Goal: Task Accomplishment & Management: Complete application form

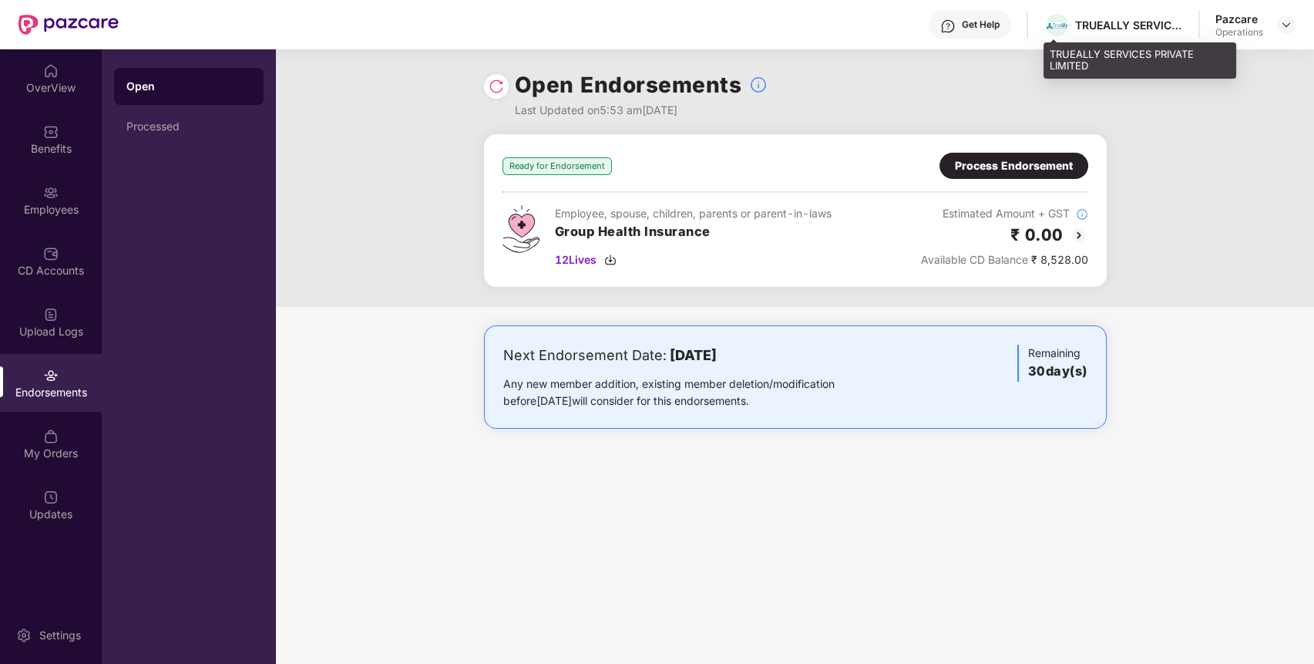
click at [1110, 22] on div "TRUEALLY SERVICES PRIVATE LIMITED" at bounding box center [1129, 25] width 108 height 15
copy div "TRUEALLY SERVICES PRIVATE LIMITED"
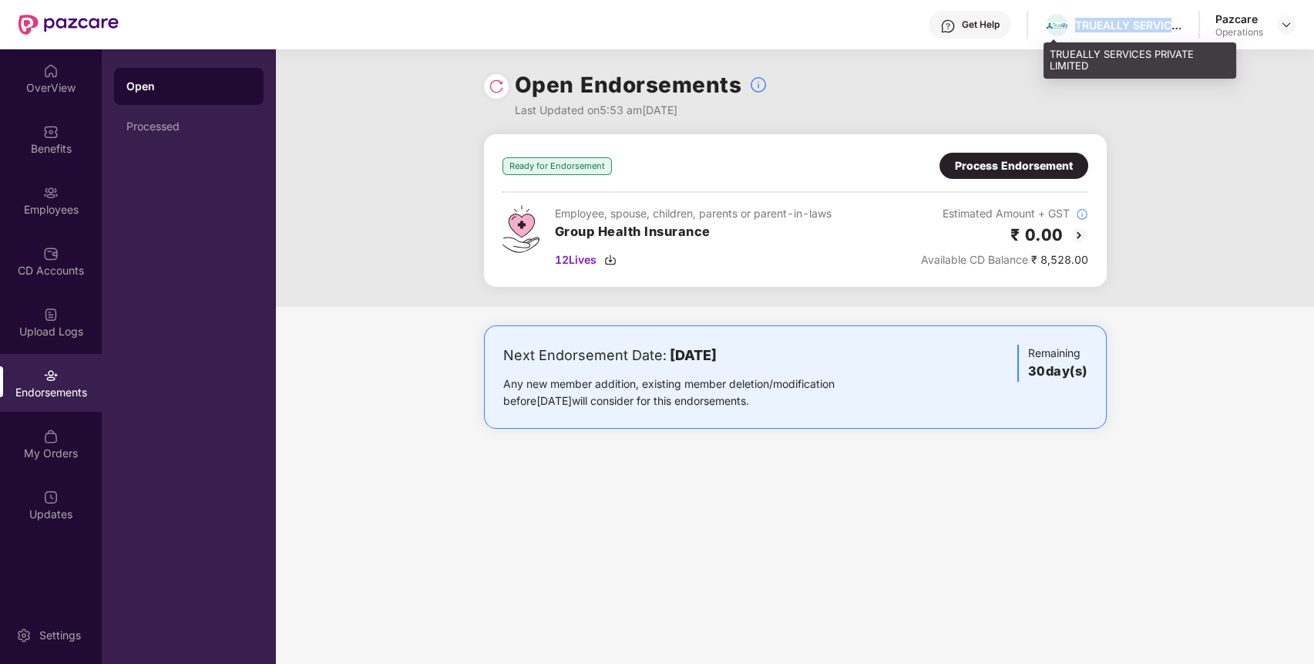
copy div "TRUEALLY SERVICES PRIVATE LIMITED"
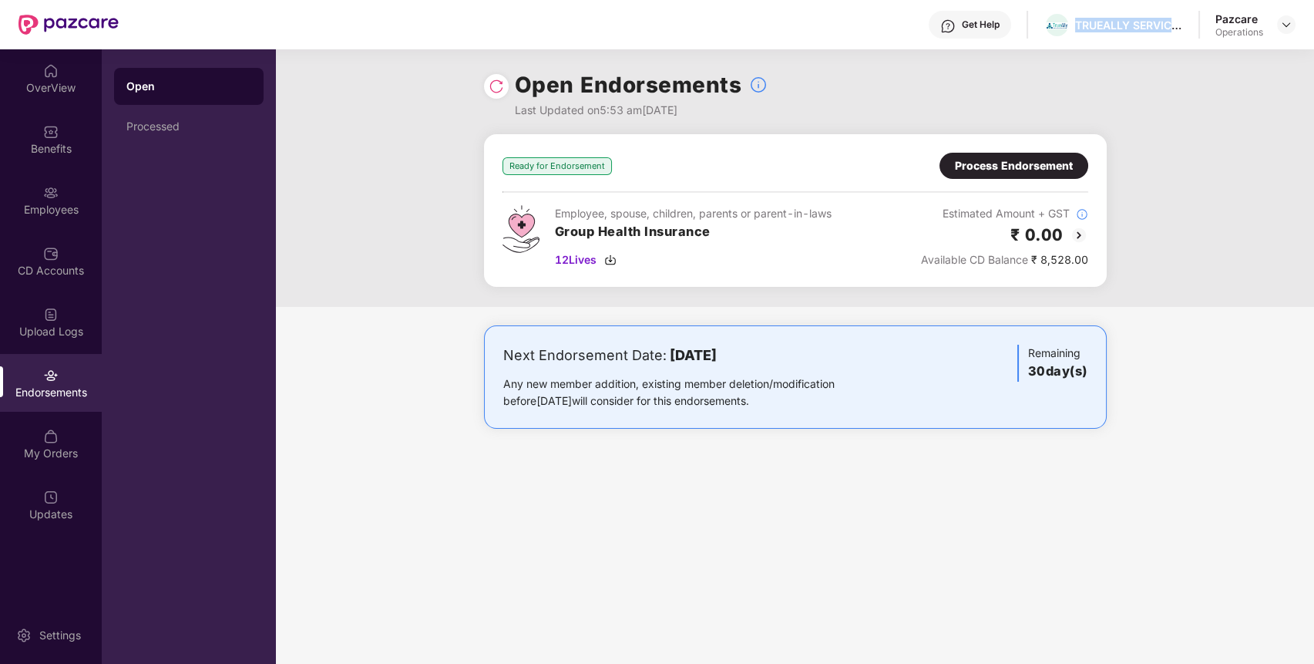
click at [1081, 239] on img at bounding box center [1079, 235] width 18 height 18
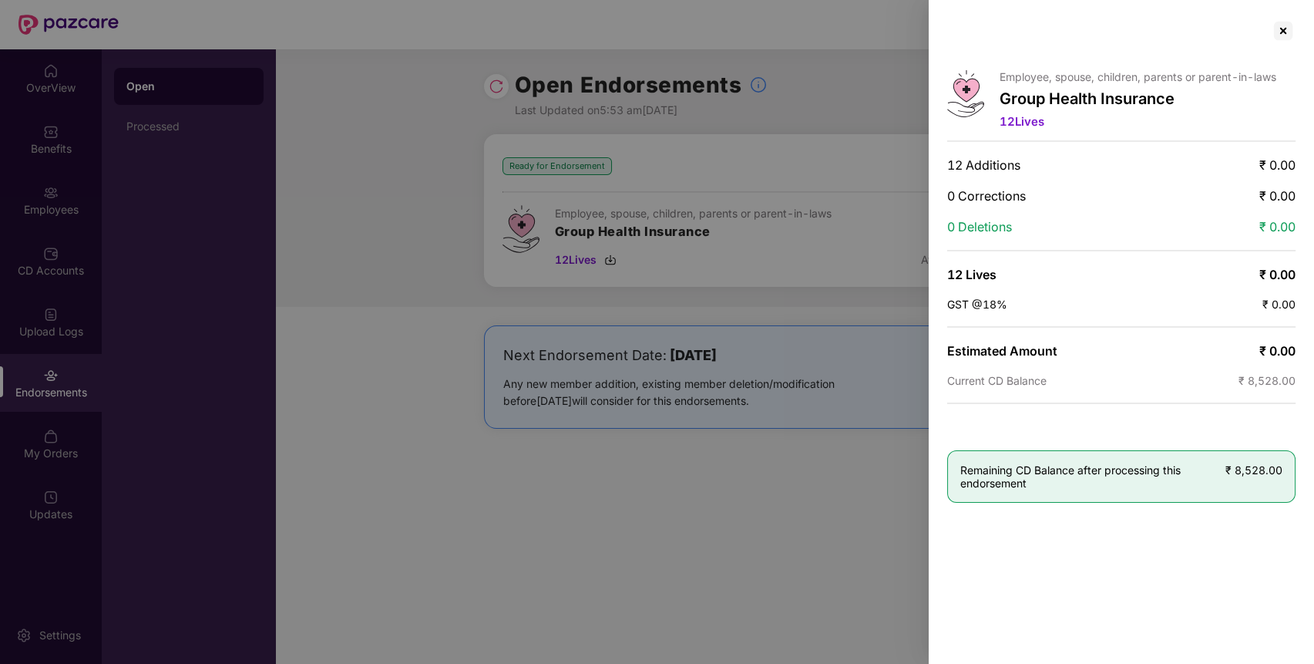
click at [887, 500] on div at bounding box center [657, 332] width 1314 height 664
click at [1280, 30] on div at bounding box center [1283, 30] width 25 height 25
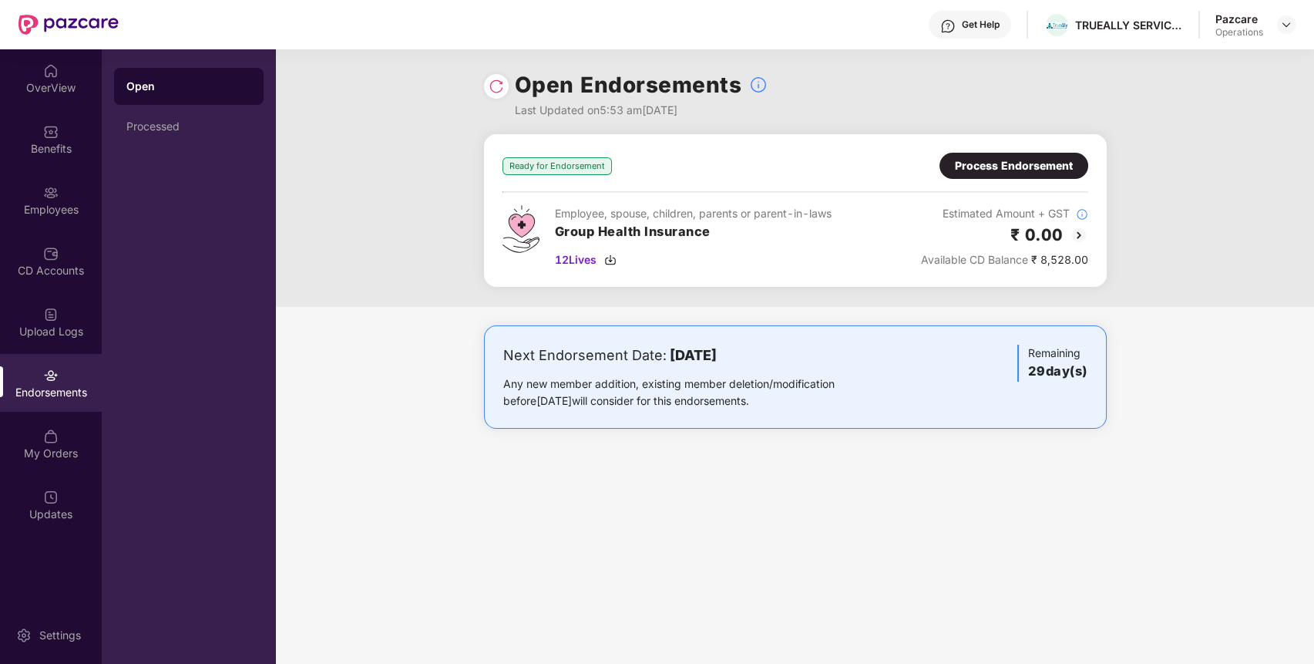
click at [1067, 171] on div "Process Endorsement" at bounding box center [1014, 165] width 118 height 17
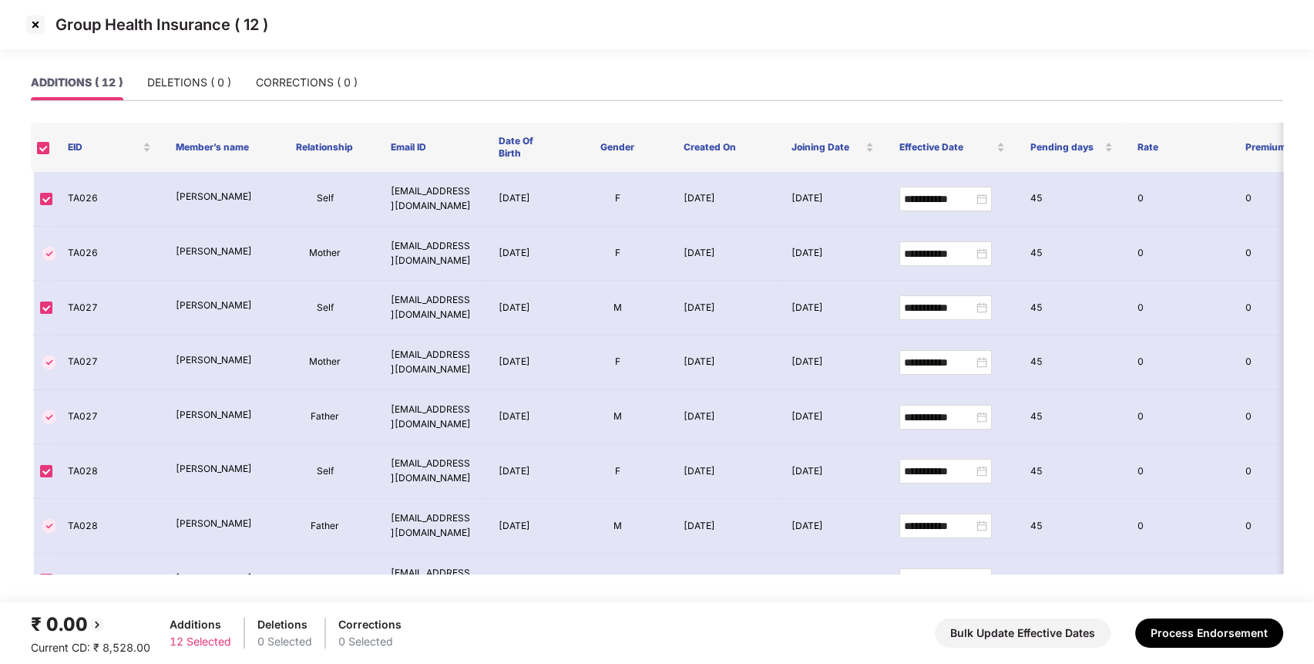
click at [198, 618] on div "Additions" at bounding box center [201, 624] width 62 height 17
click at [35, 31] on img at bounding box center [35, 24] width 25 height 25
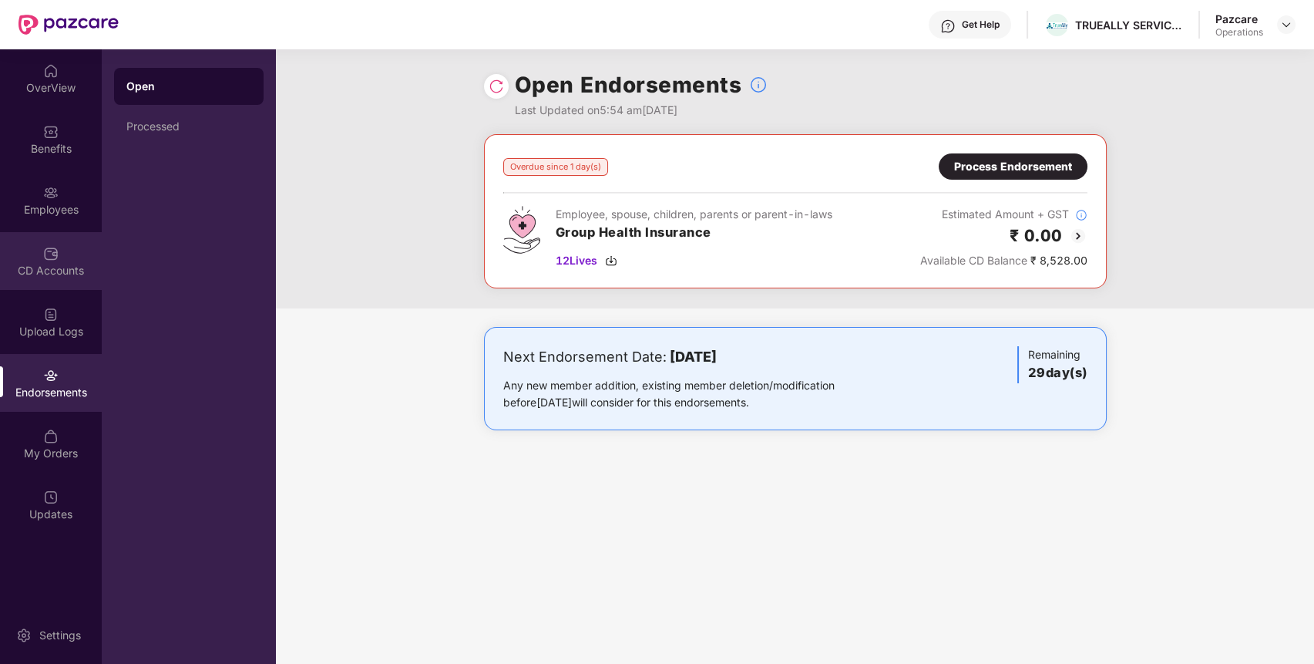
click at [42, 247] on div "CD Accounts" at bounding box center [51, 261] width 102 height 58
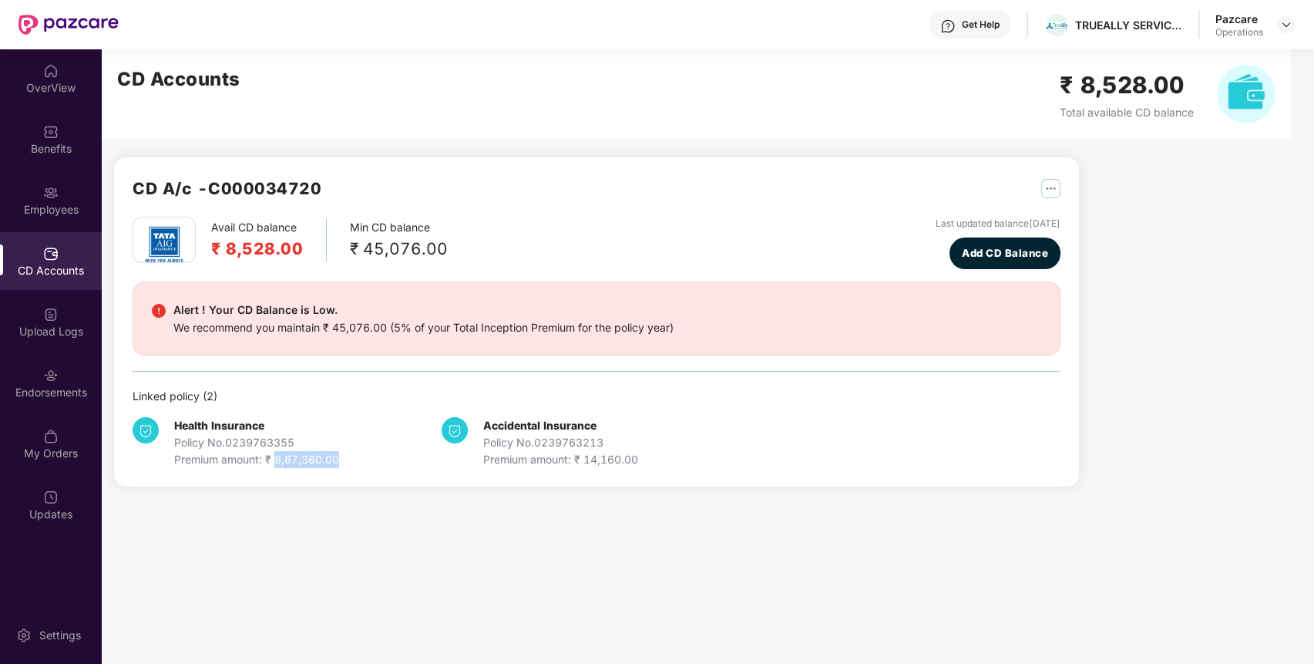
drag, startPoint x: 274, startPoint y: 458, endPoint x: 345, endPoint y: 461, distance: 71.0
click at [345, 461] on div "Health Insurance Policy No. 0239763355 Premium amount: ₹ 8,87,360.00" at bounding box center [287, 442] width 309 height 51
copy div "8,87,360.00"
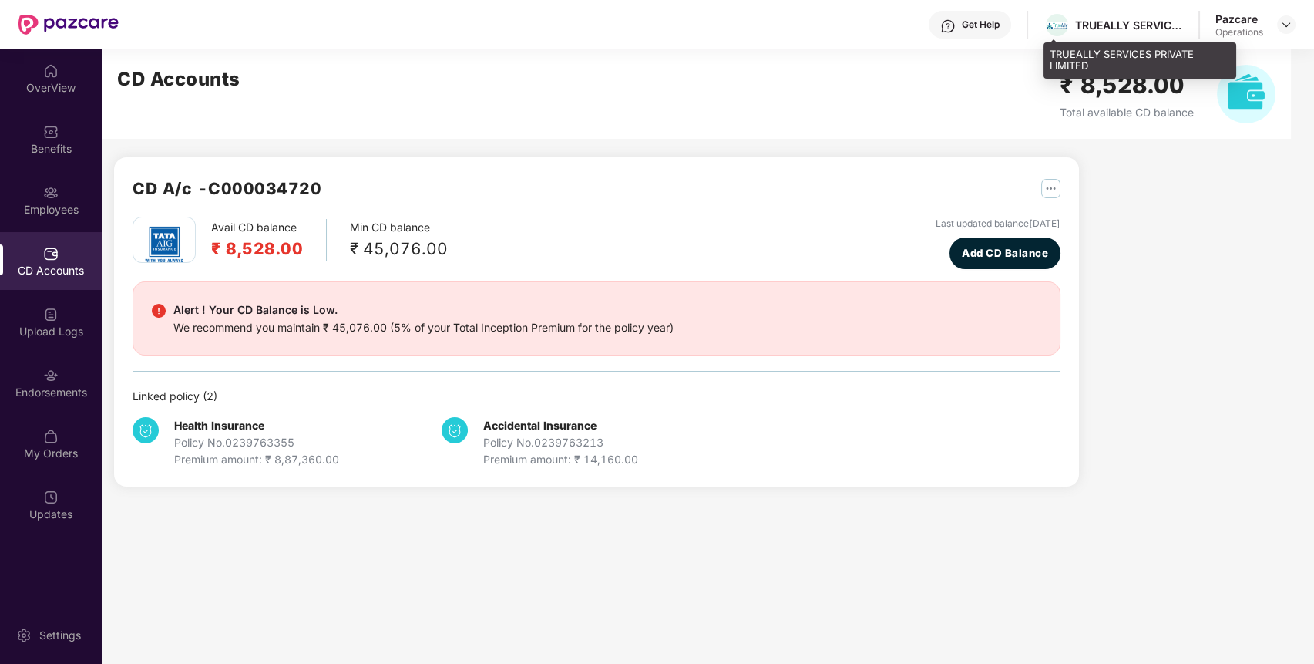
click at [1141, 24] on div "TRUEALLY SERVICES PRIVATE LIMITED" at bounding box center [1129, 25] width 108 height 15
copy div "TRUEALLY SERVICES PRIVATE LIMITED"
click at [1141, 24] on div "TRUEALLY SERVICES PRIVATE LIMITED" at bounding box center [1129, 25] width 108 height 15
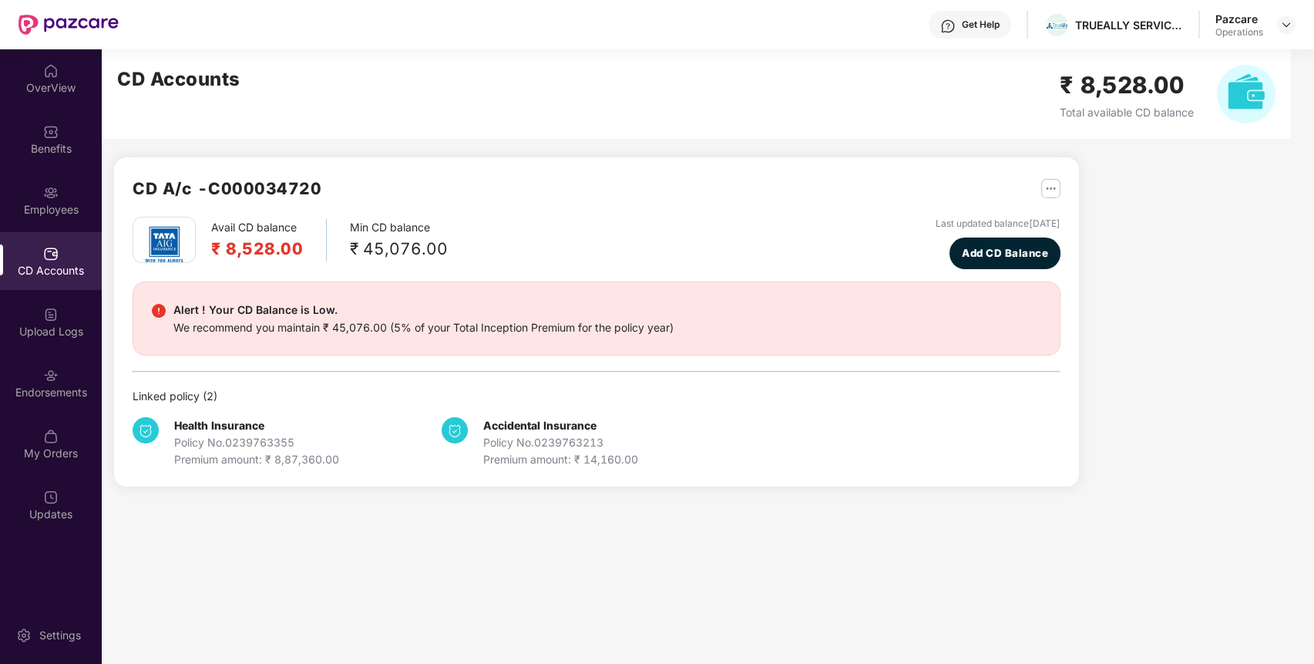
click at [249, 435] on div "Policy No. 0239763355" at bounding box center [256, 442] width 165 height 17
copy div "0239763355"
click at [249, 435] on div "Policy No. 0239763355" at bounding box center [256, 442] width 165 height 17
click at [43, 372] on img at bounding box center [50, 375] width 15 height 15
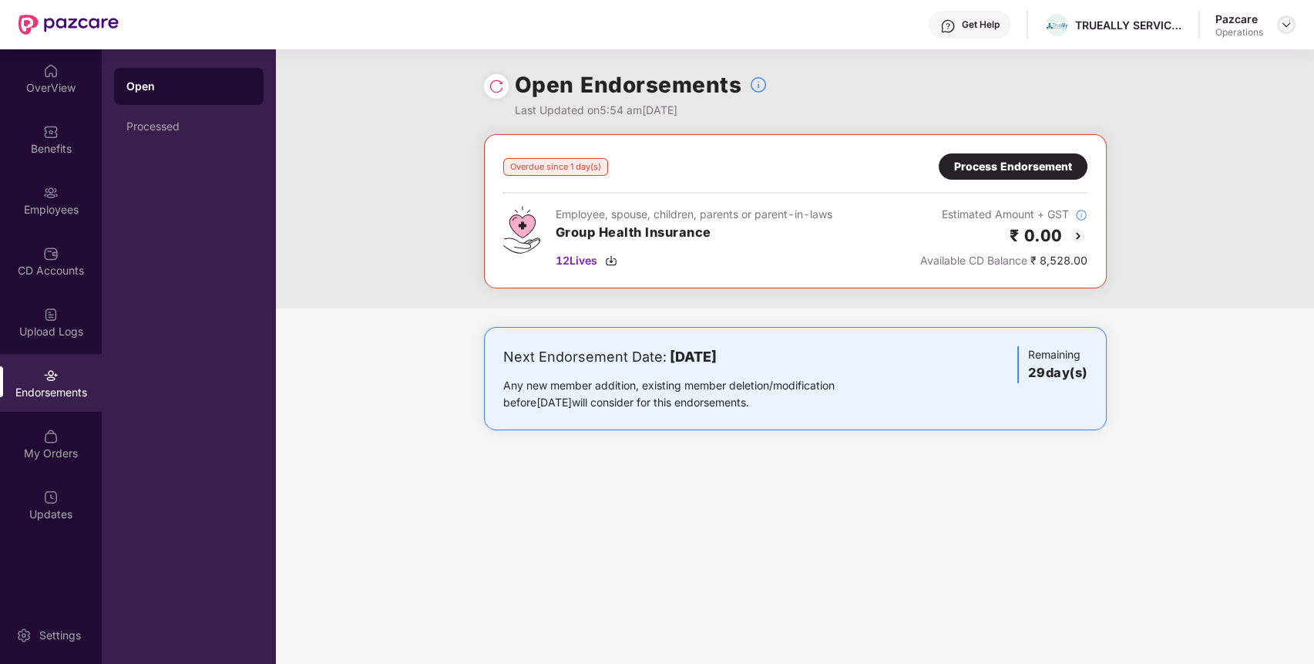
click at [1281, 22] on img at bounding box center [1286, 24] width 12 height 12
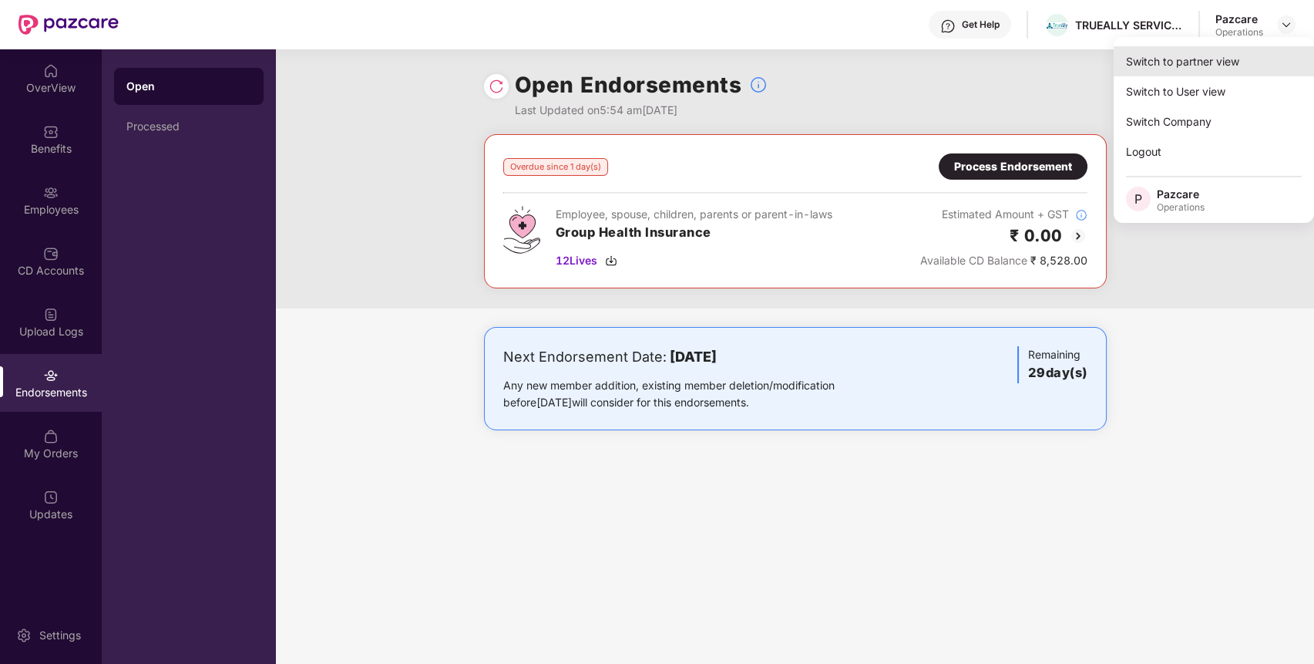
click at [1255, 67] on div "Switch to partner view" at bounding box center [1214, 61] width 200 height 30
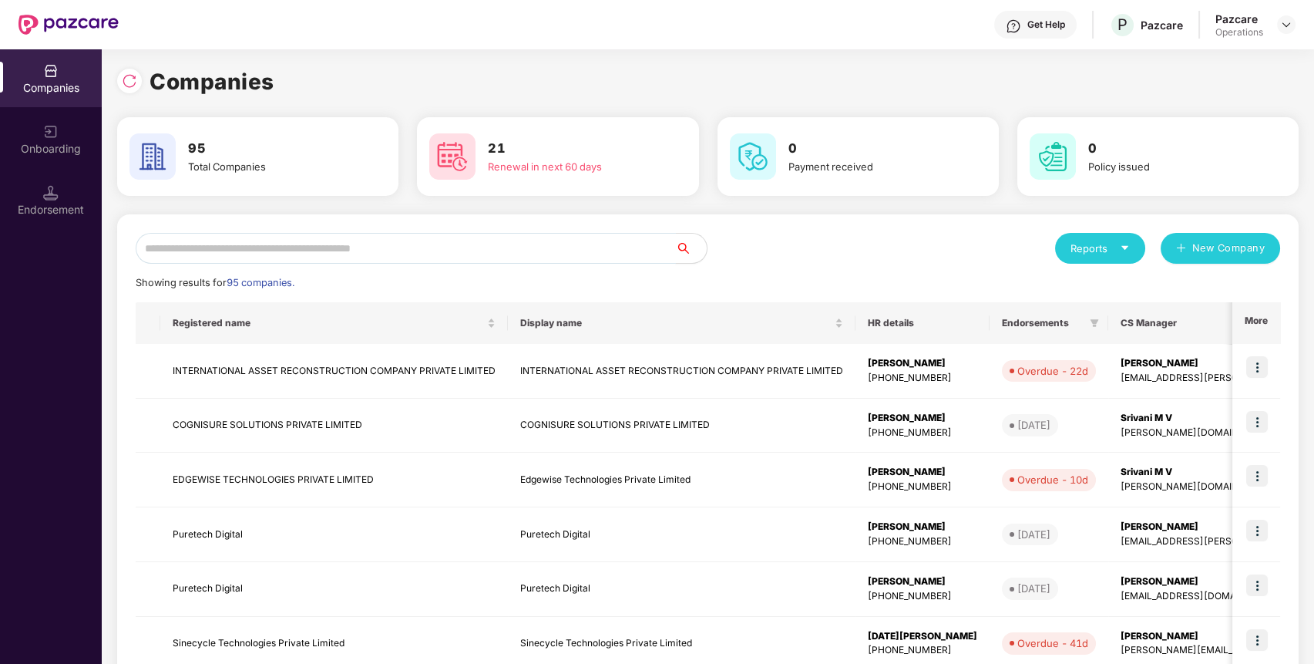
click at [611, 245] on input "text" at bounding box center [406, 248] width 540 height 31
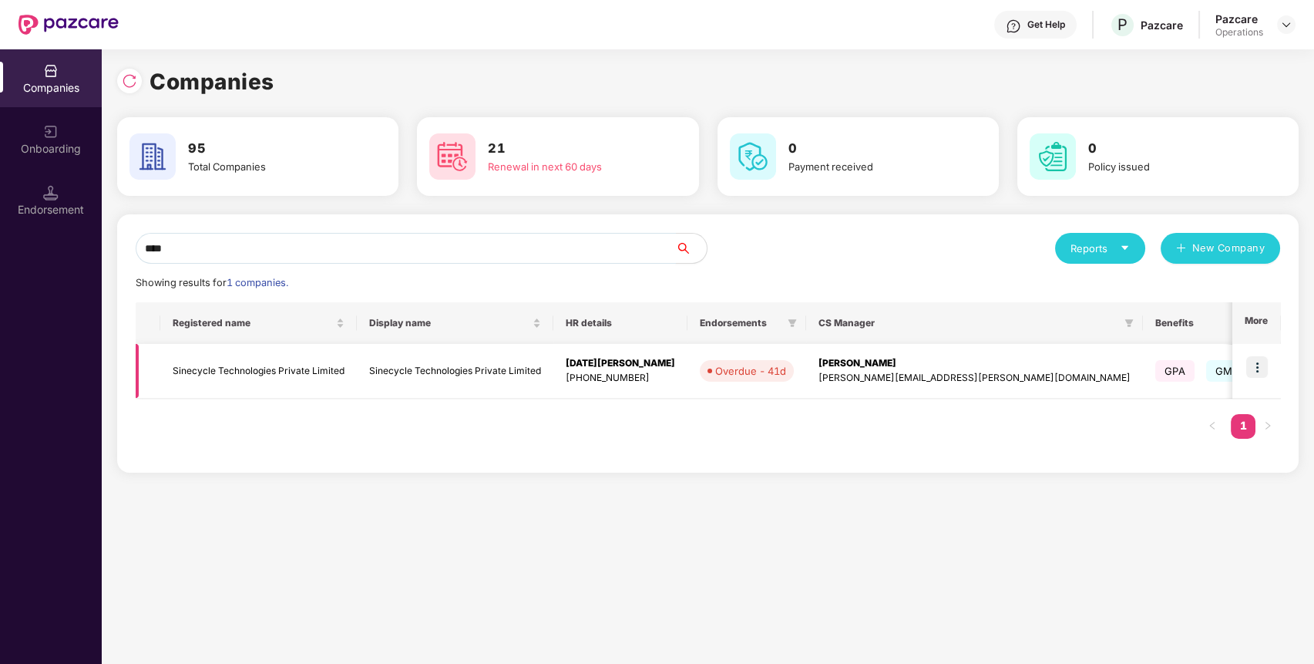
type input "****"
click at [1255, 361] on img at bounding box center [1257, 367] width 22 height 22
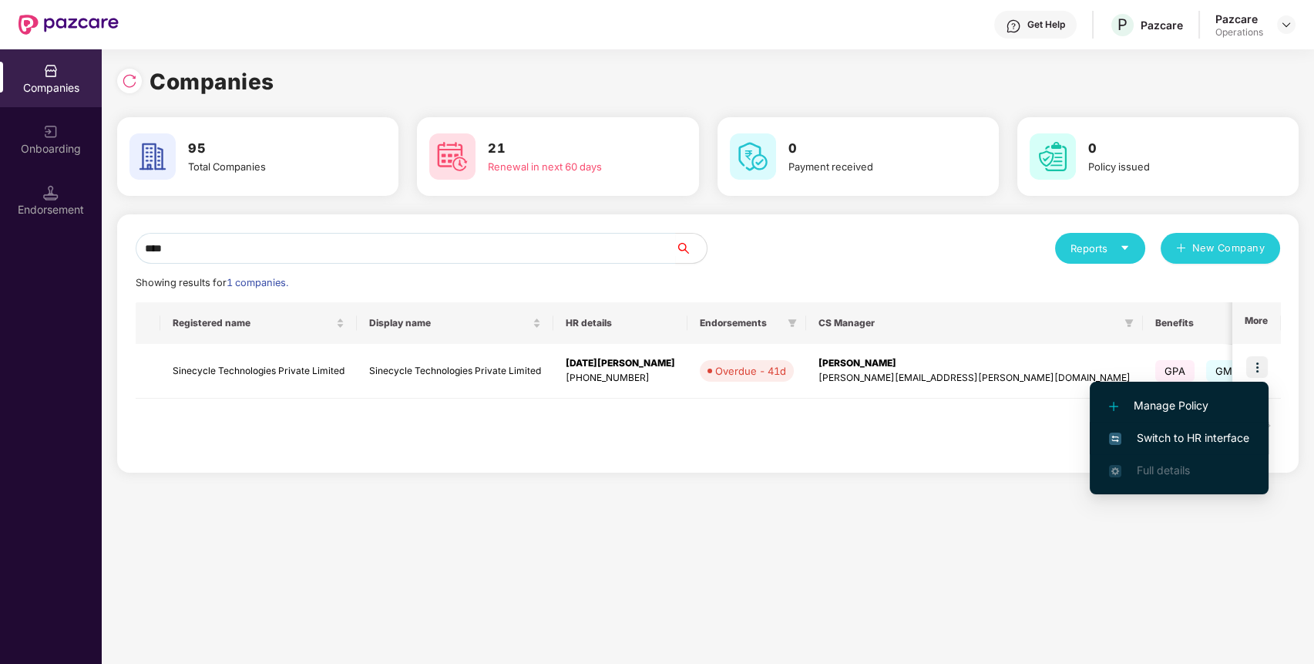
click at [1203, 432] on span "Switch to HR interface" at bounding box center [1179, 437] width 140 height 17
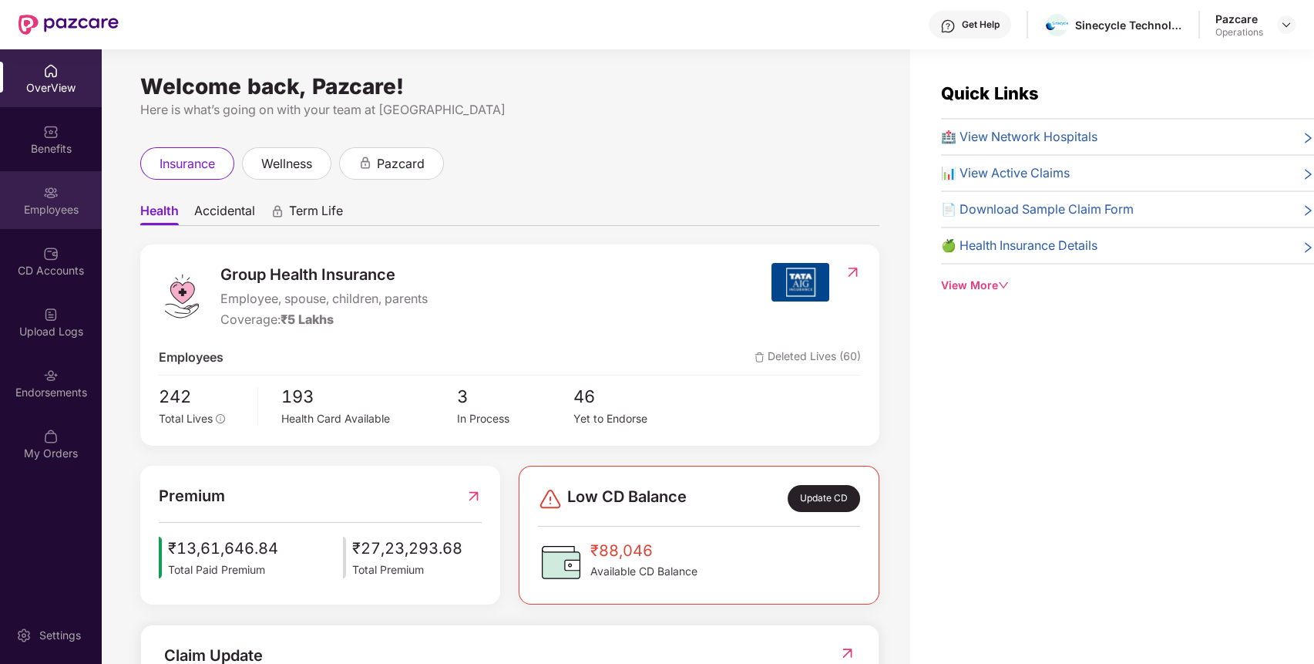
click at [68, 210] on div "Employees" at bounding box center [51, 209] width 102 height 15
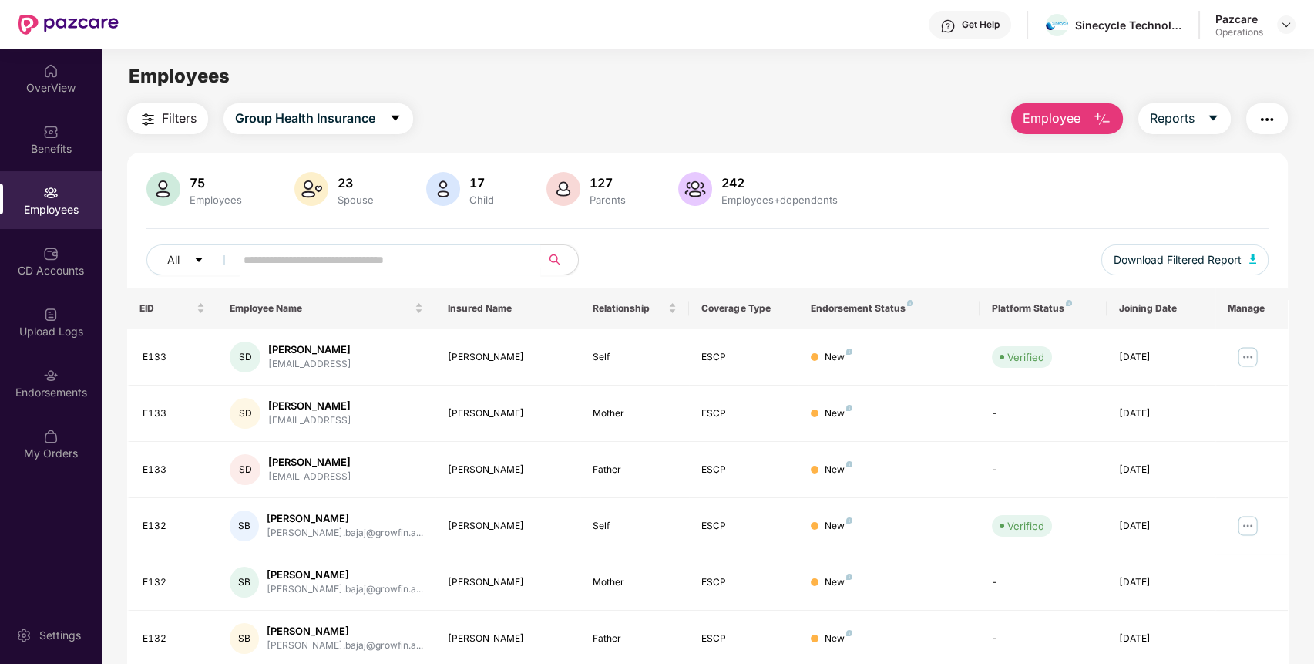
click at [1268, 123] on img "button" at bounding box center [1267, 119] width 18 height 18
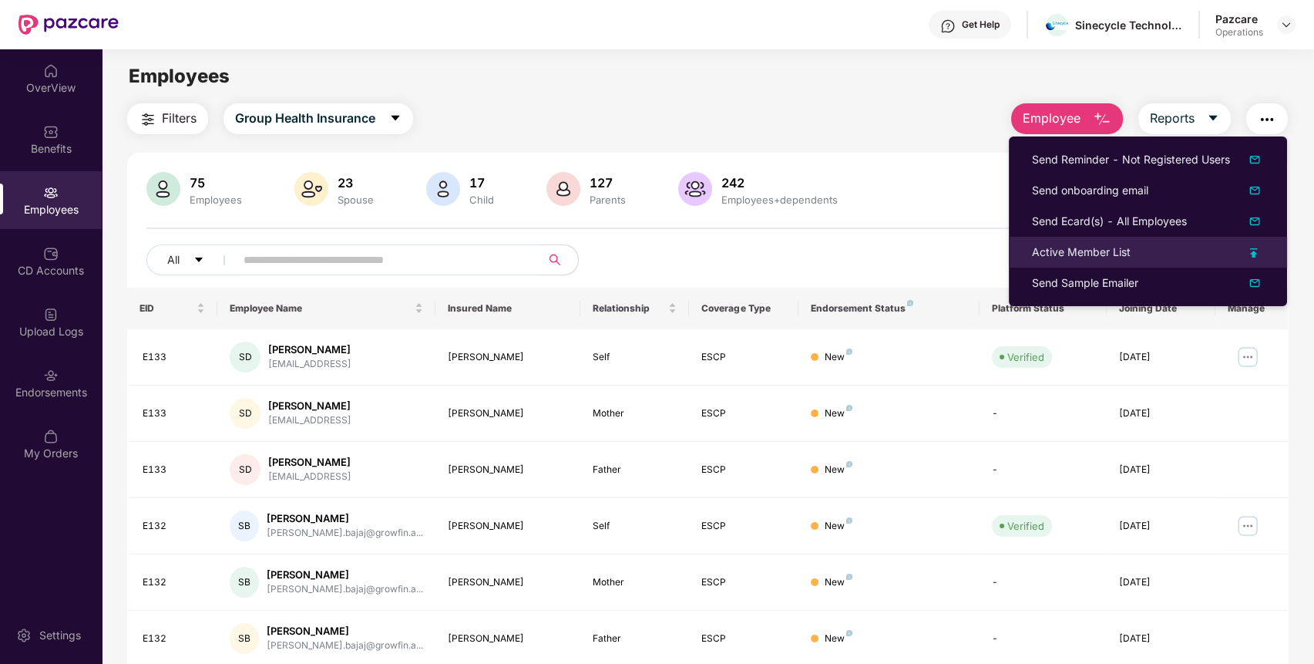
click at [1163, 250] on div "Active Member List" at bounding box center [1148, 252] width 232 height 17
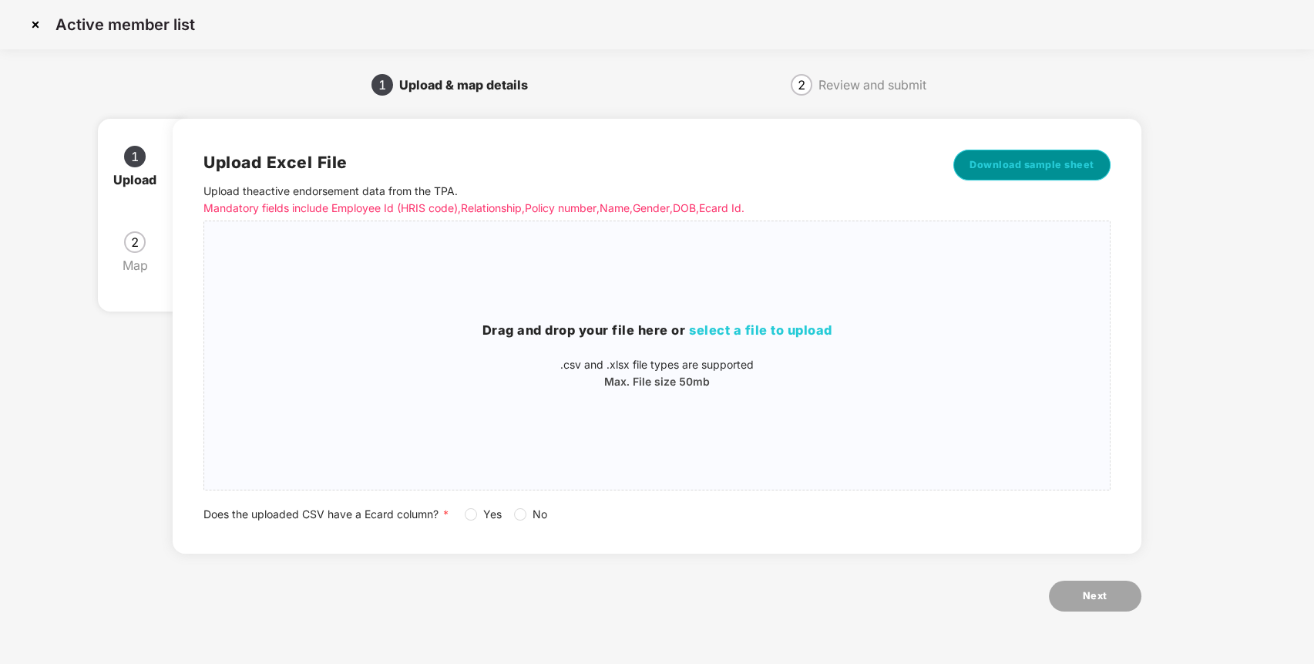
click at [1034, 172] on span "Download sample sheet" at bounding box center [1032, 164] width 125 height 15
click at [709, 323] on span "select a file to upload" at bounding box center [760, 329] width 143 height 15
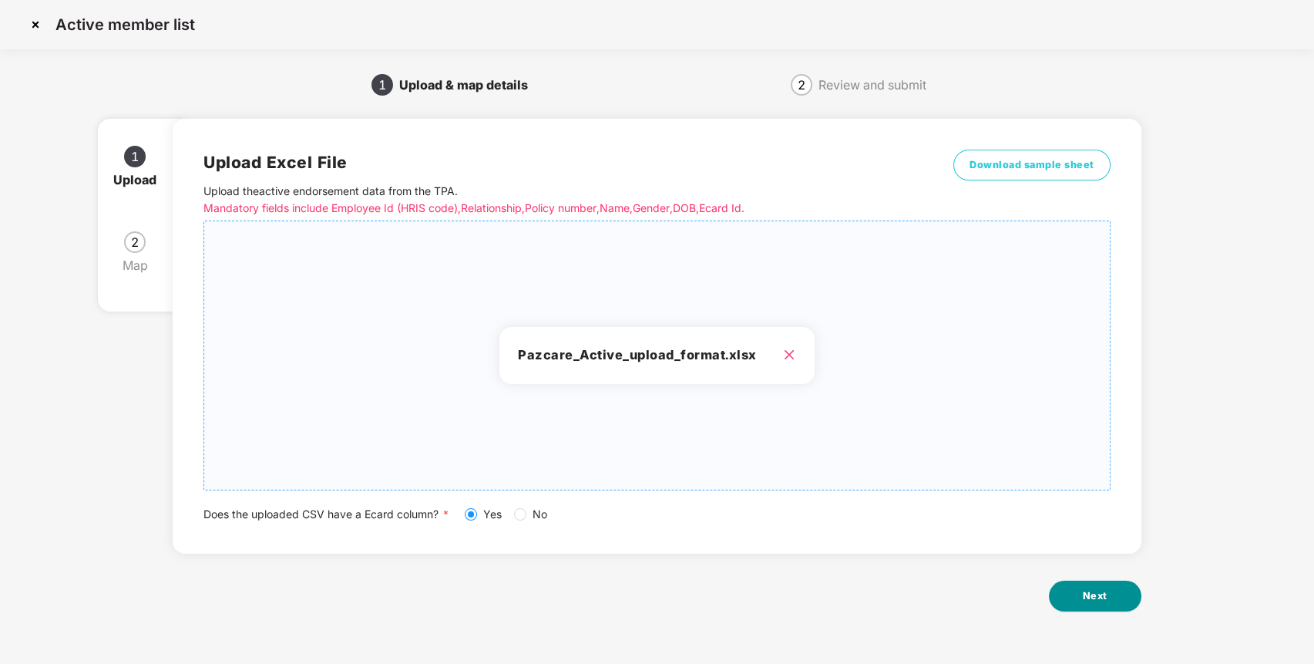
click at [1124, 603] on button "Next" at bounding box center [1095, 595] width 92 height 31
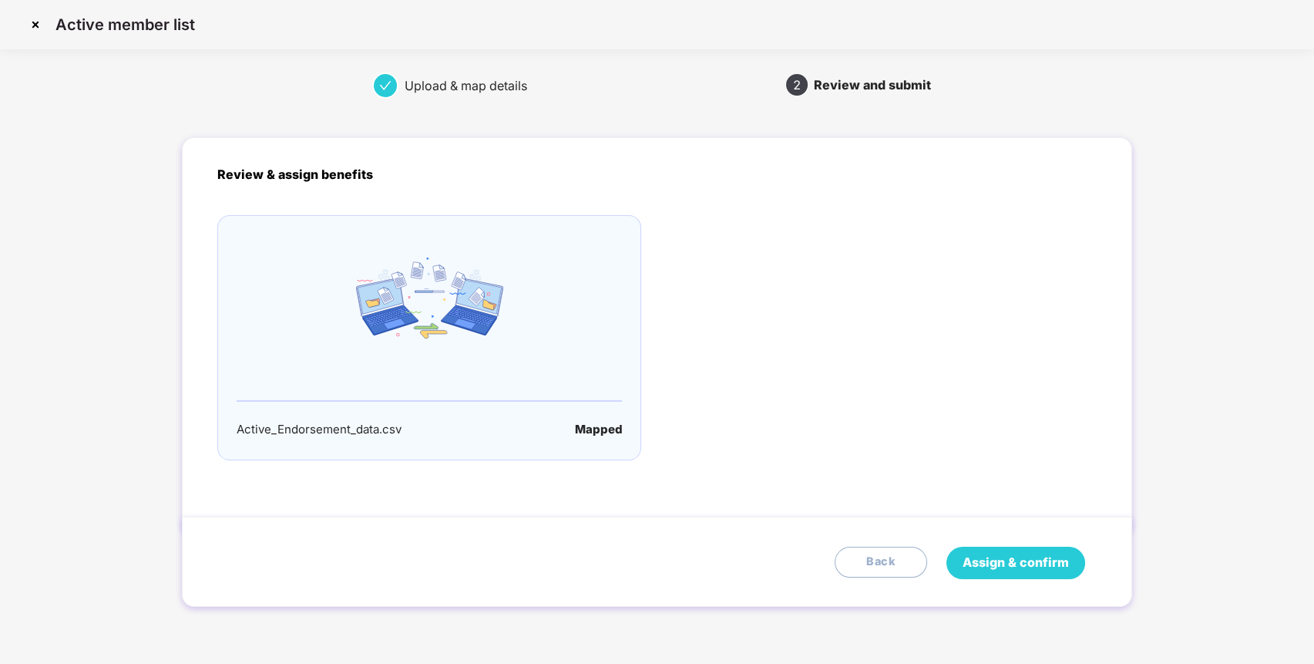
click at [1024, 557] on span "Assign & confirm" at bounding box center [1016, 562] width 106 height 19
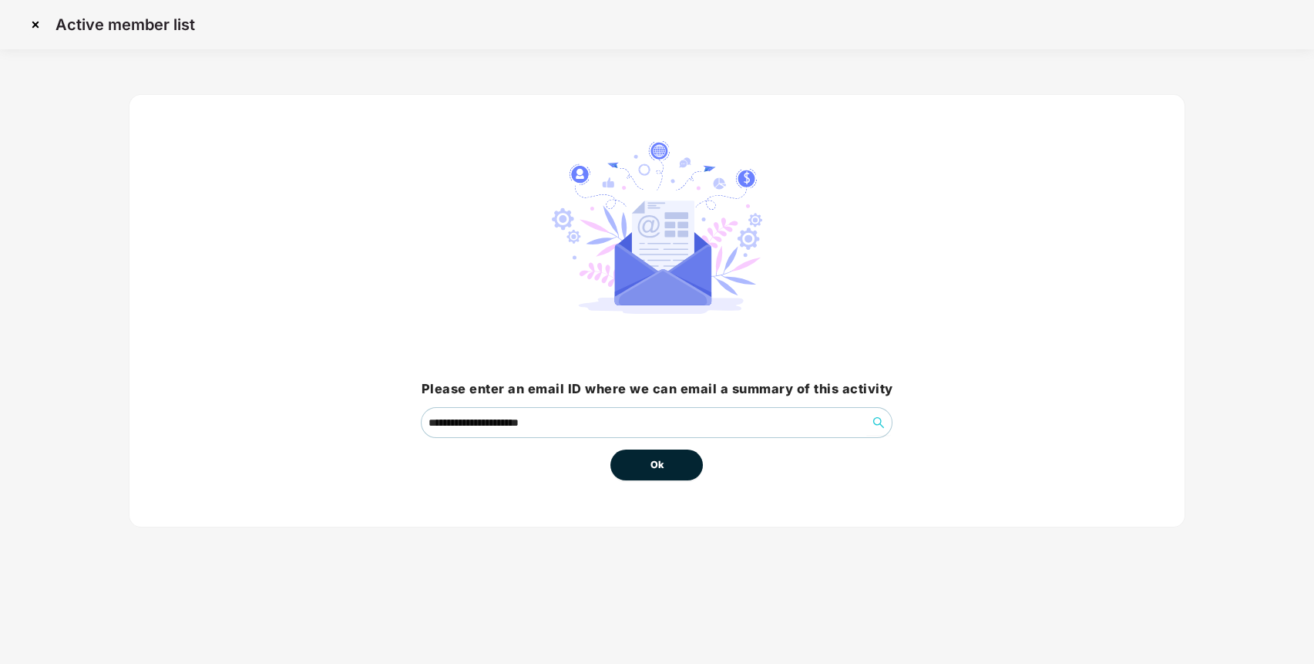
click at [674, 469] on button "Ok" at bounding box center [656, 464] width 92 height 31
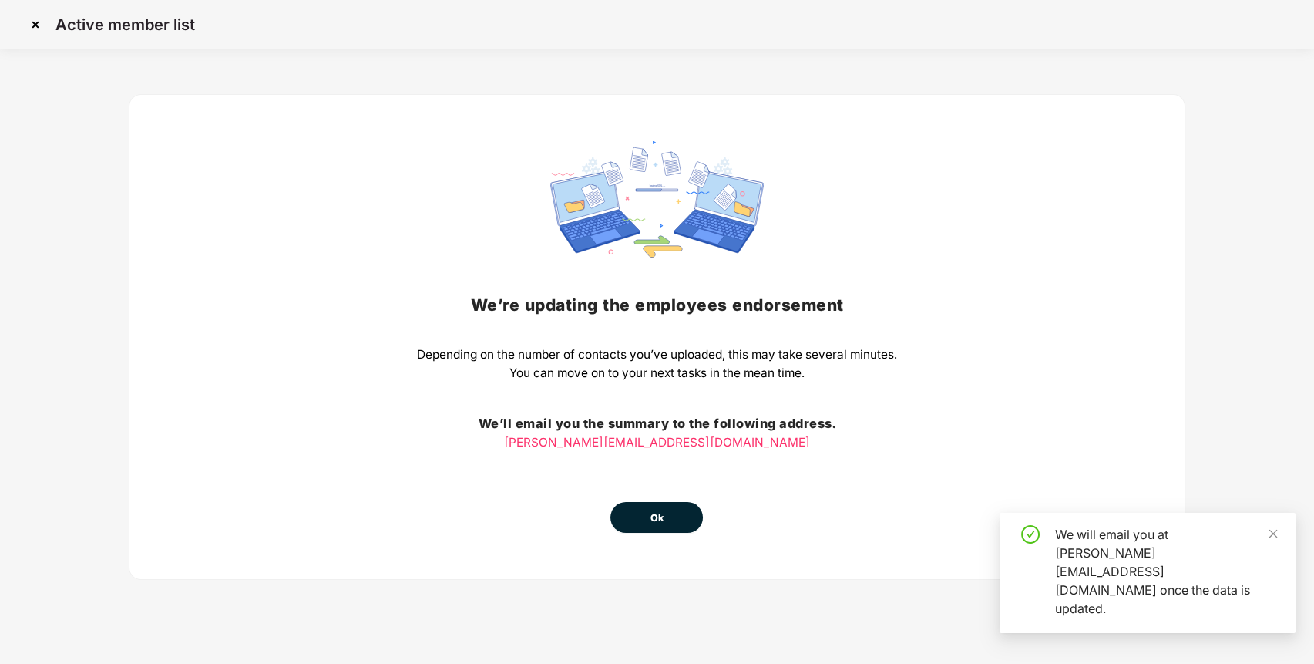
click at [653, 513] on span "Ok" at bounding box center [657, 517] width 14 height 15
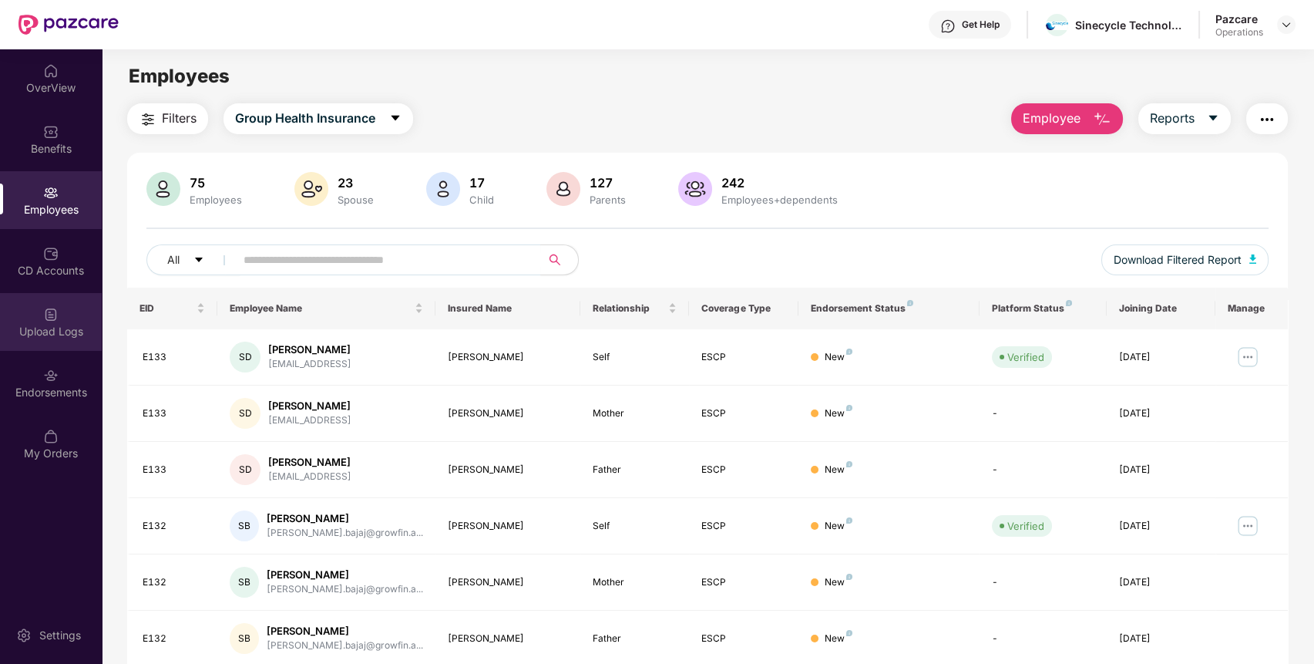
click at [73, 304] on div "Upload Logs" at bounding box center [51, 322] width 102 height 58
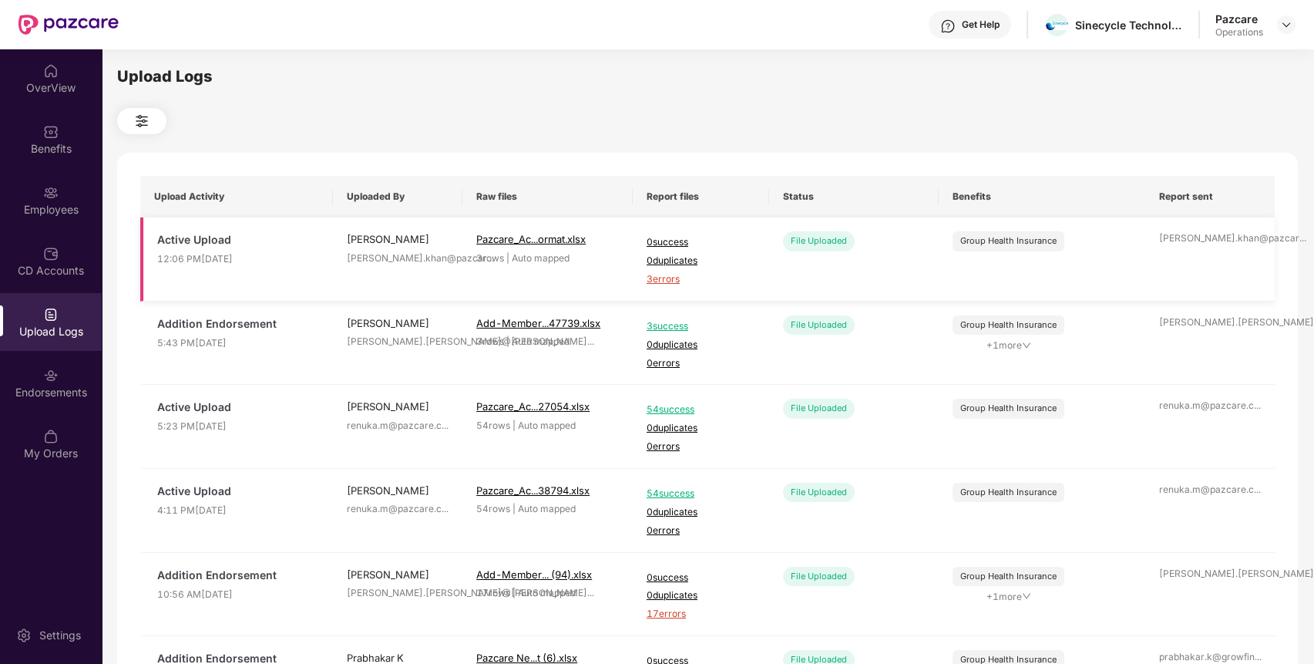
click at [667, 282] on span "3 errors" at bounding box center [701, 279] width 109 height 15
click at [56, 193] on img at bounding box center [50, 192] width 15 height 15
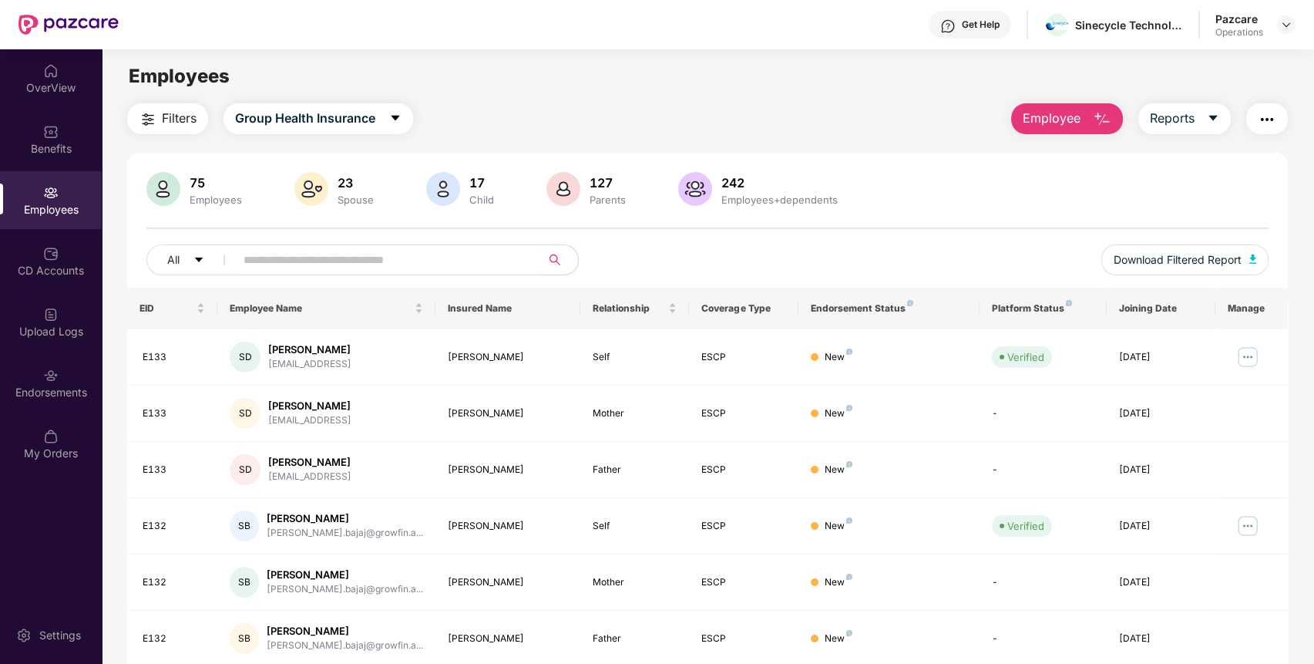
click at [1260, 118] on img "button" at bounding box center [1267, 119] width 18 height 18
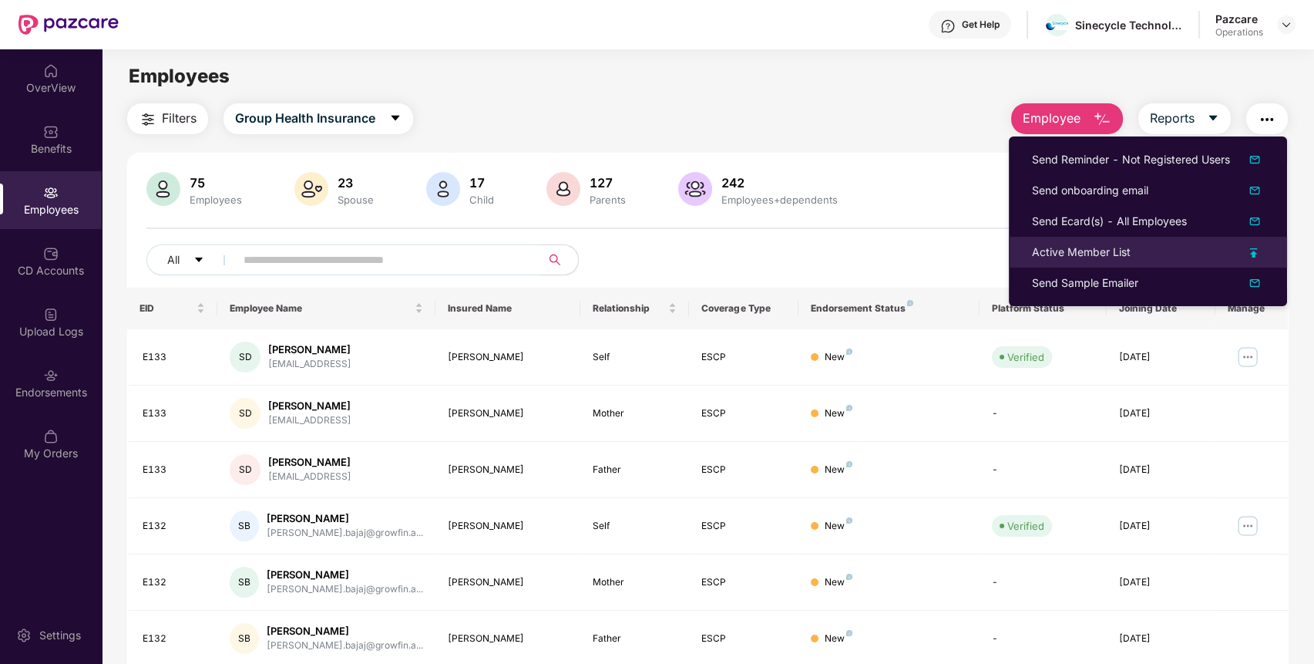
click at [1124, 246] on div "Active Member List" at bounding box center [1081, 252] width 99 height 17
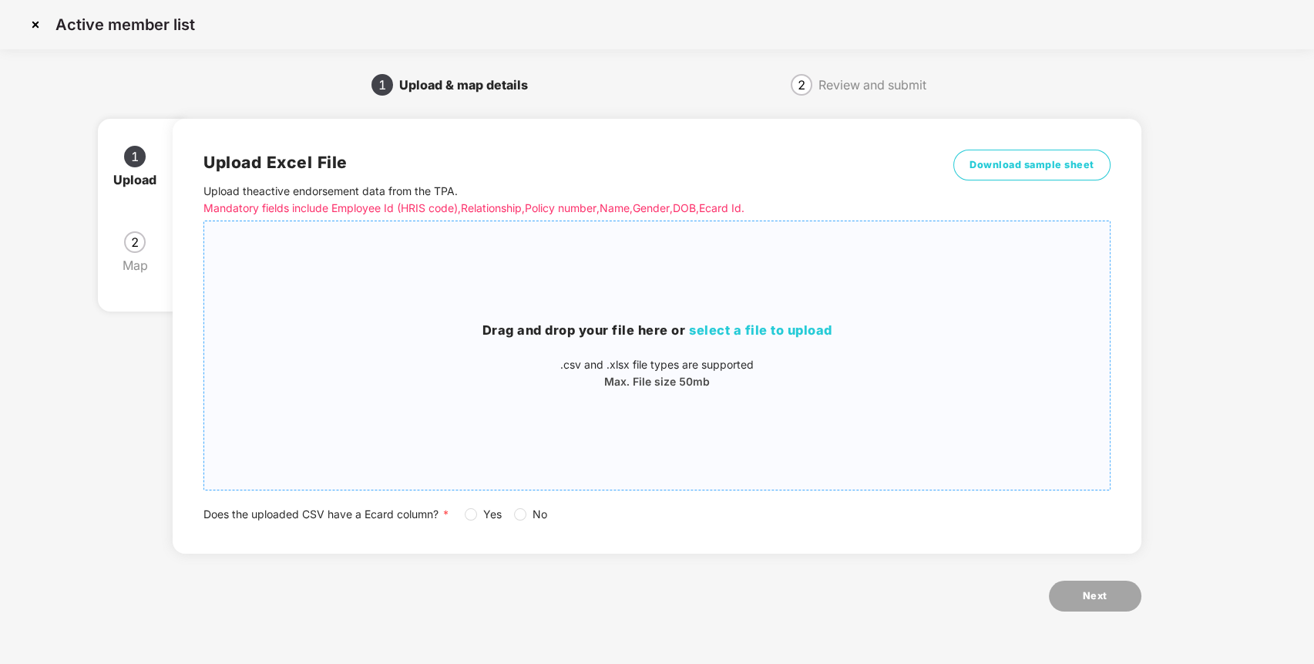
click at [765, 321] on h3 "Drag and drop your file here or select a file to upload" at bounding box center [657, 331] width 906 height 20
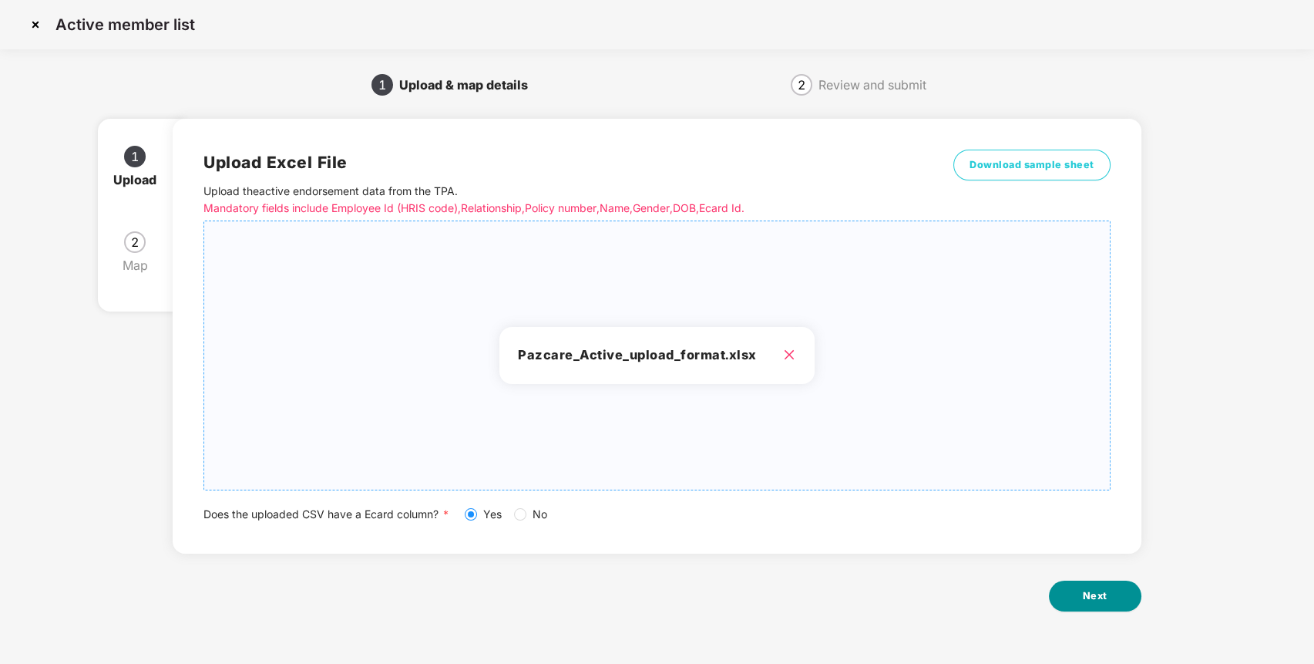
click at [1083, 599] on span "Next" at bounding box center [1095, 595] width 25 height 15
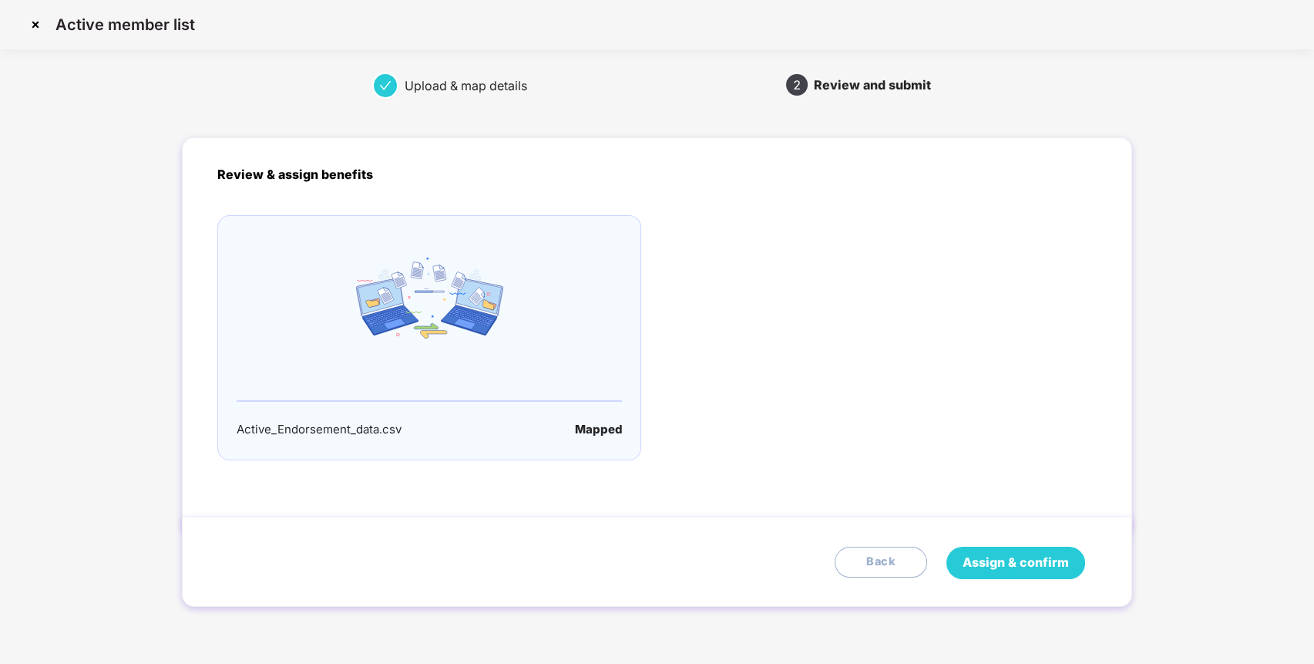
click at [1036, 567] on span "Assign & confirm" at bounding box center [1016, 562] width 106 height 19
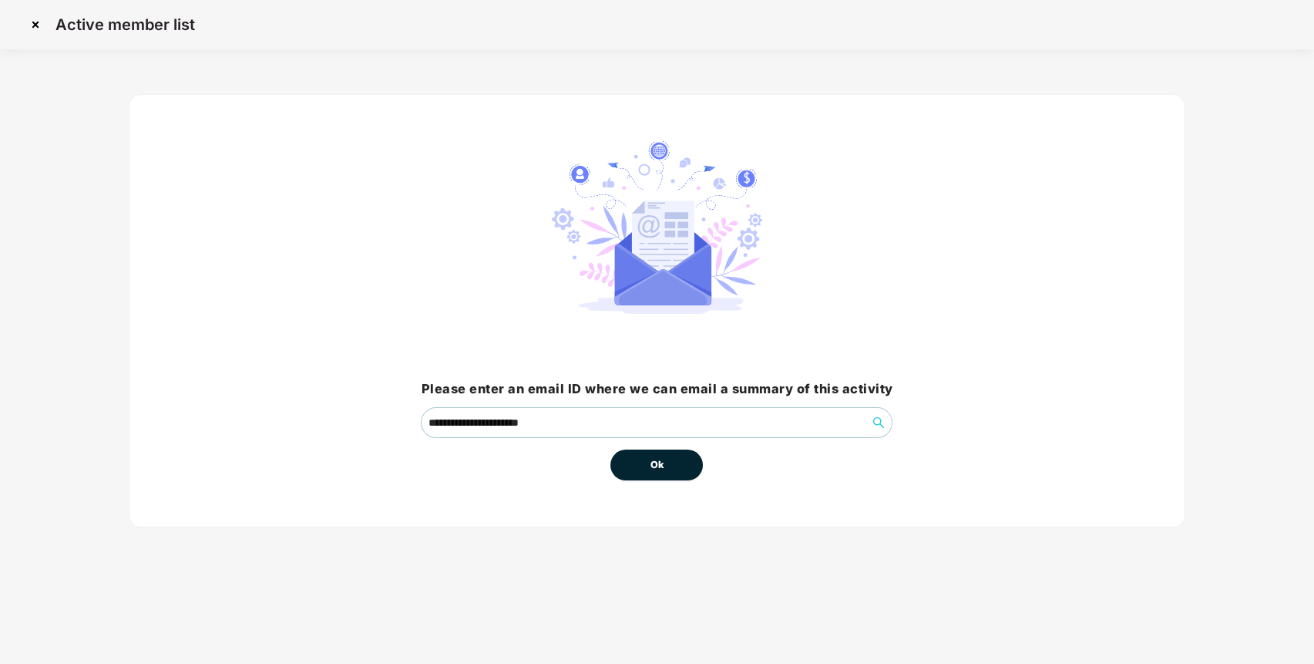
click at [667, 452] on button "Ok" at bounding box center [656, 464] width 92 height 31
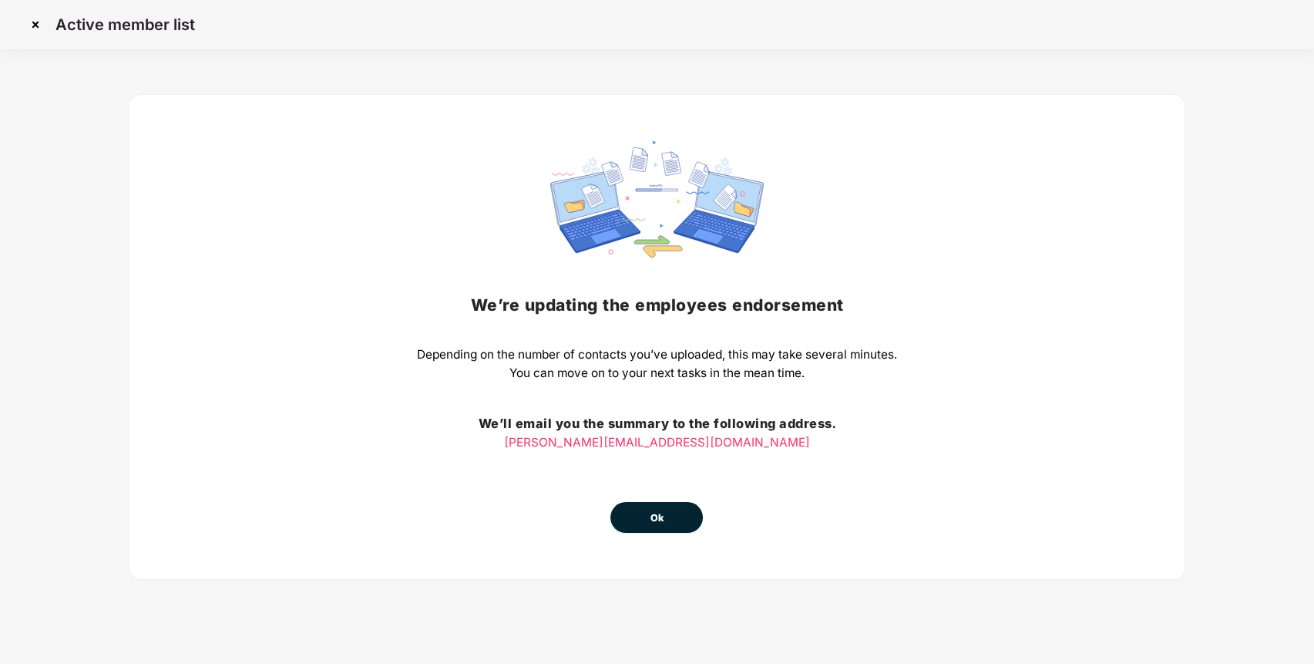
drag, startPoint x: 655, startPoint y: 499, endPoint x: 647, endPoint y: 522, distance: 23.6
click at [647, 522] on div "We’re updating the employees endorsement Depending on the number of contacts yo…" at bounding box center [657, 337] width 480 height 392
click at [647, 522] on button "Ok" at bounding box center [656, 517] width 92 height 31
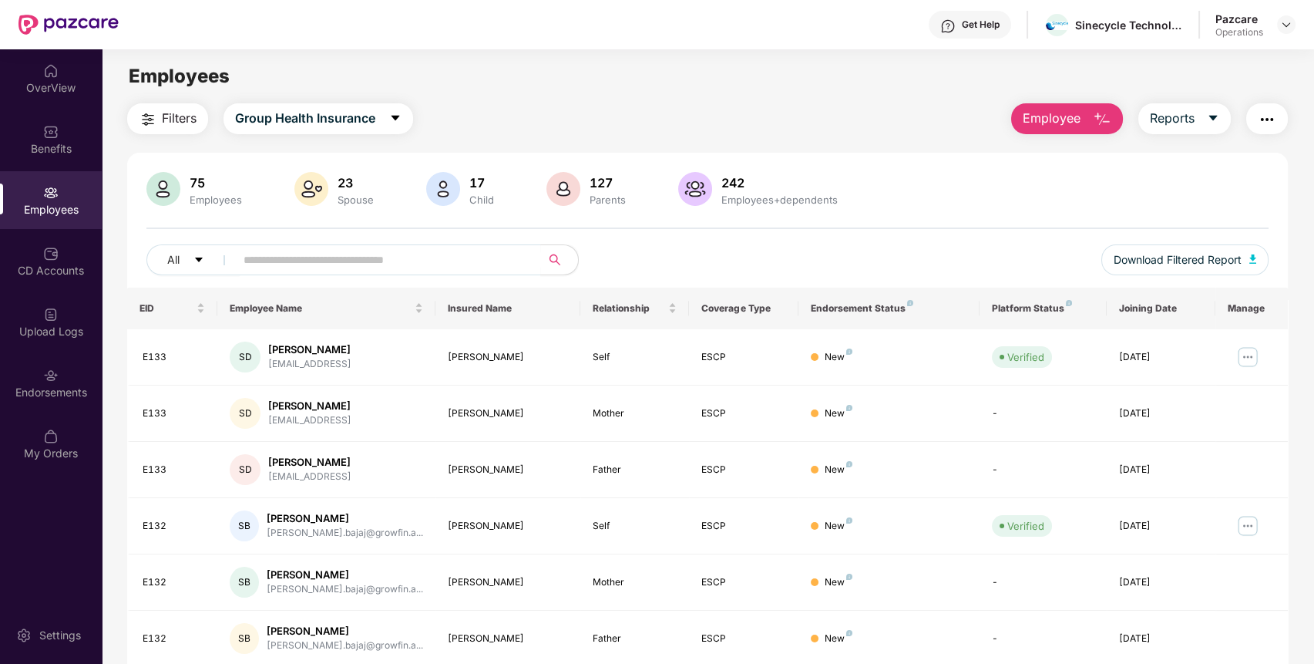
click at [54, 271] on div "CD Accounts" at bounding box center [51, 270] width 102 height 15
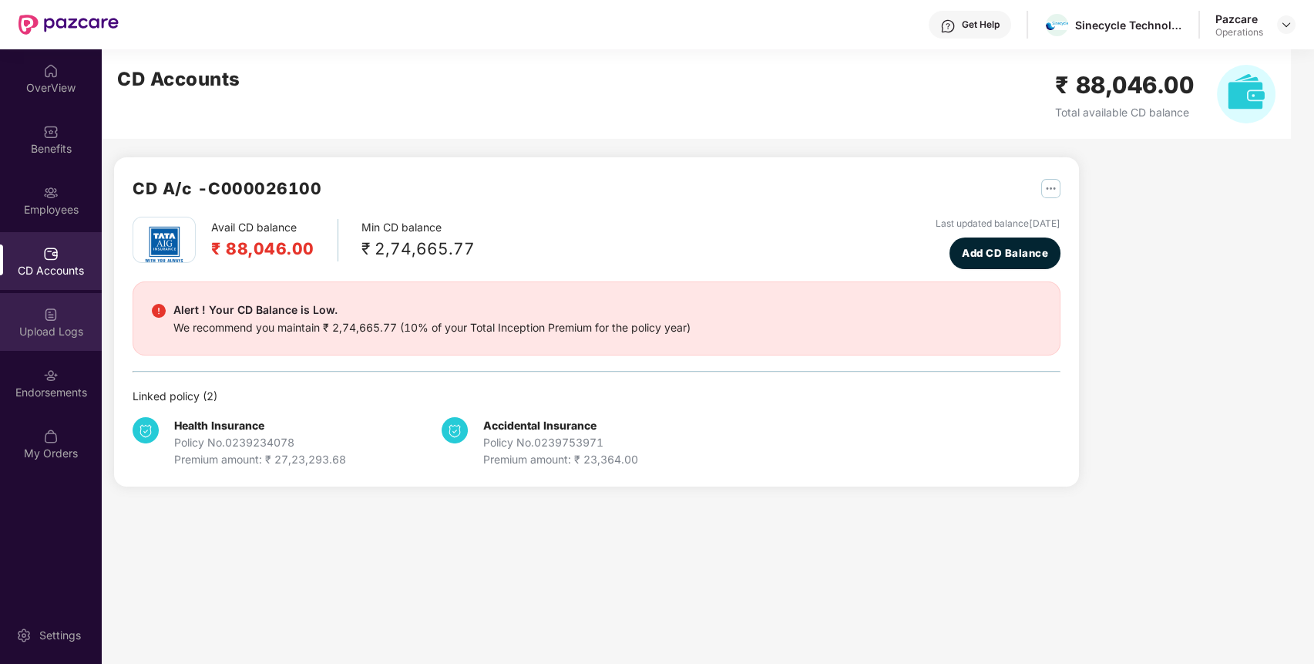
click at [54, 319] on img at bounding box center [50, 314] width 15 height 15
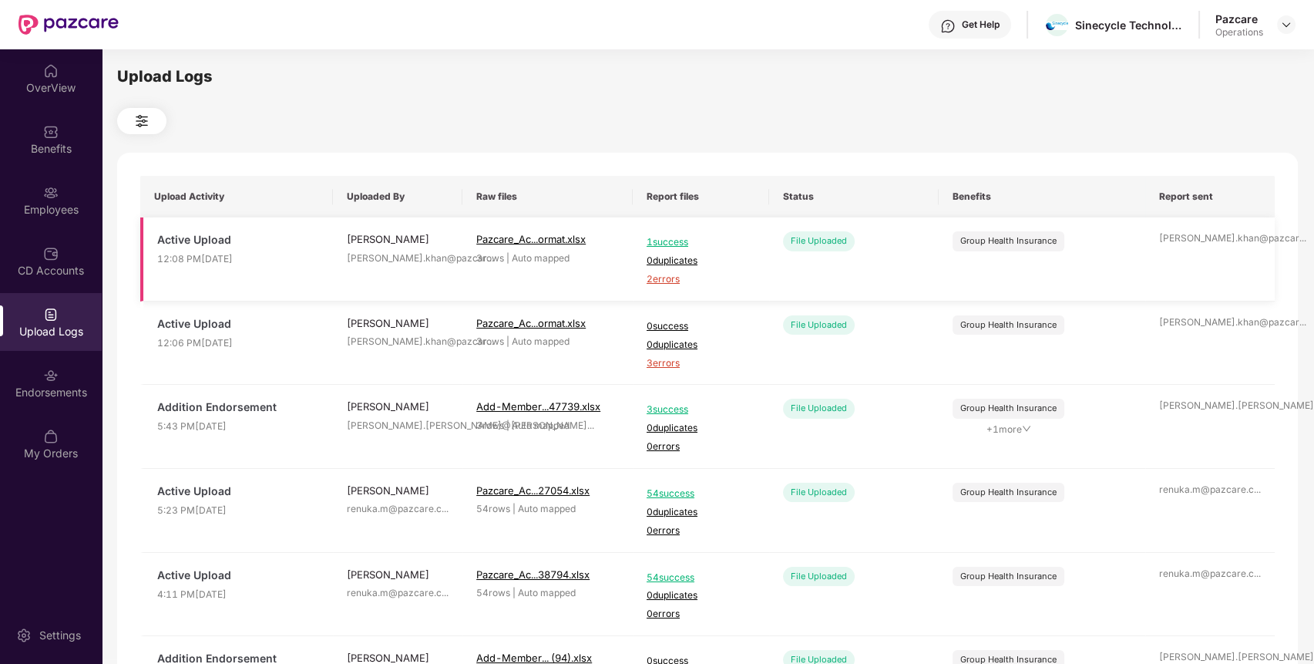
click at [661, 277] on span "2 errors" at bounding box center [701, 279] width 109 height 15
click at [60, 214] on div "Employees" at bounding box center [51, 209] width 102 height 15
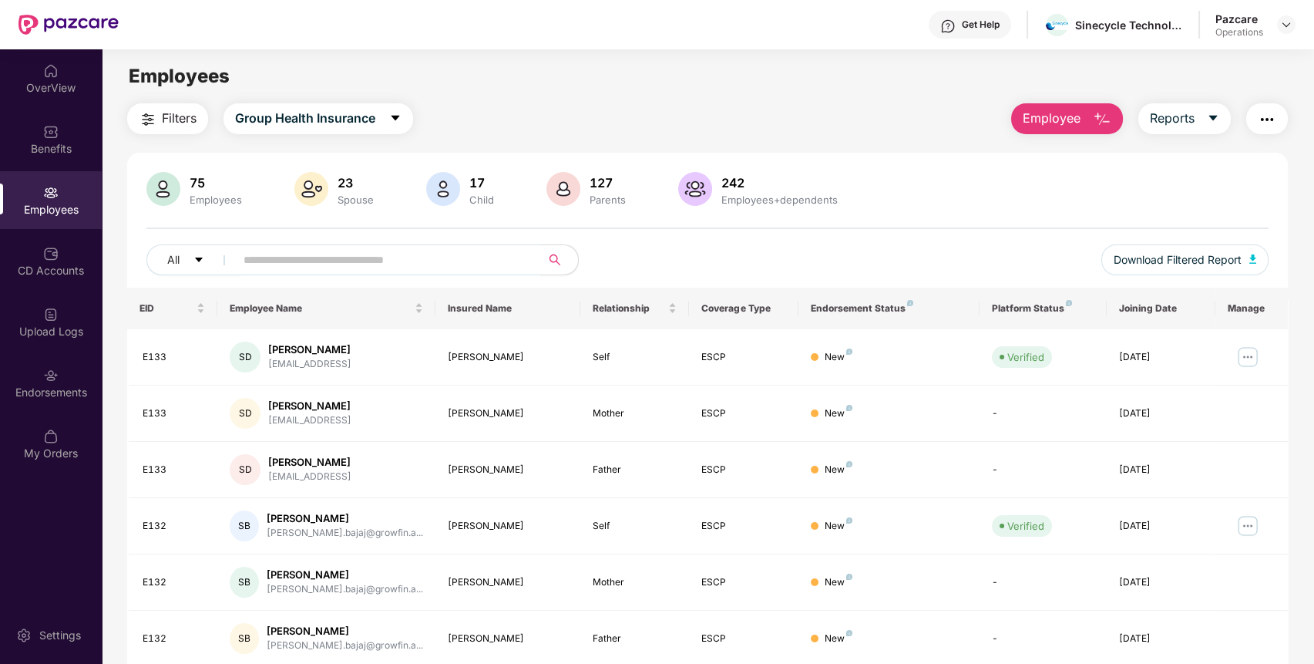
click at [1264, 120] on img "button" at bounding box center [1267, 119] width 18 height 18
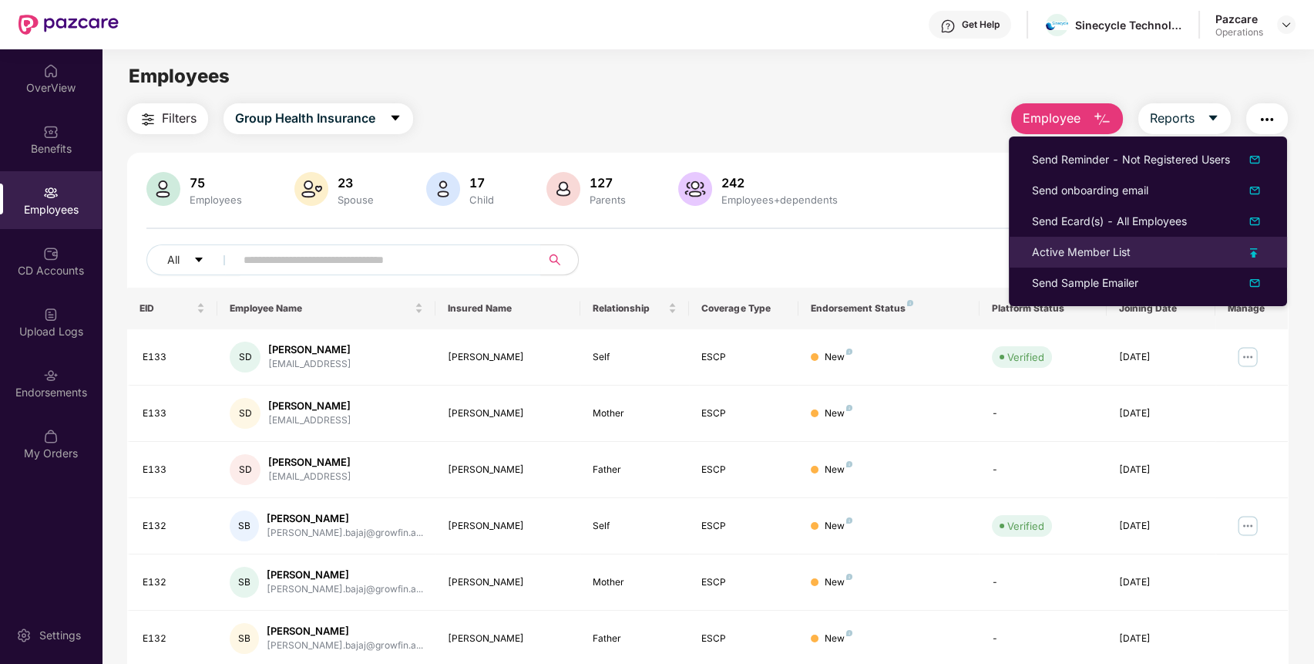
click at [1095, 245] on div "Active Member List" at bounding box center [1081, 252] width 99 height 17
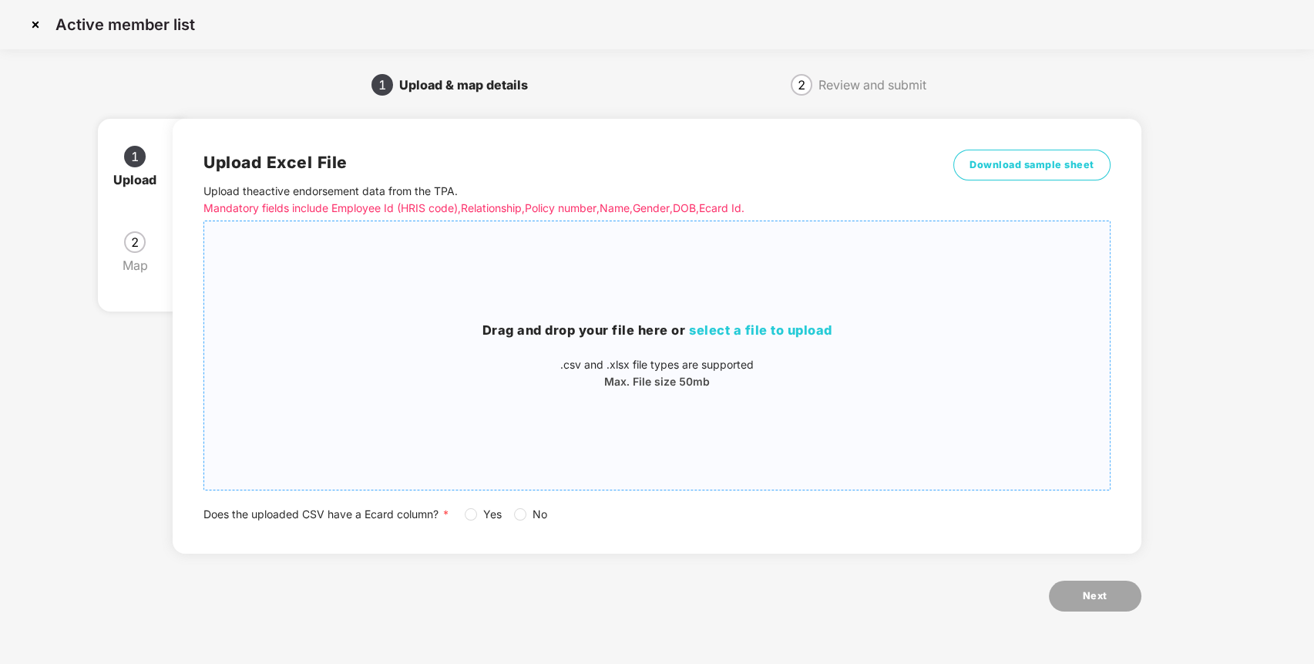
click at [764, 334] on span "select a file to upload" at bounding box center [760, 329] width 143 height 15
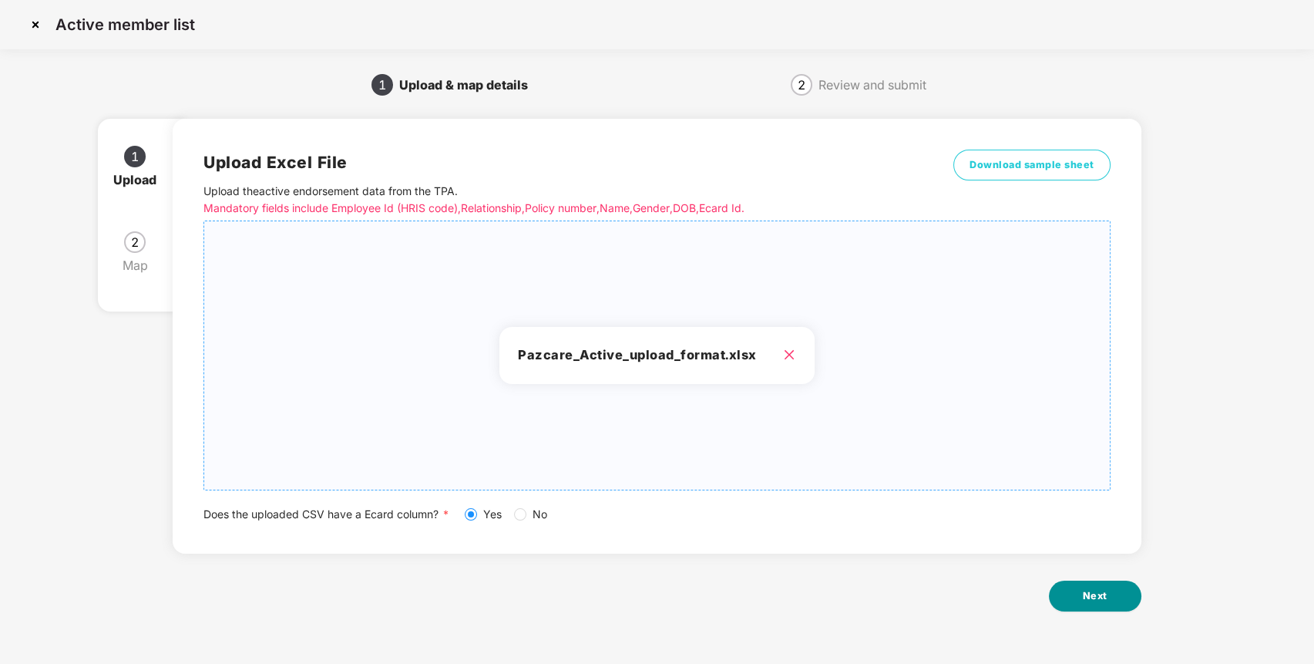
click at [1116, 594] on button "Next" at bounding box center [1095, 595] width 92 height 31
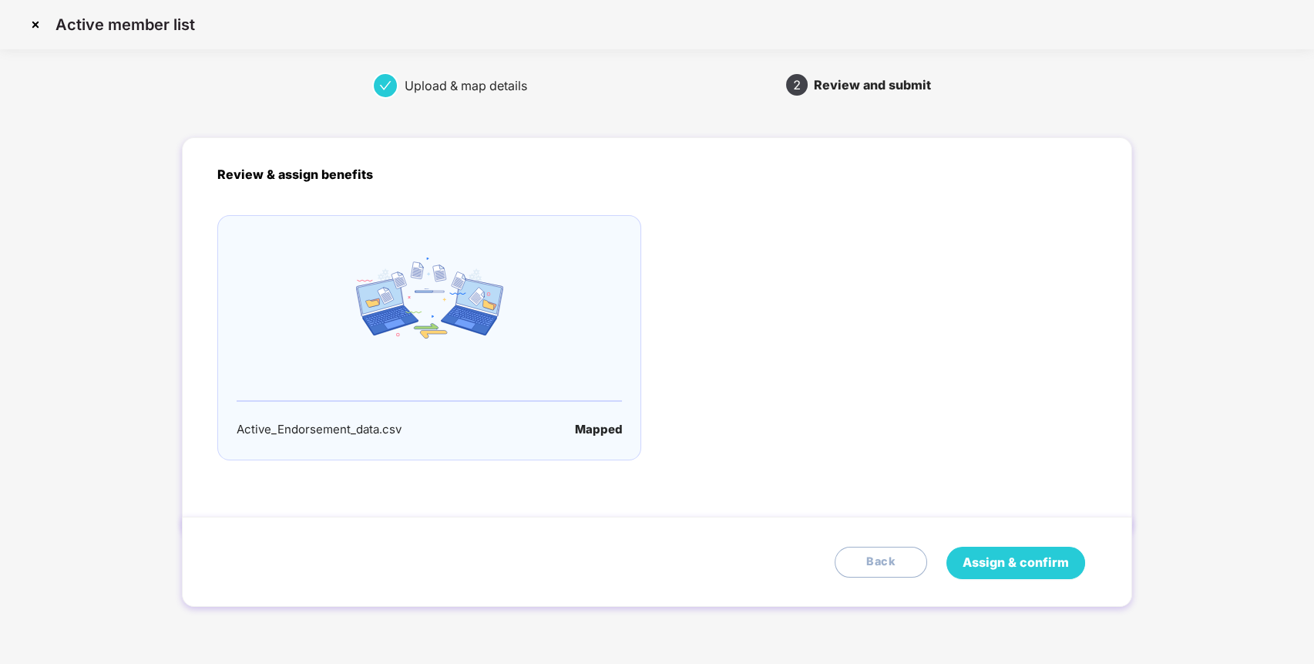
click at [1040, 555] on span "Assign & confirm" at bounding box center [1016, 562] width 106 height 19
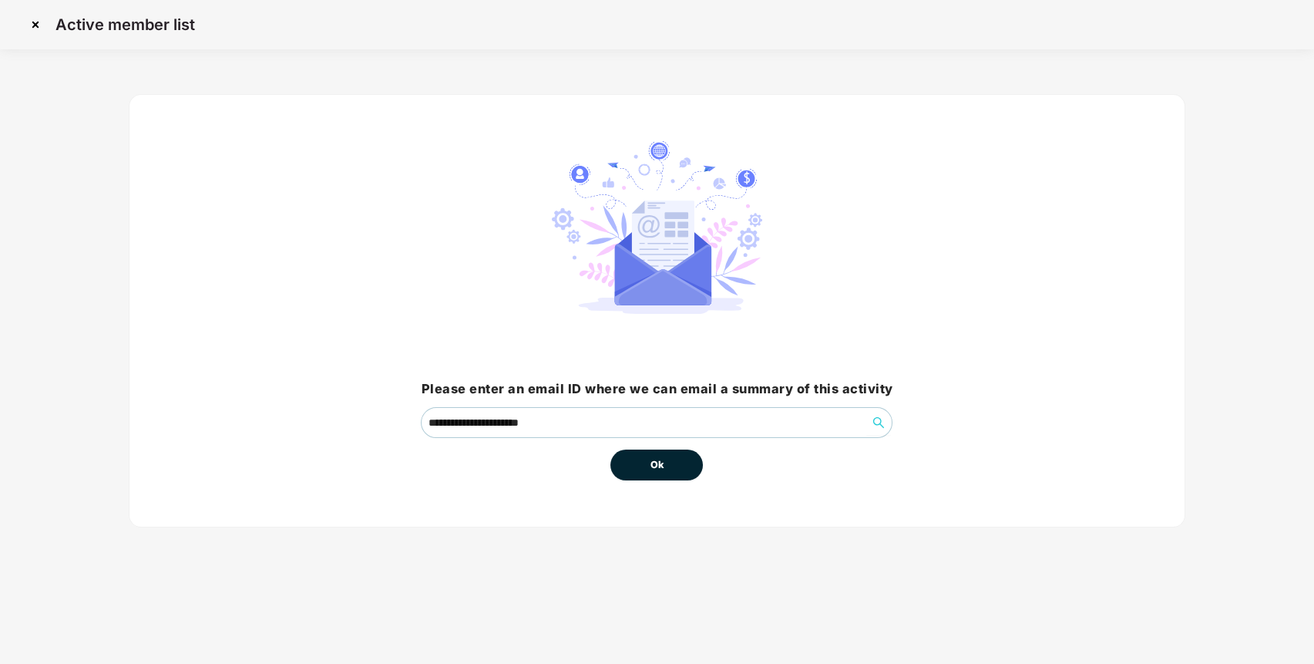
click at [647, 466] on button "Ok" at bounding box center [656, 464] width 92 height 31
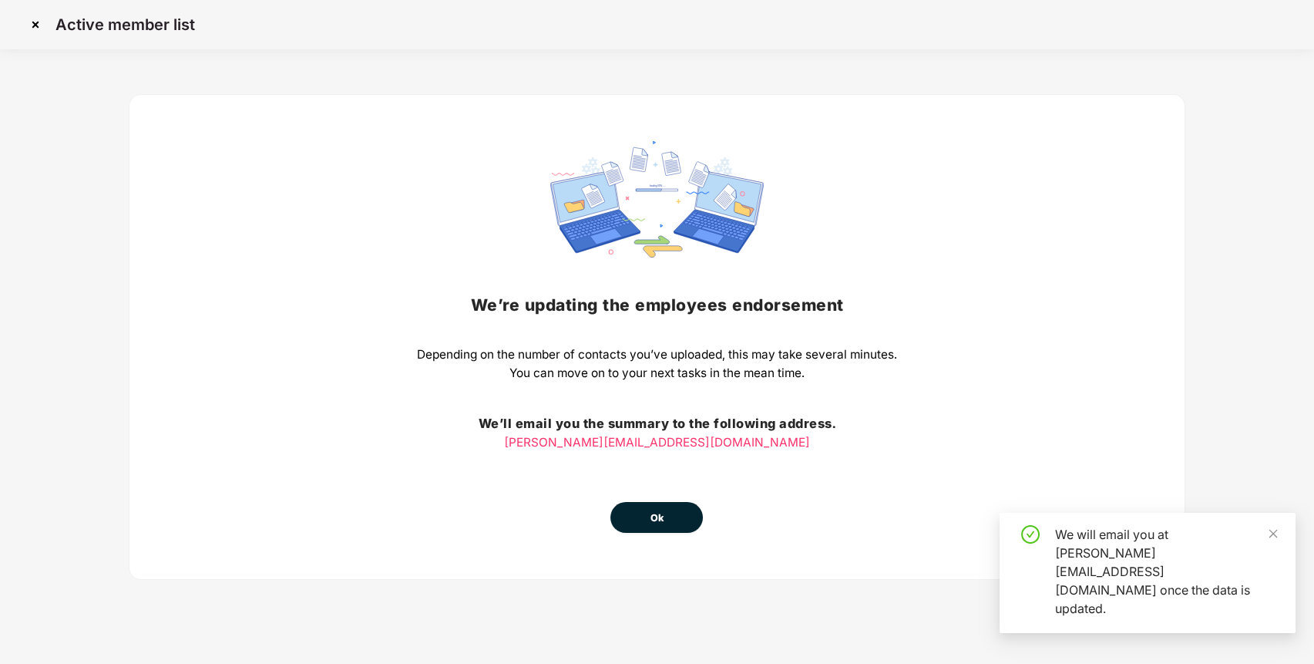
click at [658, 529] on button "Ok" at bounding box center [656, 517] width 92 height 31
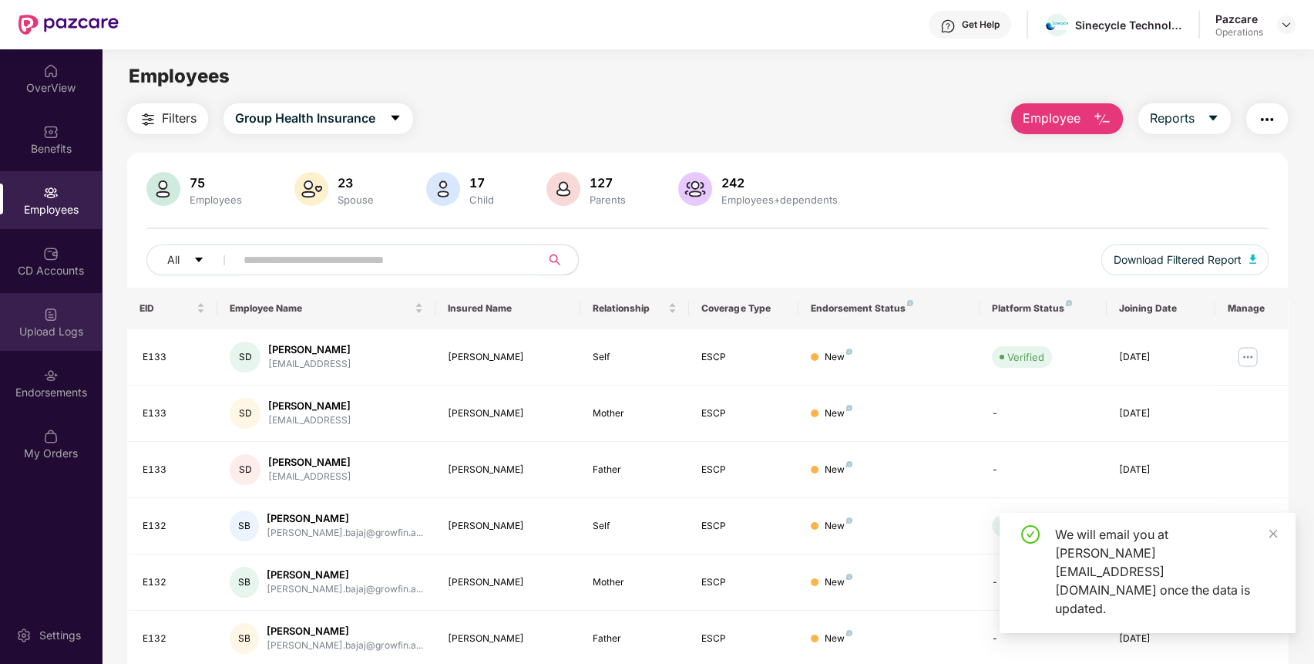
click at [95, 304] on div "Upload Logs" at bounding box center [51, 322] width 102 height 58
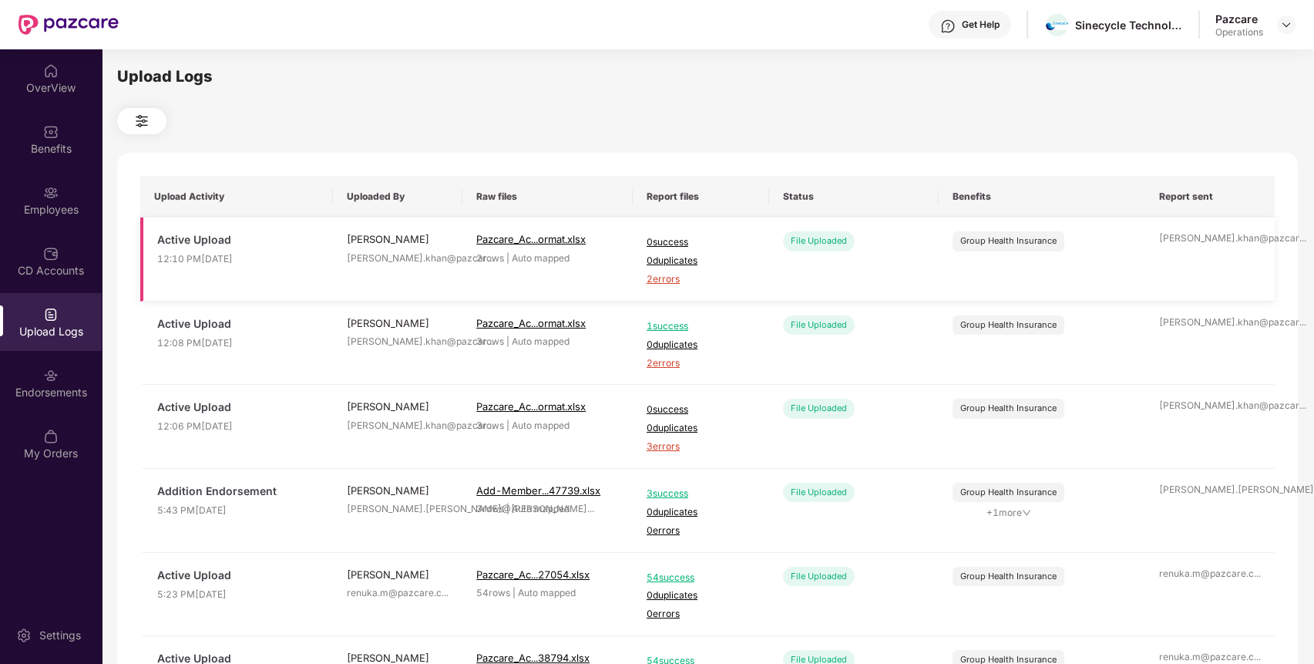
click at [667, 284] on span "2 errors" at bounding box center [701, 279] width 109 height 15
click at [75, 205] on div "Employees" at bounding box center [51, 209] width 102 height 15
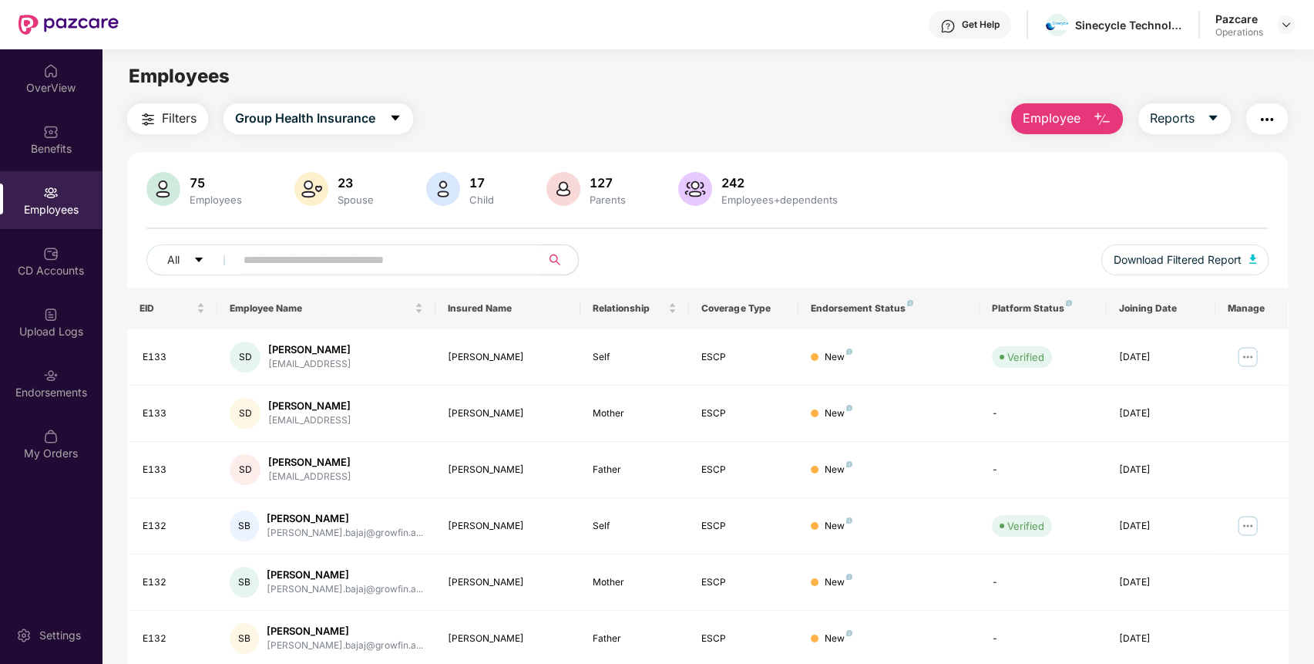
click at [1265, 107] on button "button" at bounding box center [1267, 118] width 42 height 31
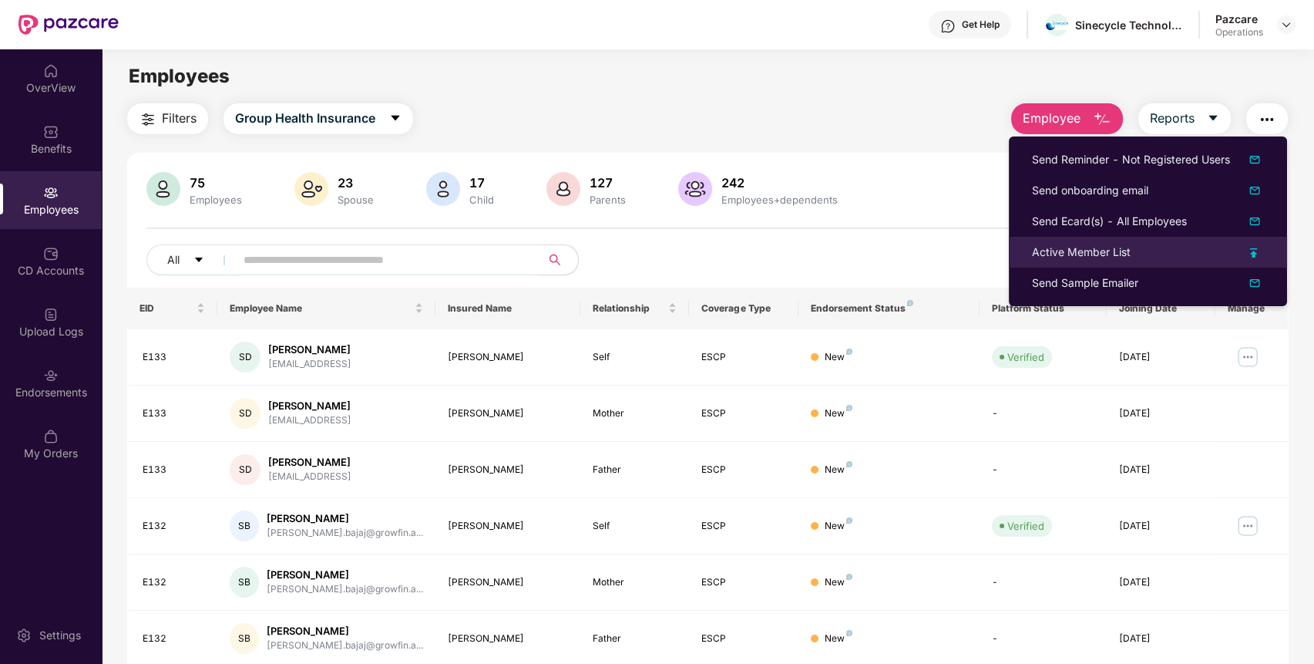
click at [1134, 247] on div "Active Member List" at bounding box center [1148, 252] width 232 height 17
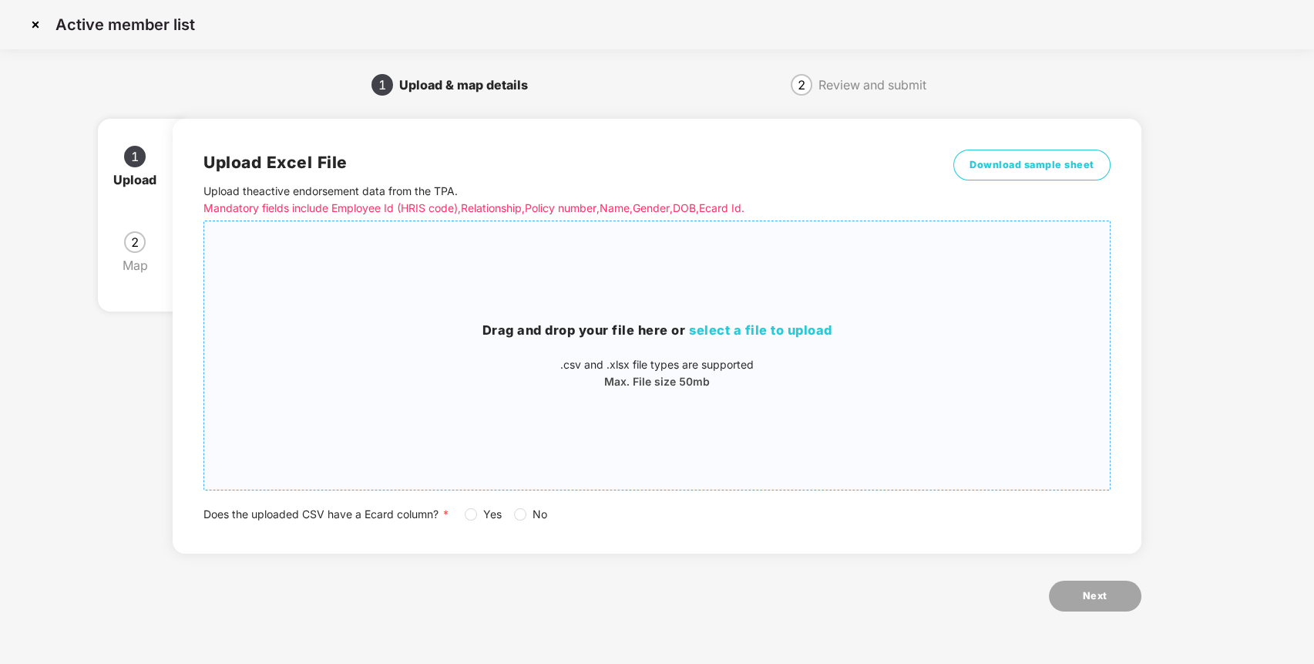
click at [755, 330] on span "select a file to upload" at bounding box center [760, 329] width 143 height 15
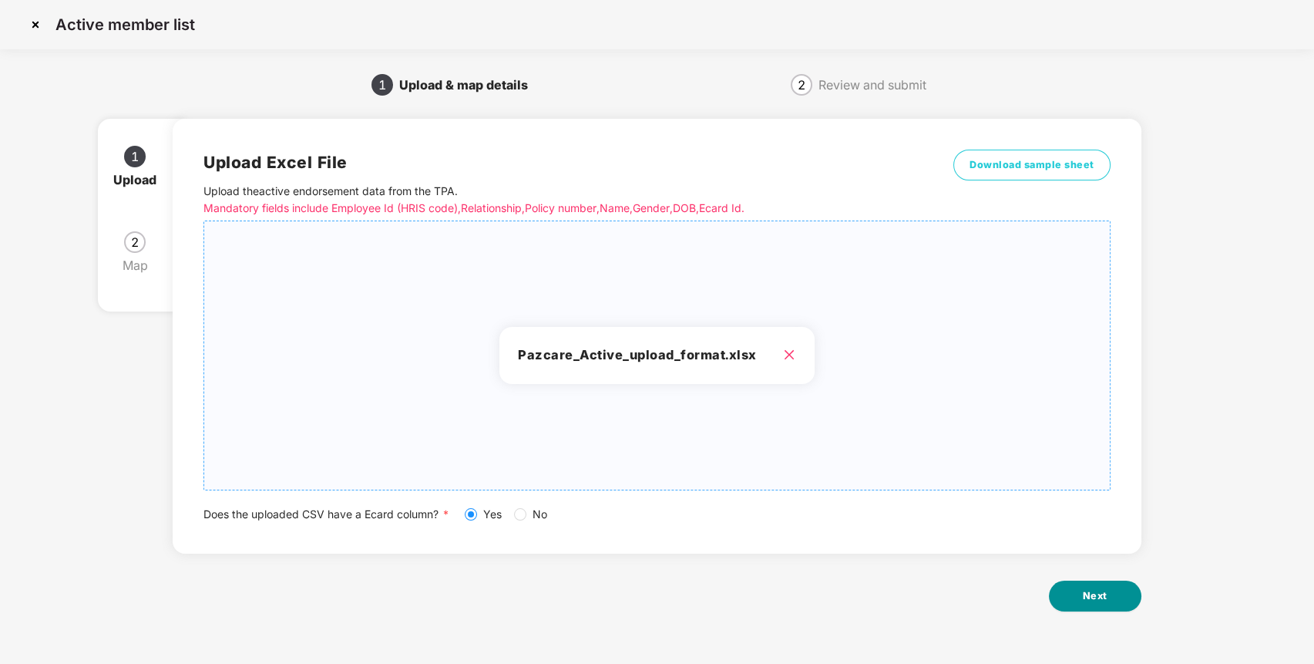
click at [1081, 597] on button "Next" at bounding box center [1095, 595] width 92 height 31
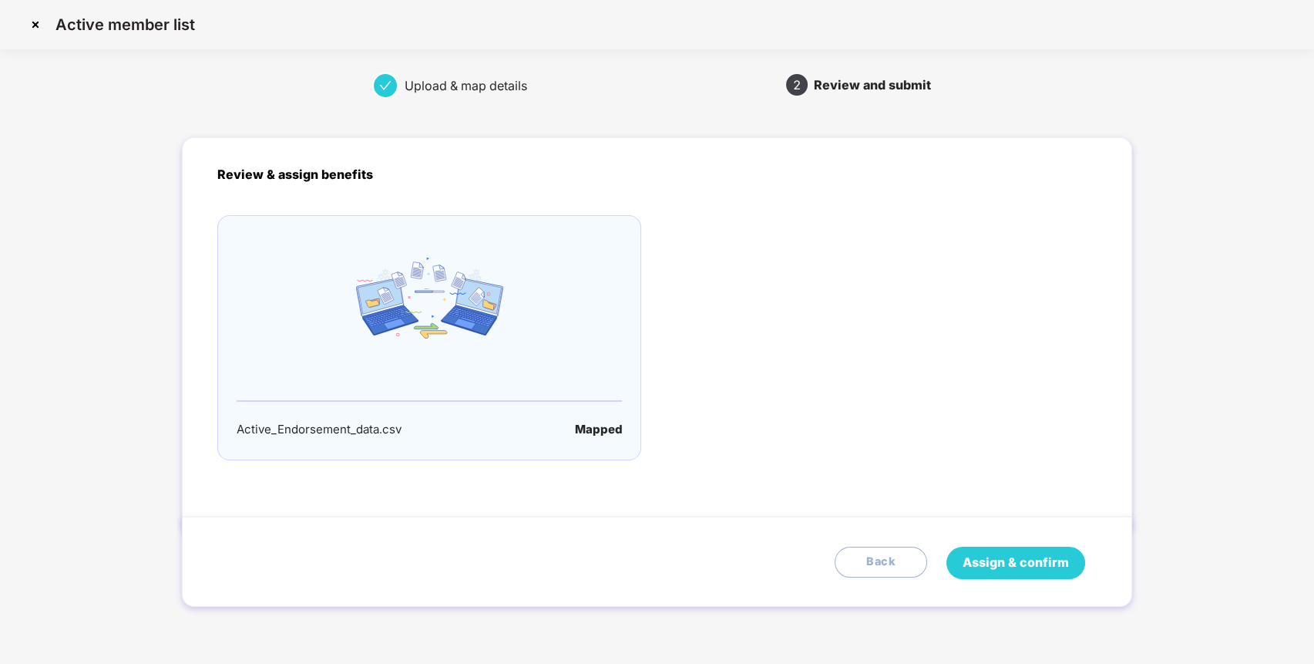
click at [987, 561] on span "Assign & confirm" at bounding box center [1016, 562] width 106 height 19
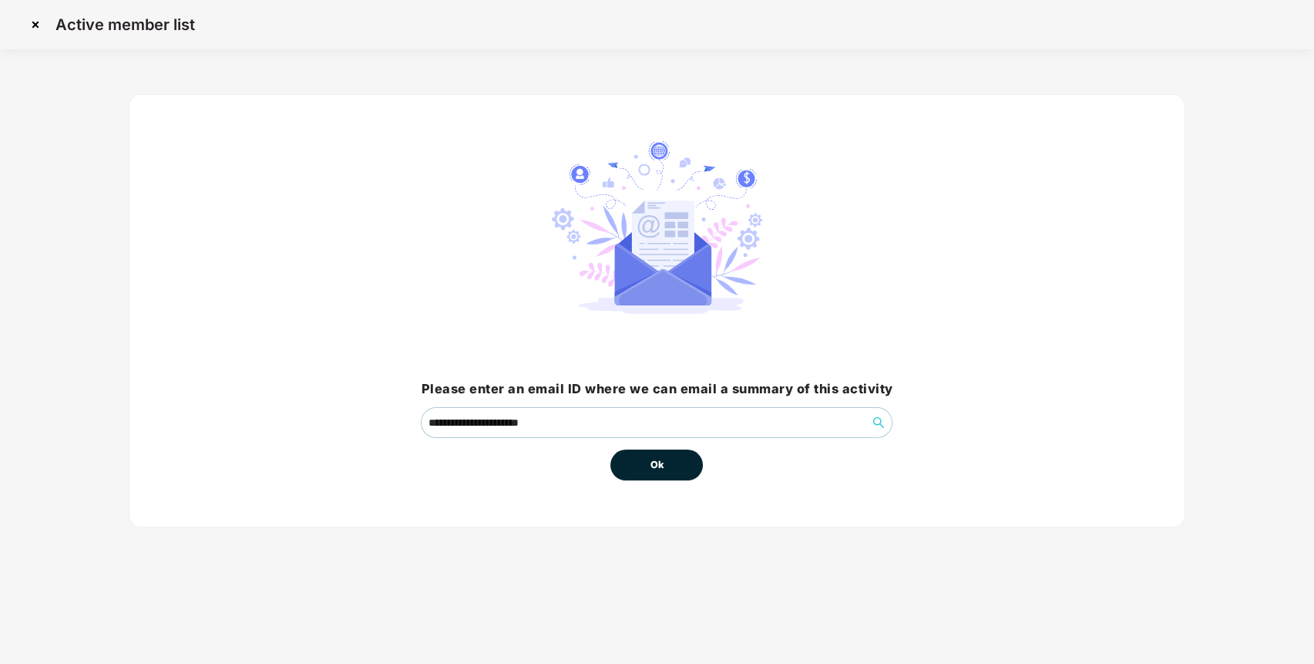
click at [638, 468] on button "Ok" at bounding box center [656, 464] width 92 height 31
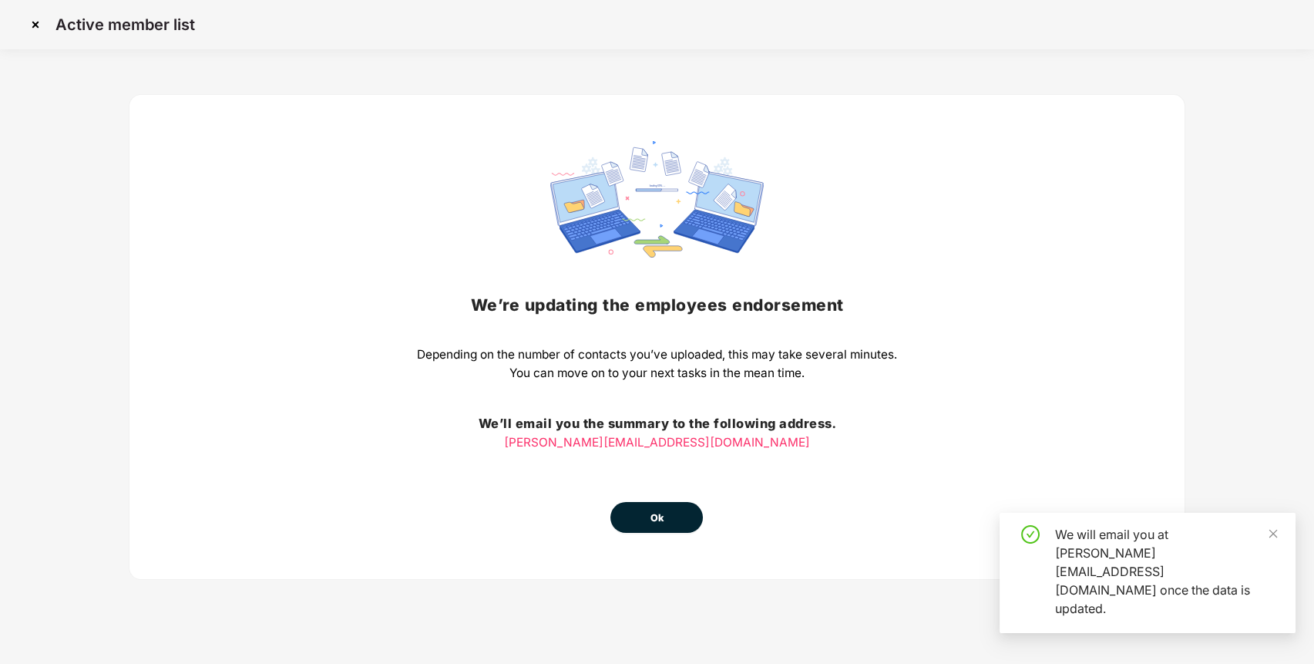
click at [670, 509] on button "Ok" at bounding box center [656, 517] width 92 height 31
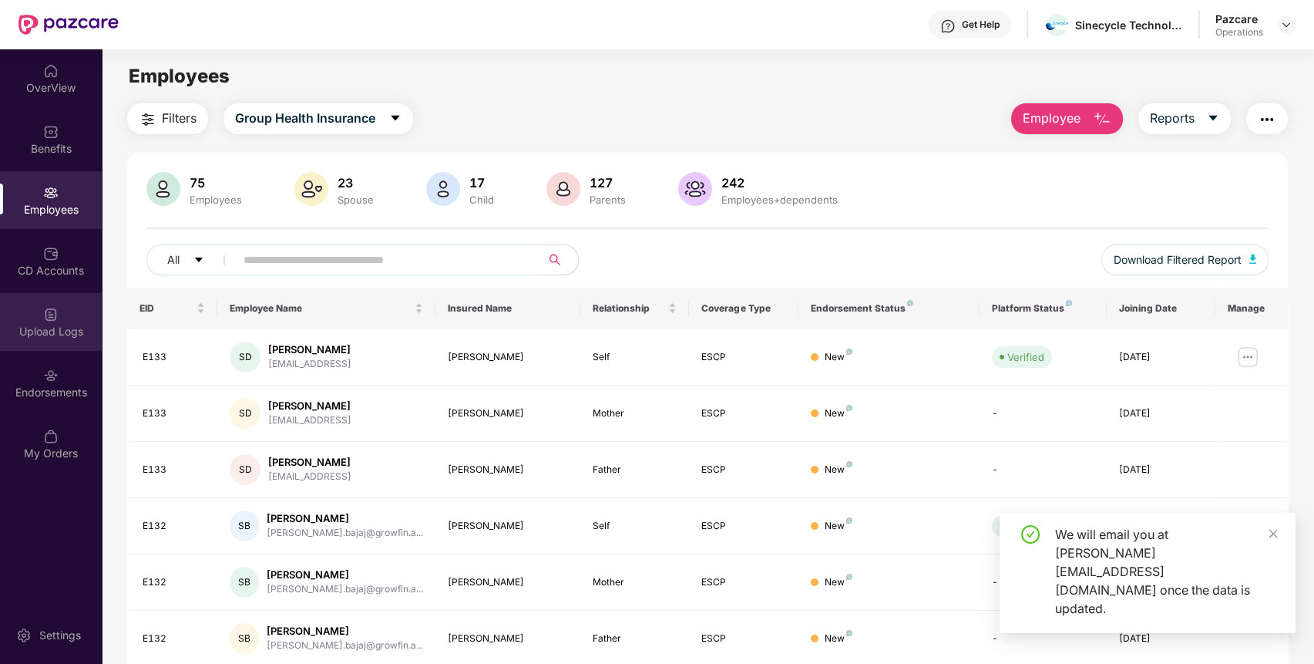
click at [53, 318] on img at bounding box center [50, 314] width 15 height 15
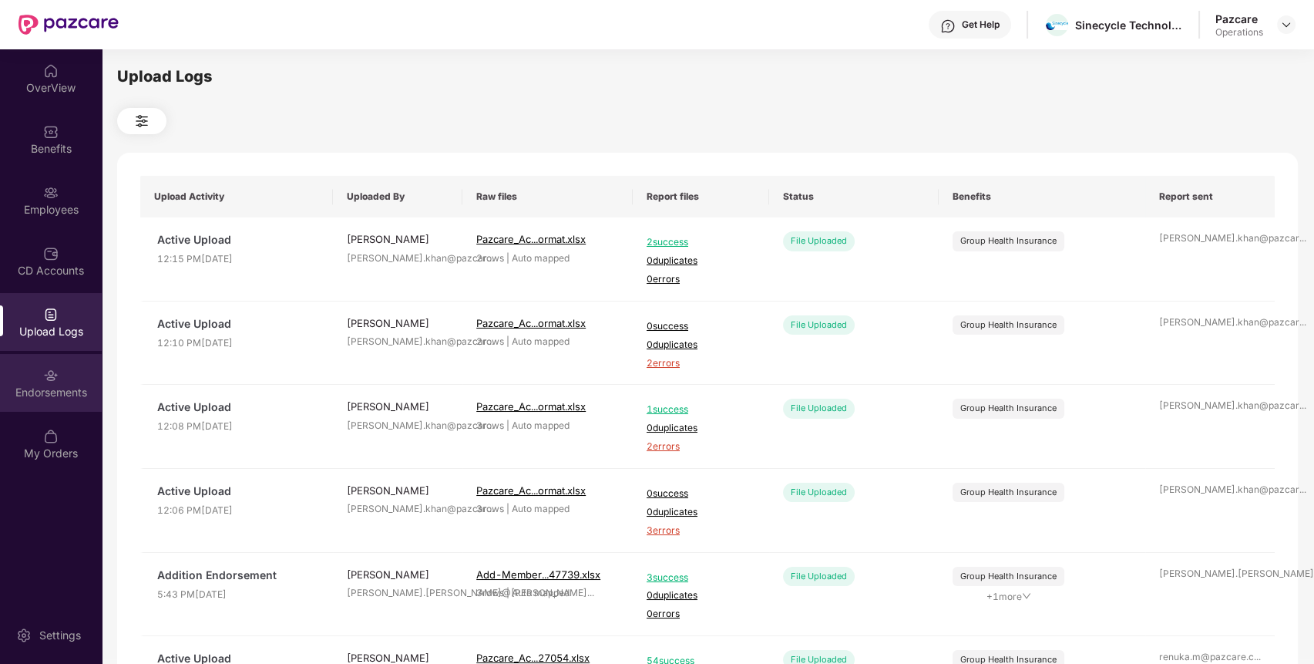
click at [66, 395] on div "Endorsements" at bounding box center [51, 392] width 102 height 15
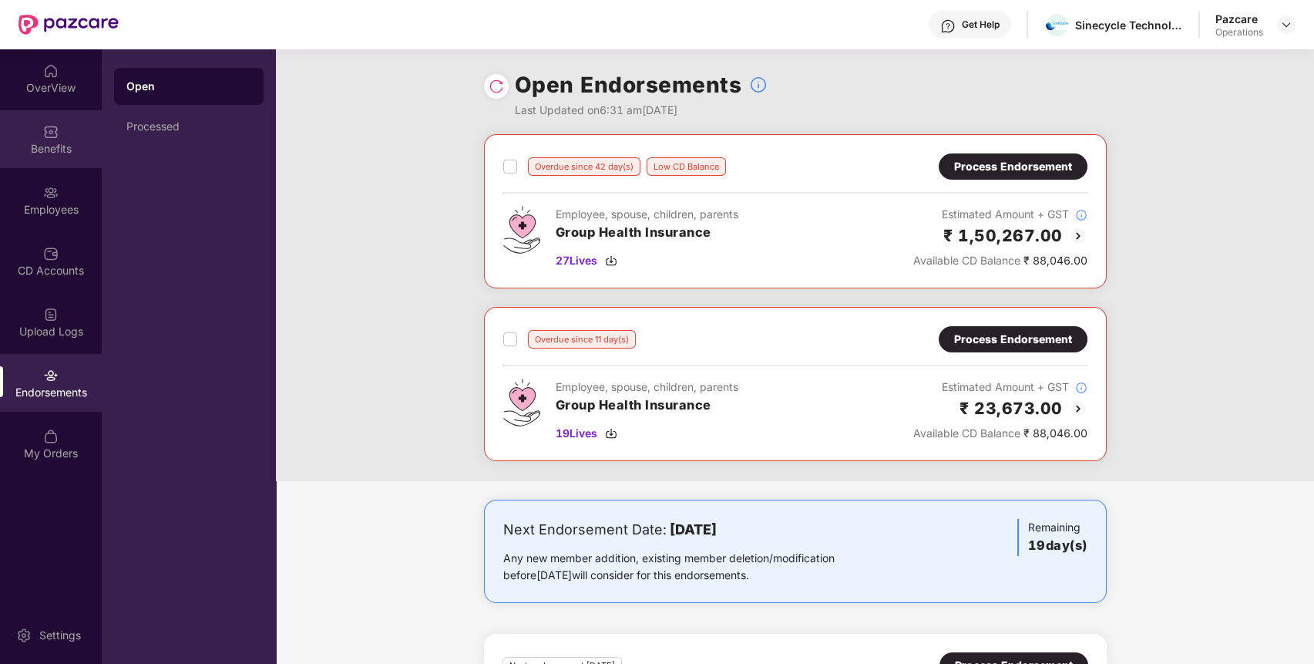
click at [62, 153] on div "Benefits" at bounding box center [51, 148] width 102 height 15
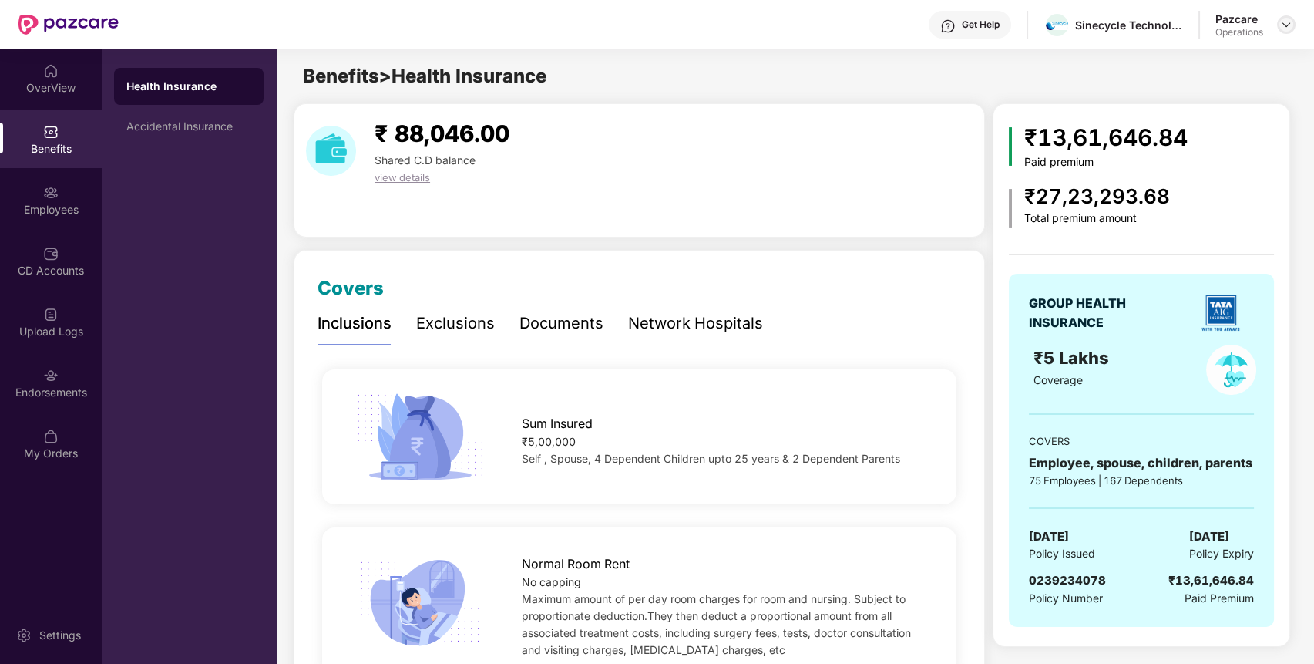
click at [1282, 22] on img at bounding box center [1286, 24] width 12 height 12
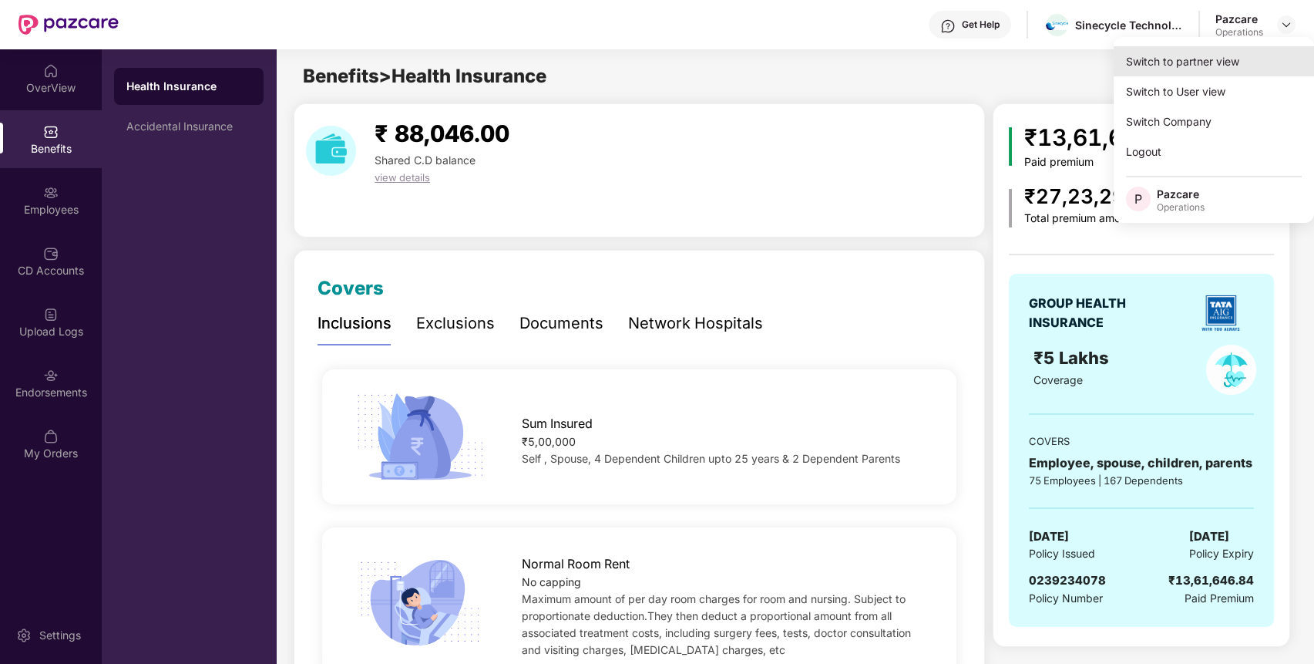
click at [1216, 70] on div "Switch to partner view" at bounding box center [1214, 61] width 200 height 30
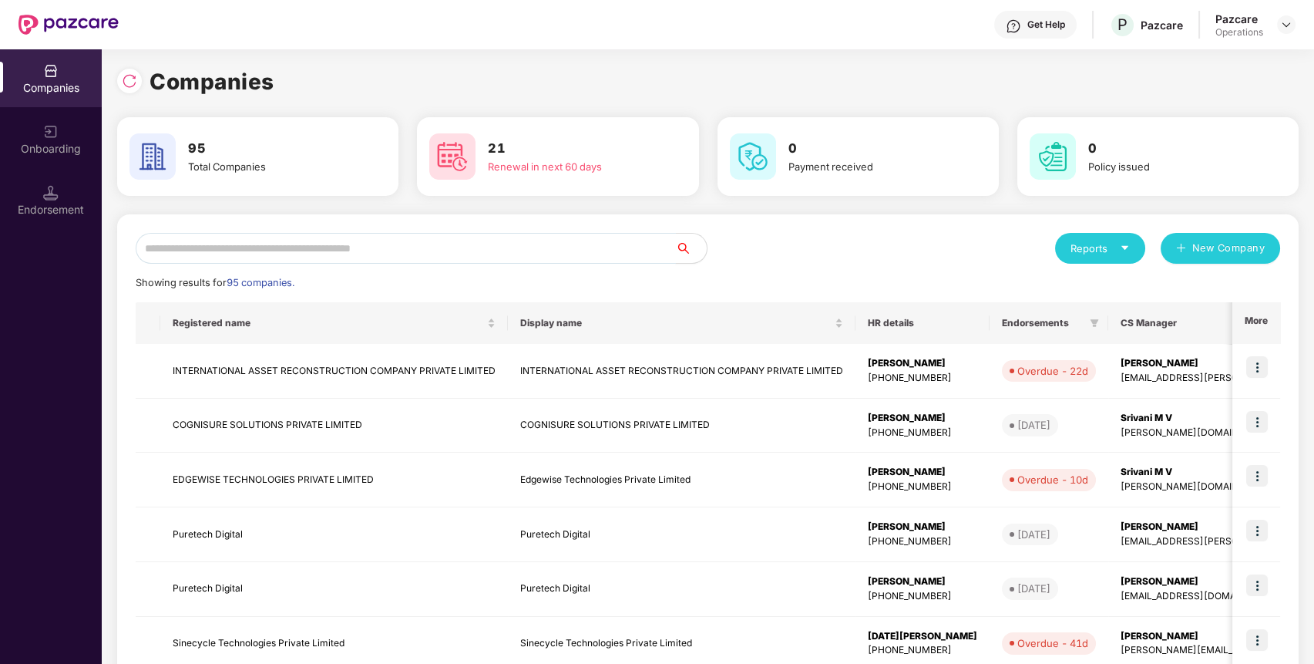
click at [644, 251] on input "text" at bounding box center [406, 248] width 540 height 31
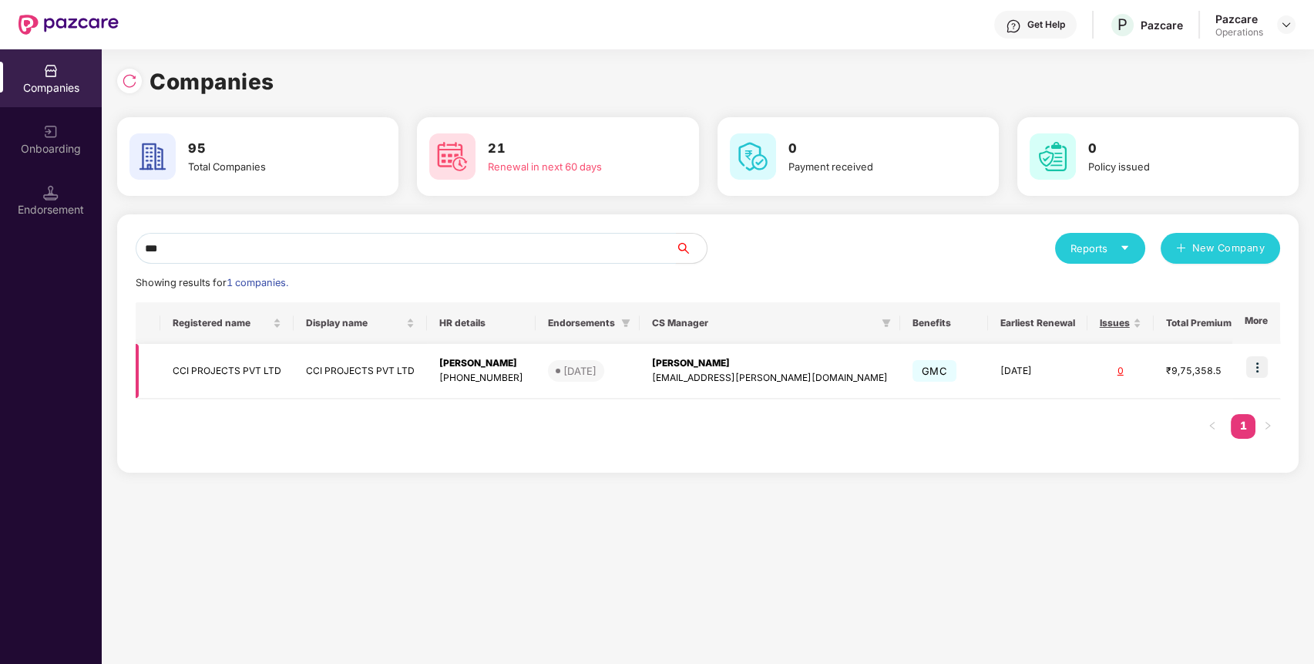
type input "***"
click at [1263, 376] on img at bounding box center [1257, 367] width 22 height 22
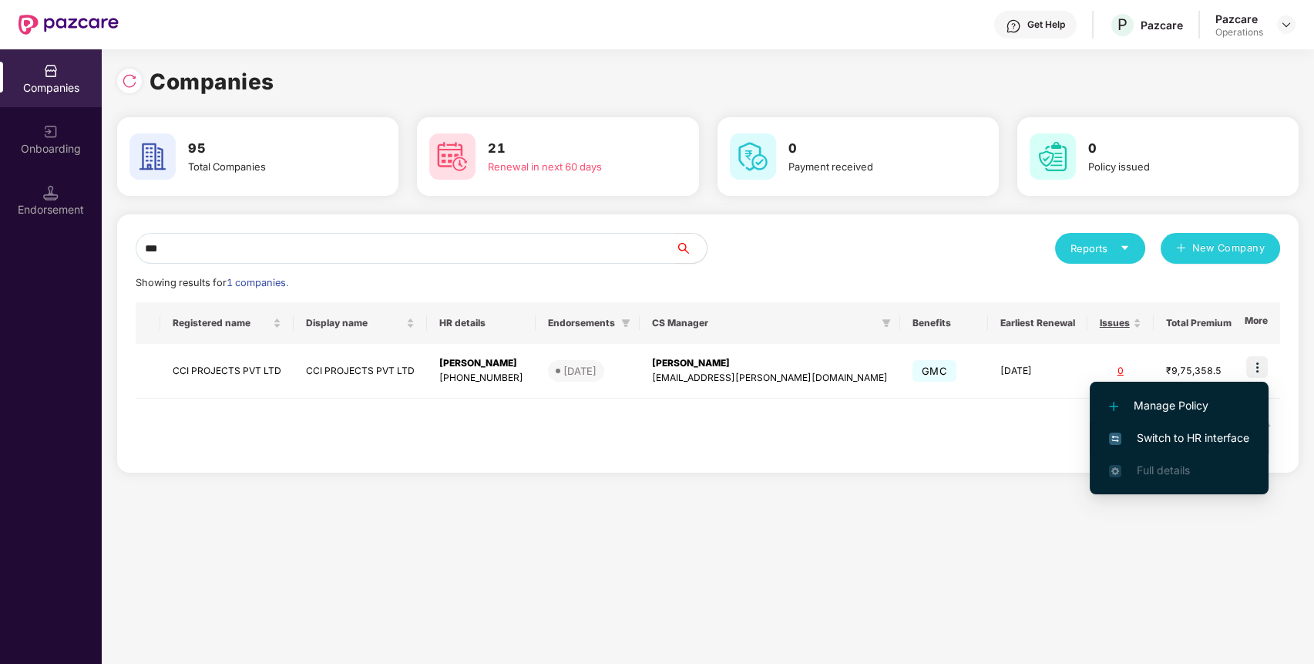
click at [1208, 440] on span "Switch to HR interface" at bounding box center [1179, 437] width 140 height 17
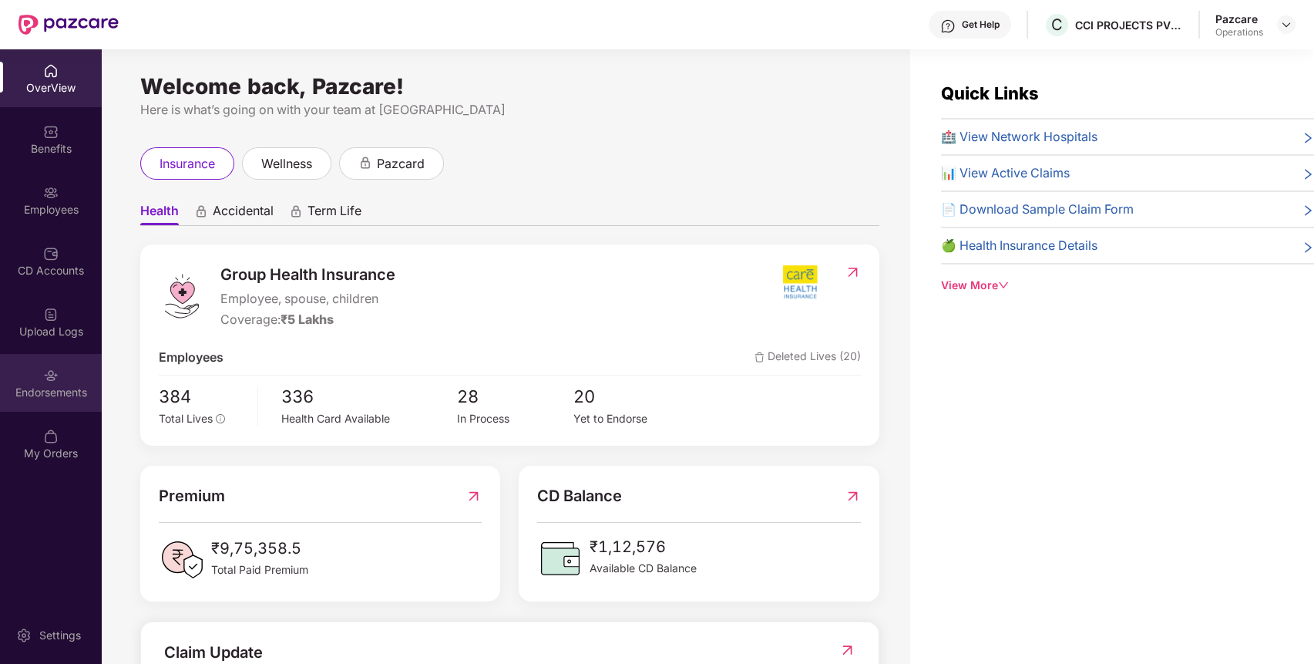
click at [43, 375] on img at bounding box center [50, 375] width 15 height 15
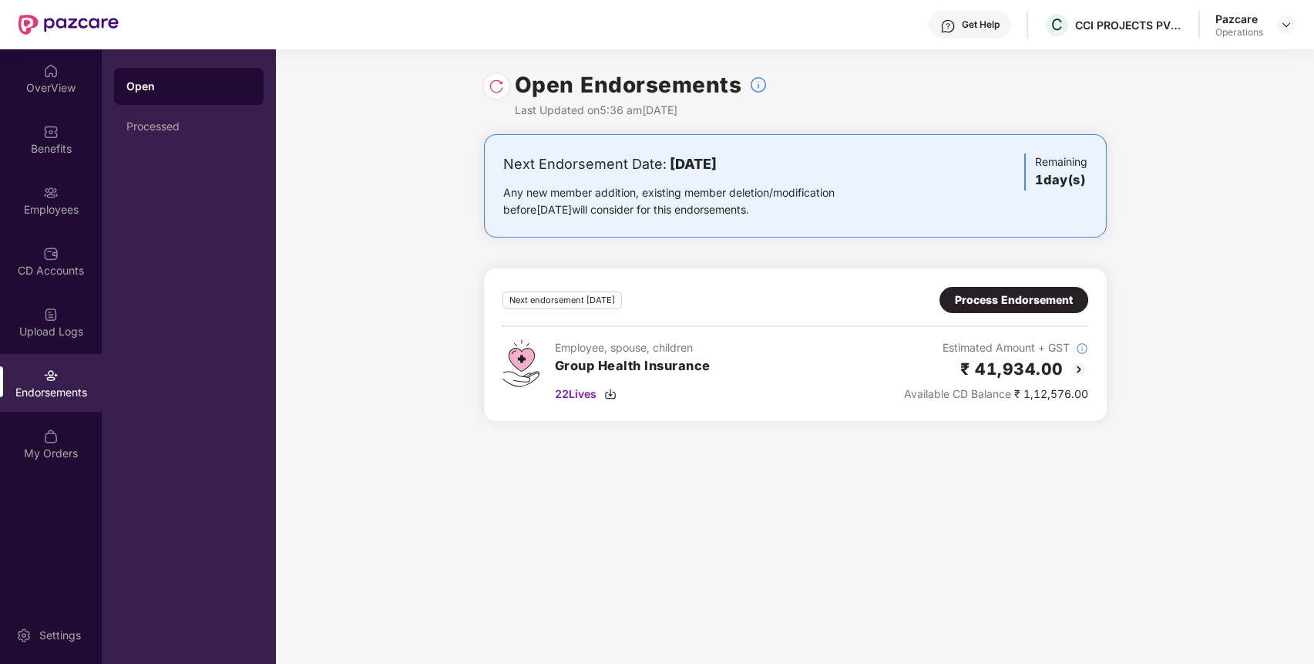
click at [823, 453] on div "Open Endorsements Last Updated on 5:36 am[DATE] Next Endorsement Date: [DATE] A…" at bounding box center [795, 356] width 1038 height 614
click at [1057, 308] on div "Process Endorsement" at bounding box center [1014, 299] width 118 height 17
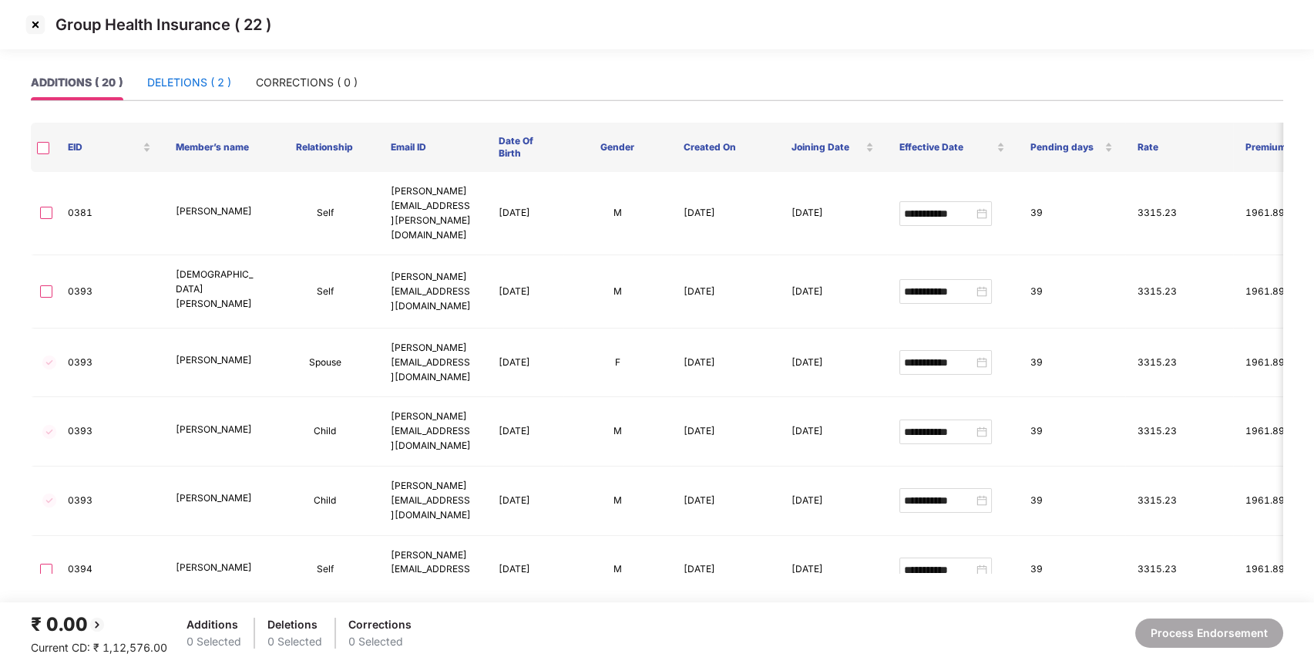
click at [209, 82] on div "DELETIONS ( 2 )" at bounding box center [189, 82] width 84 height 17
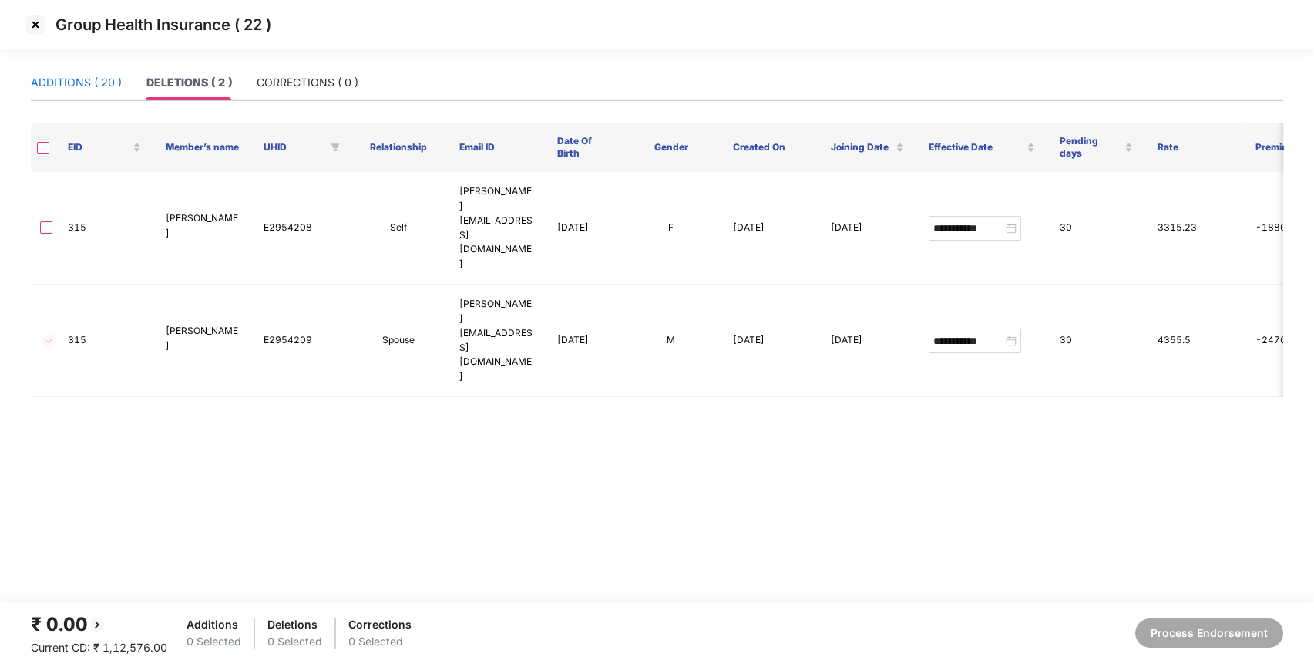
click at [106, 89] on div "ADDITIONS ( 20 )" at bounding box center [76, 82] width 91 height 17
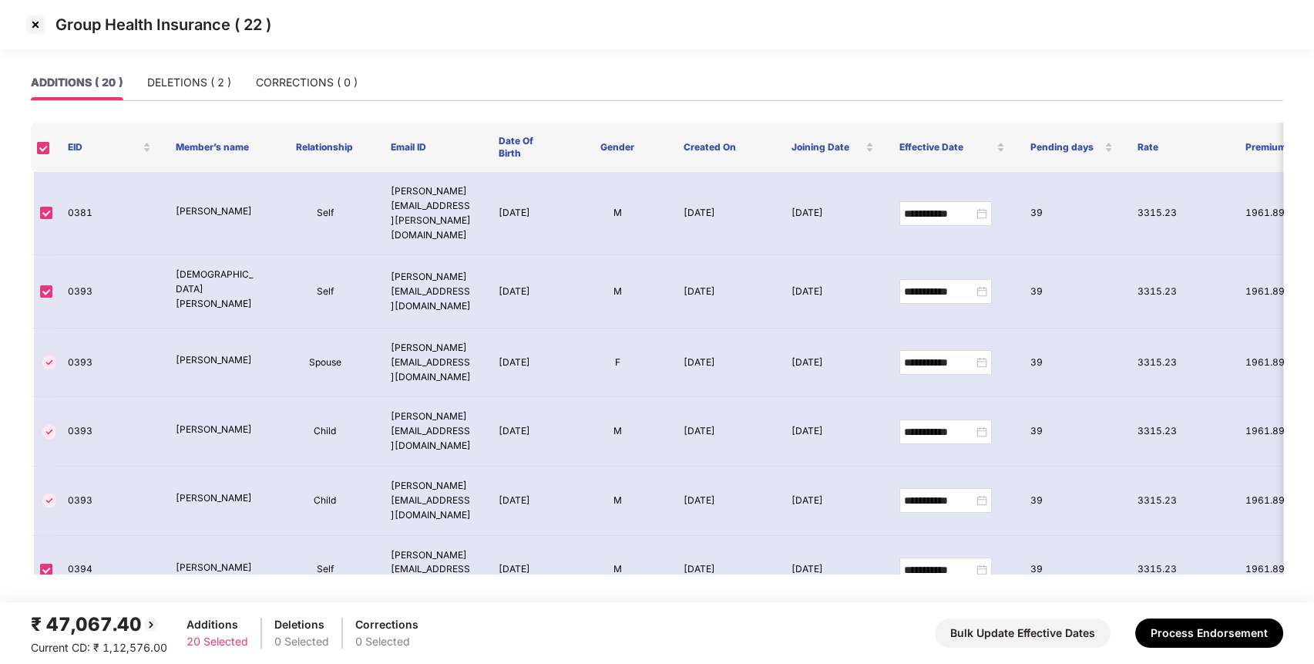
click at [31, 23] on img at bounding box center [35, 24] width 25 height 25
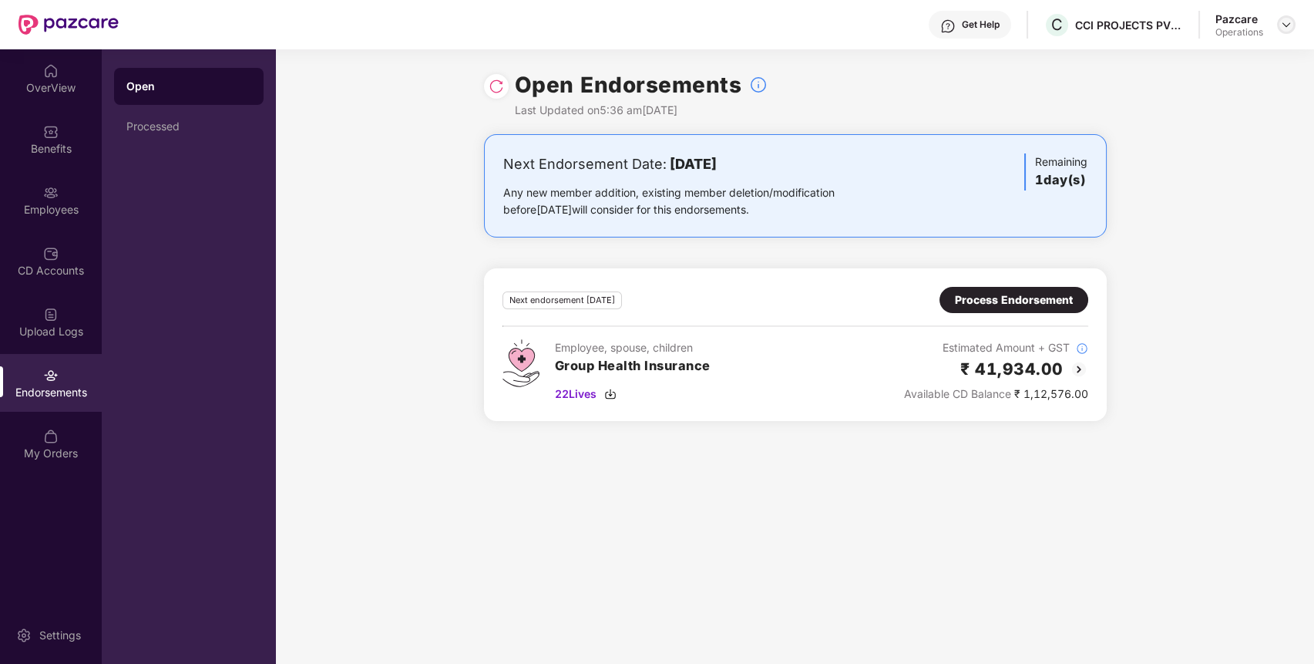
click at [1284, 29] on img at bounding box center [1286, 24] width 12 height 12
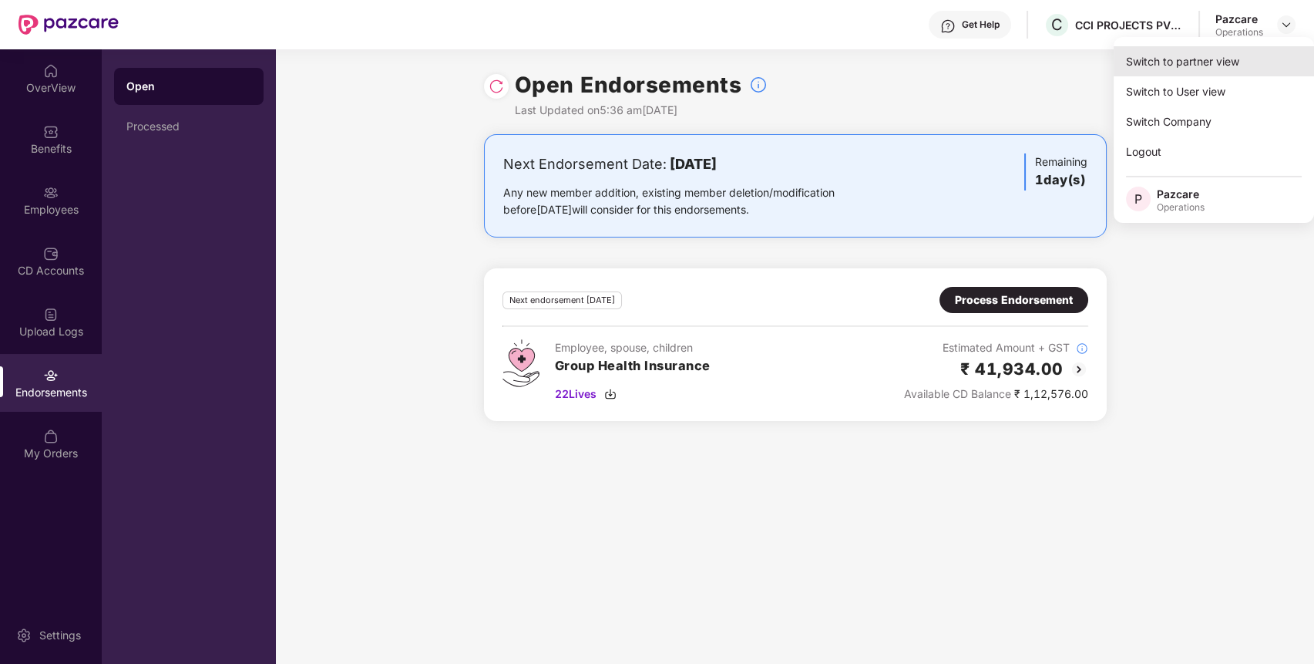
click at [1246, 55] on div "Switch to partner view" at bounding box center [1214, 61] width 200 height 30
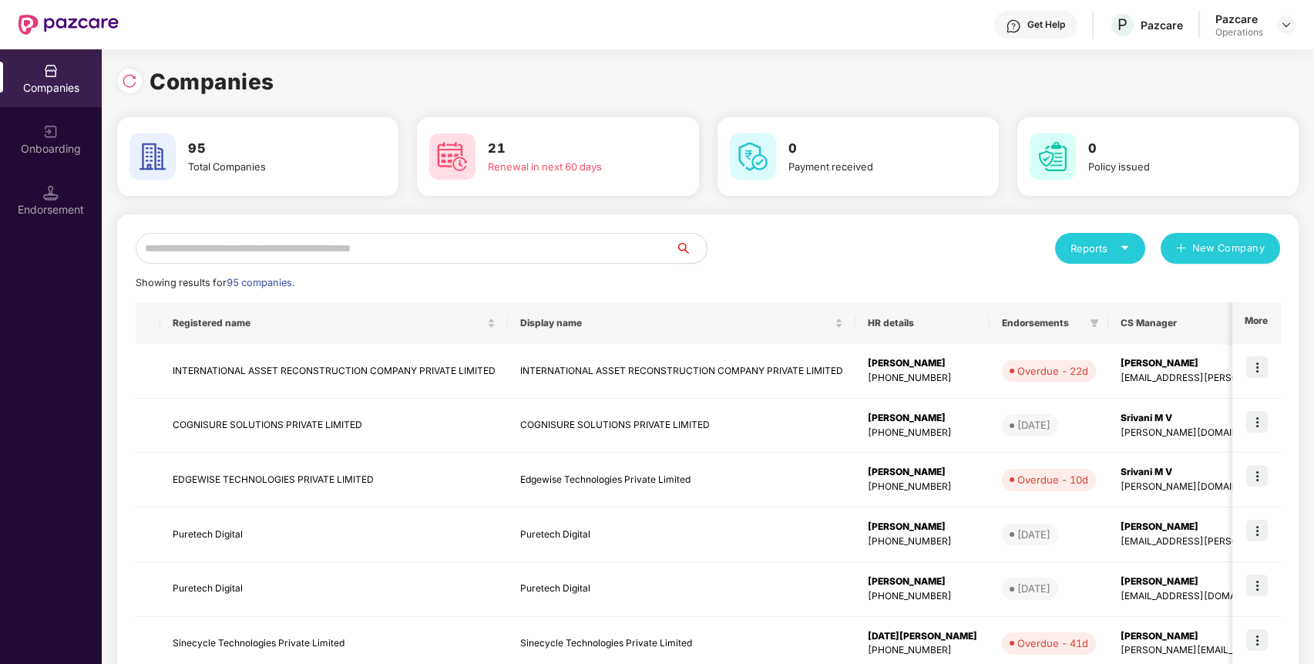
click at [583, 257] on input "text" at bounding box center [406, 248] width 540 height 31
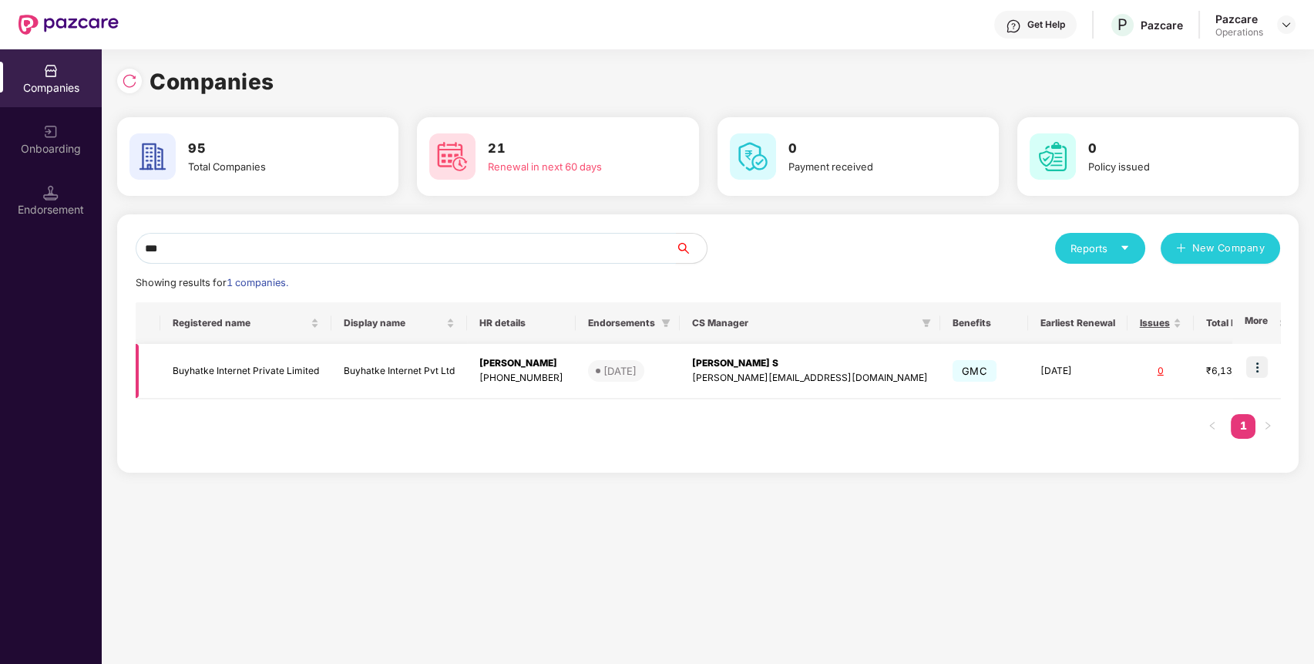
type input "***"
click at [1259, 364] on img at bounding box center [1257, 367] width 22 height 22
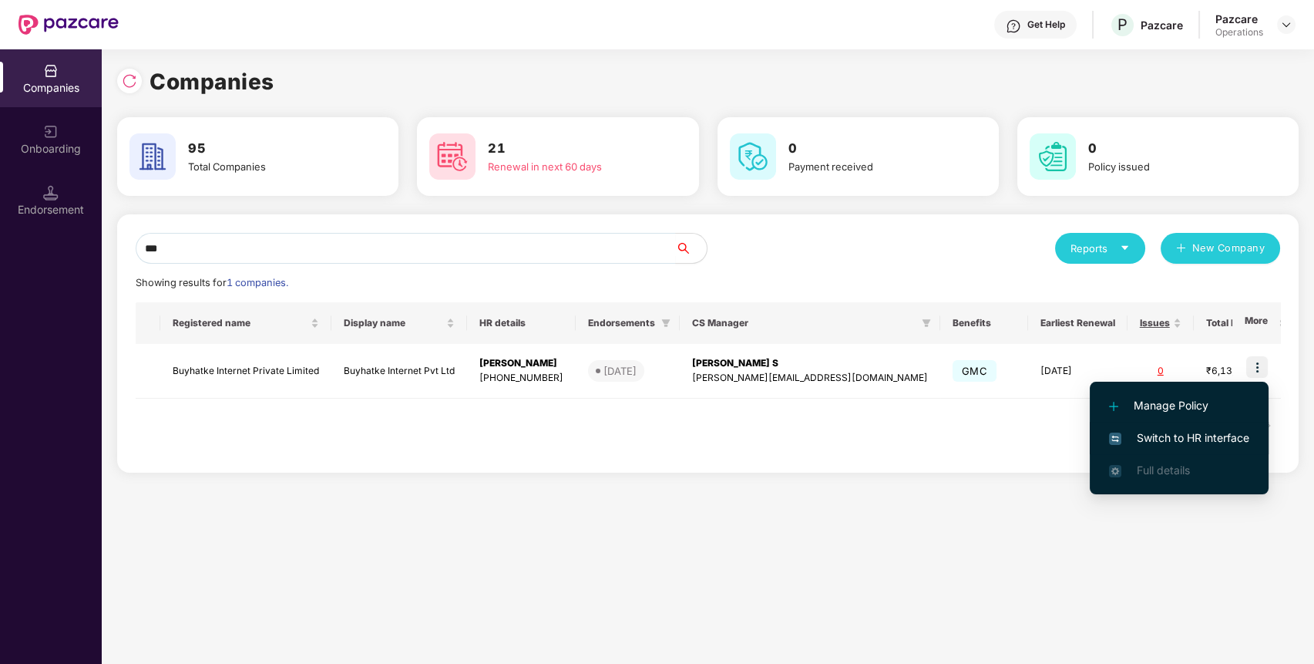
click at [1208, 429] on span "Switch to HR interface" at bounding box center [1179, 437] width 140 height 17
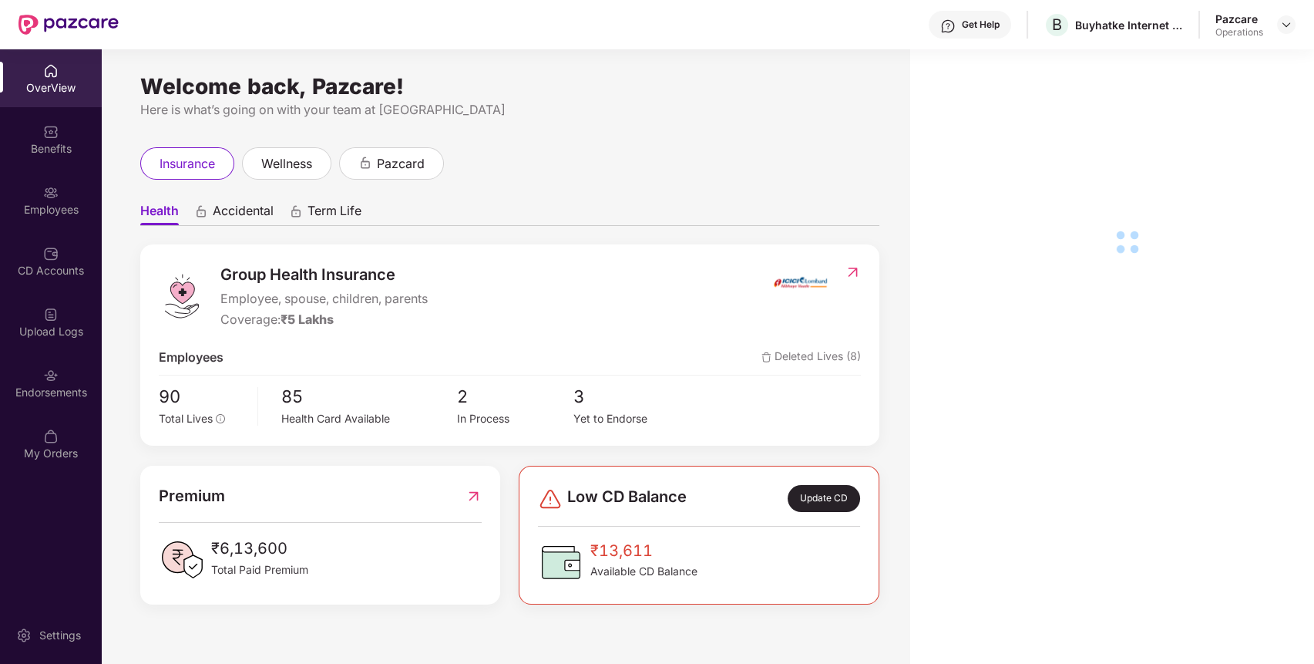
click at [66, 371] on div "Endorsements" at bounding box center [51, 383] width 102 height 58
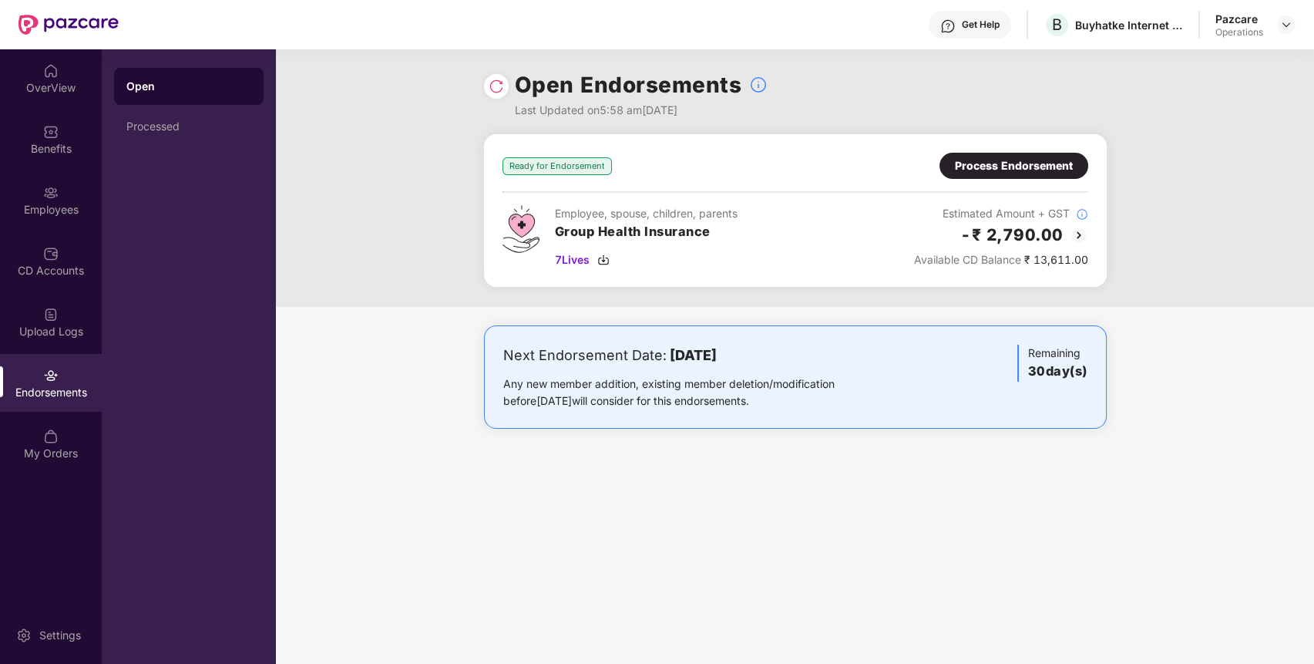
click at [1049, 173] on div "Process Endorsement" at bounding box center [1014, 165] width 118 height 17
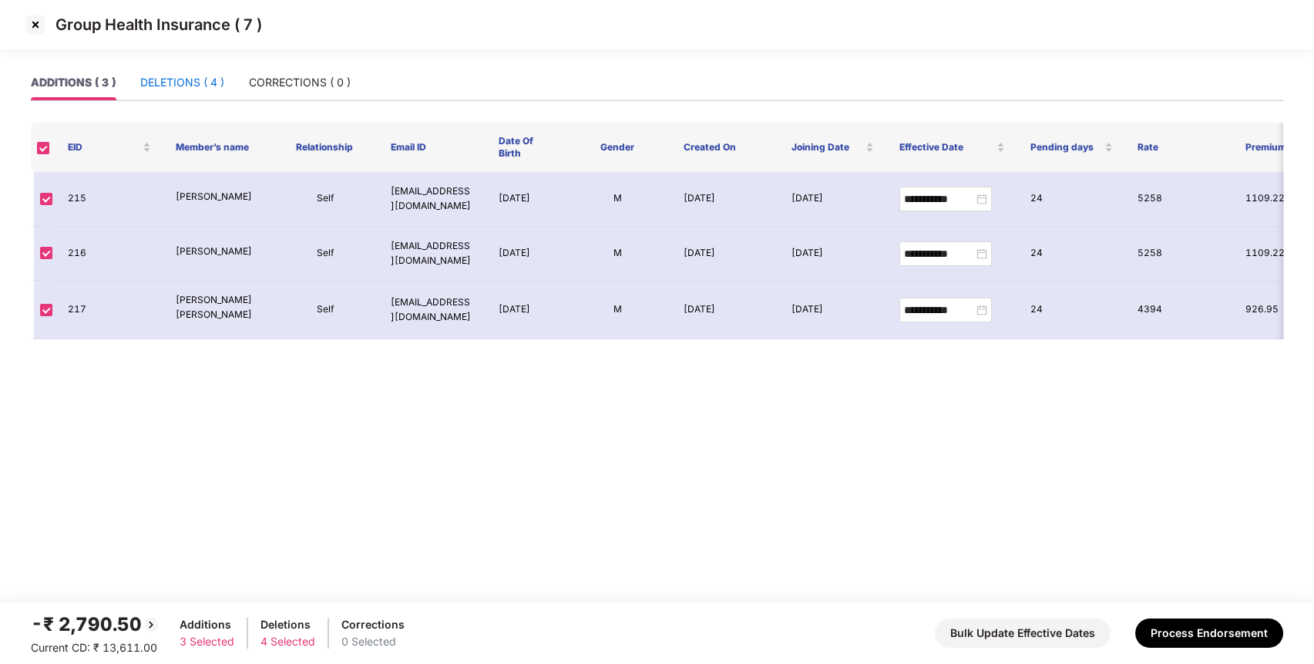
click at [203, 83] on div "DELETIONS ( 4 )" at bounding box center [182, 82] width 84 height 17
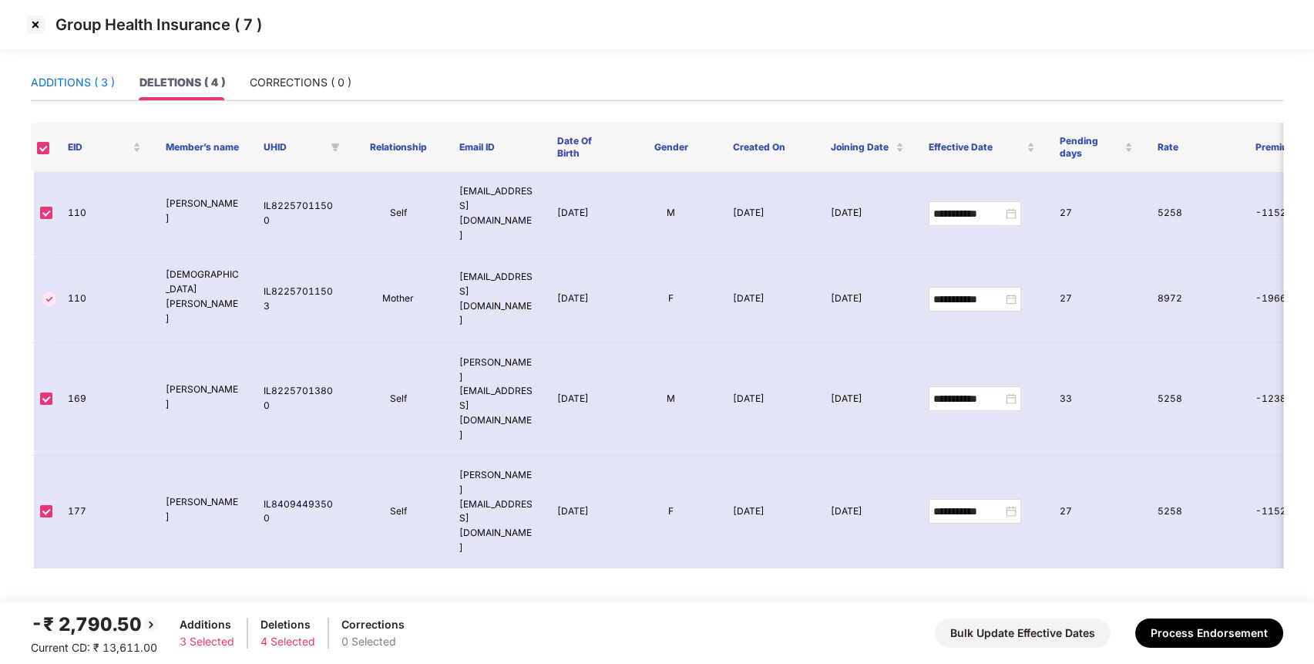
click at [99, 83] on div "ADDITIONS ( 3 )" at bounding box center [73, 82] width 84 height 17
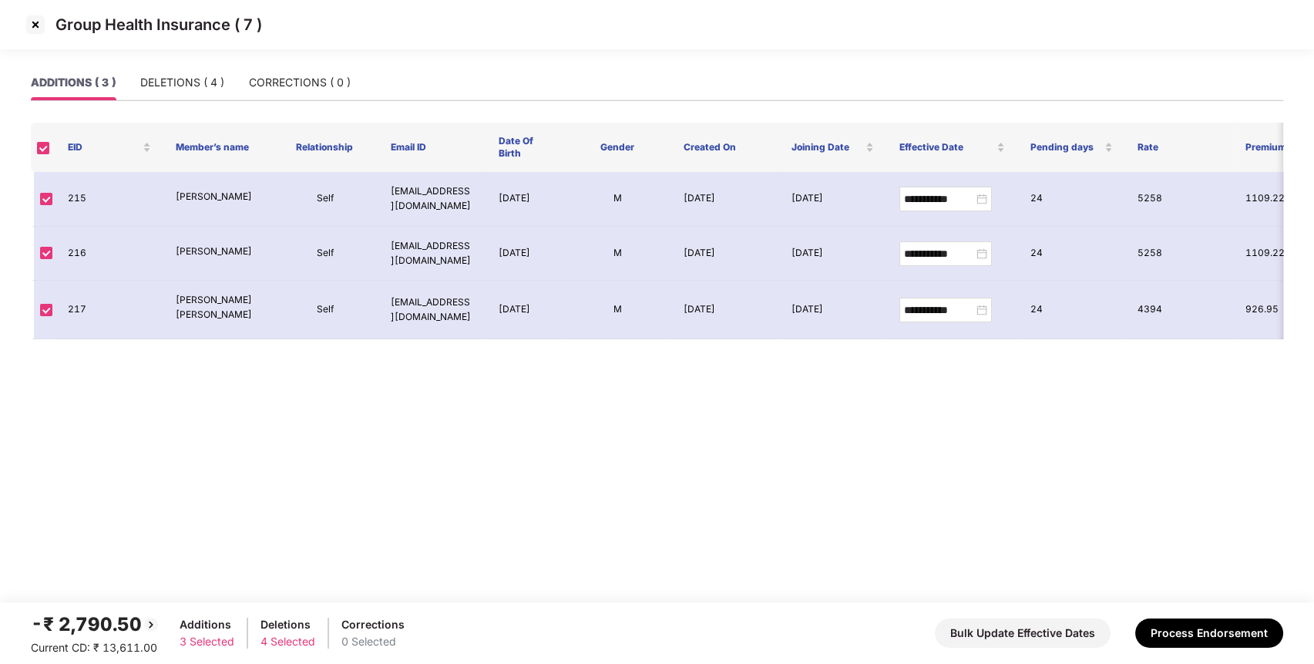
click at [42, 24] on img at bounding box center [35, 24] width 25 height 25
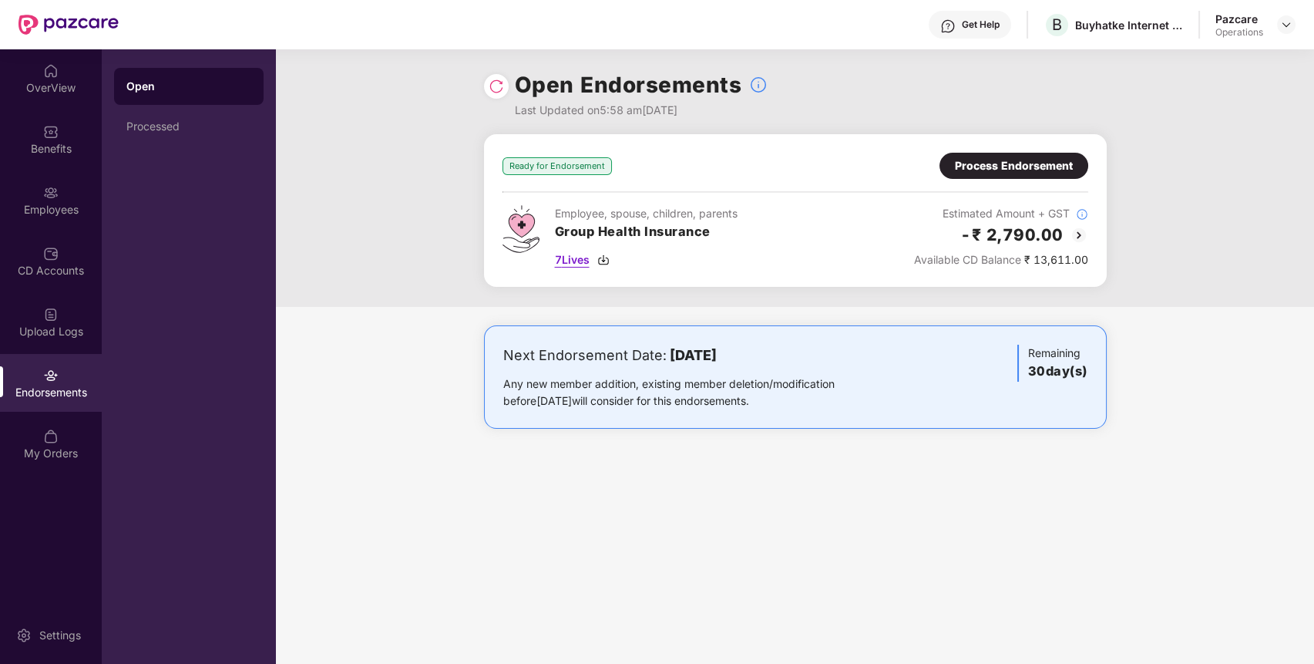
click at [571, 260] on span "7 Lives" at bounding box center [572, 259] width 35 height 17
click at [68, 136] on div "Benefits" at bounding box center [51, 139] width 102 height 58
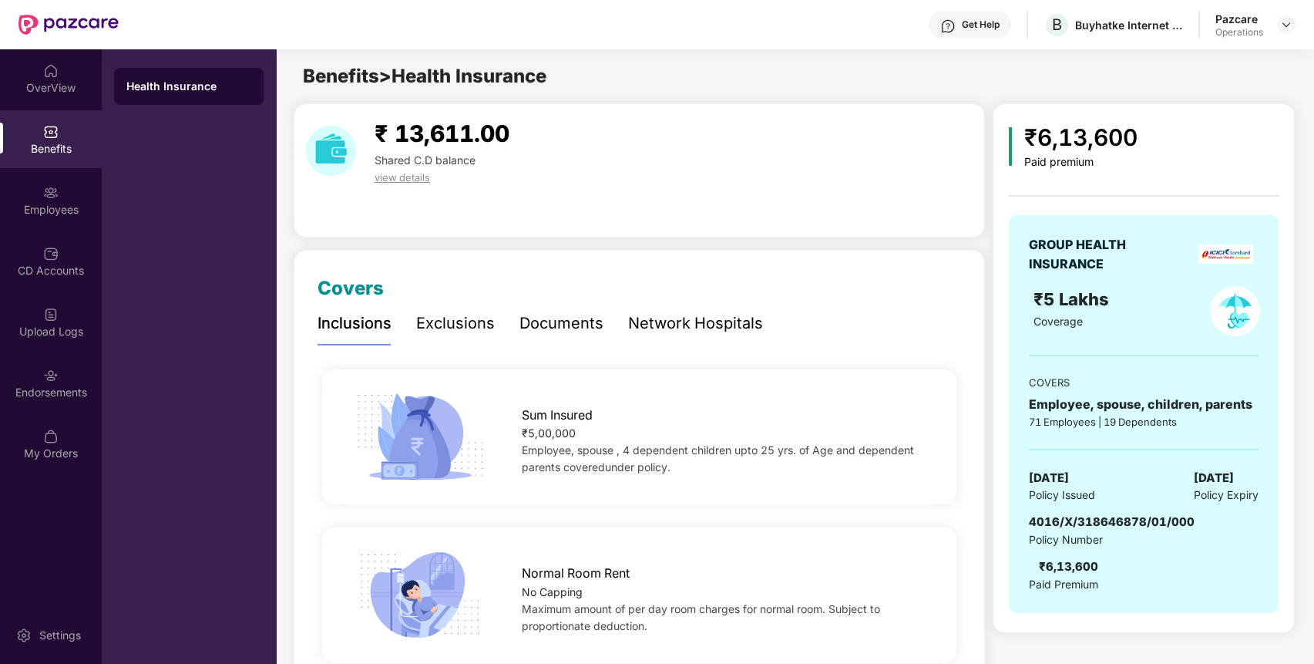
click at [1112, 516] on span "4016/X/318646878/01/000" at bounding box center [1112, 521] width 166 height 15
copy span "4016/X/318646878/01/000"
click at [1112, 516] on span "4016/X/318646878/01/000" at bounding box center [1112, 521] width 166 height 15
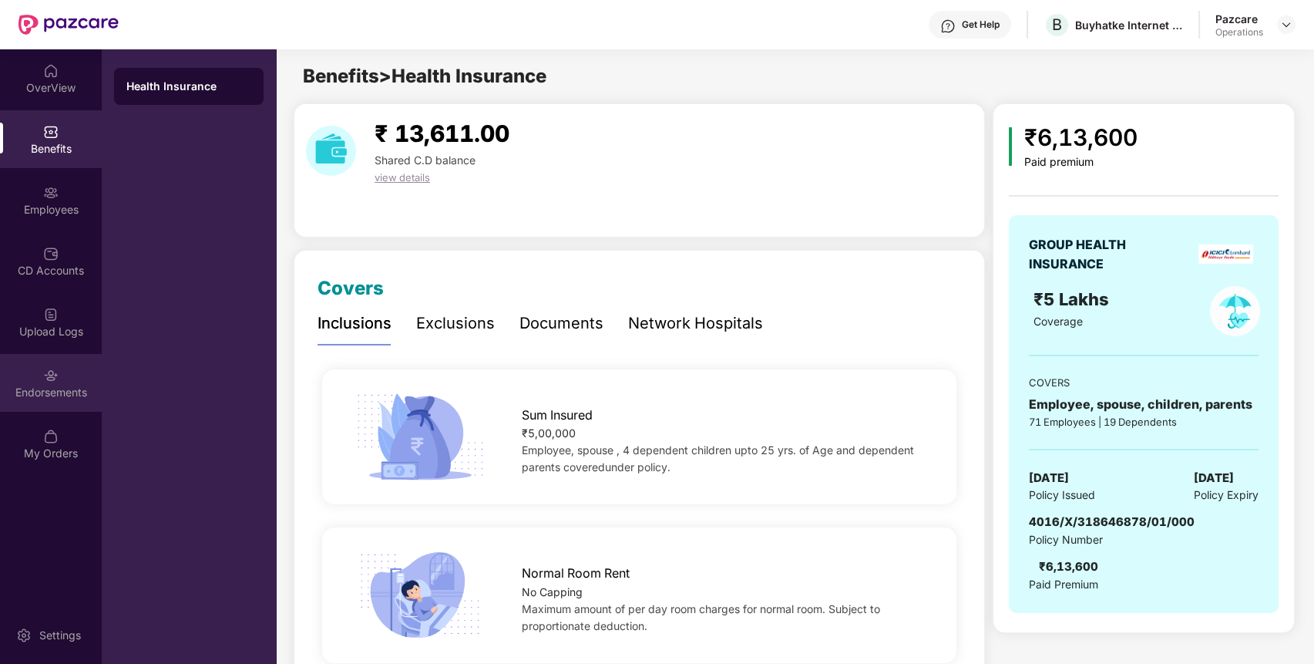
click at [66, 385] on div "Endorsements" at bounding box center [51, 392] width 102 height 15
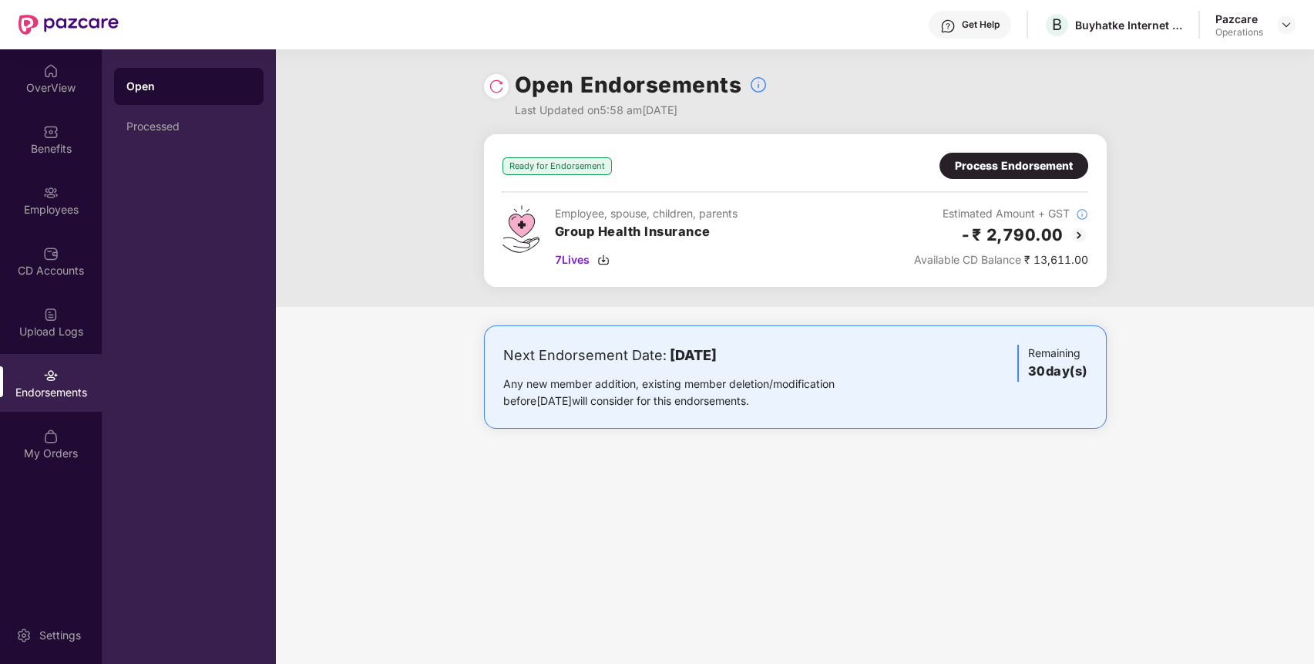
click at [1036, 159] on div "Process Endorsement" at bounding box center [1014, 165] width 118 height 17
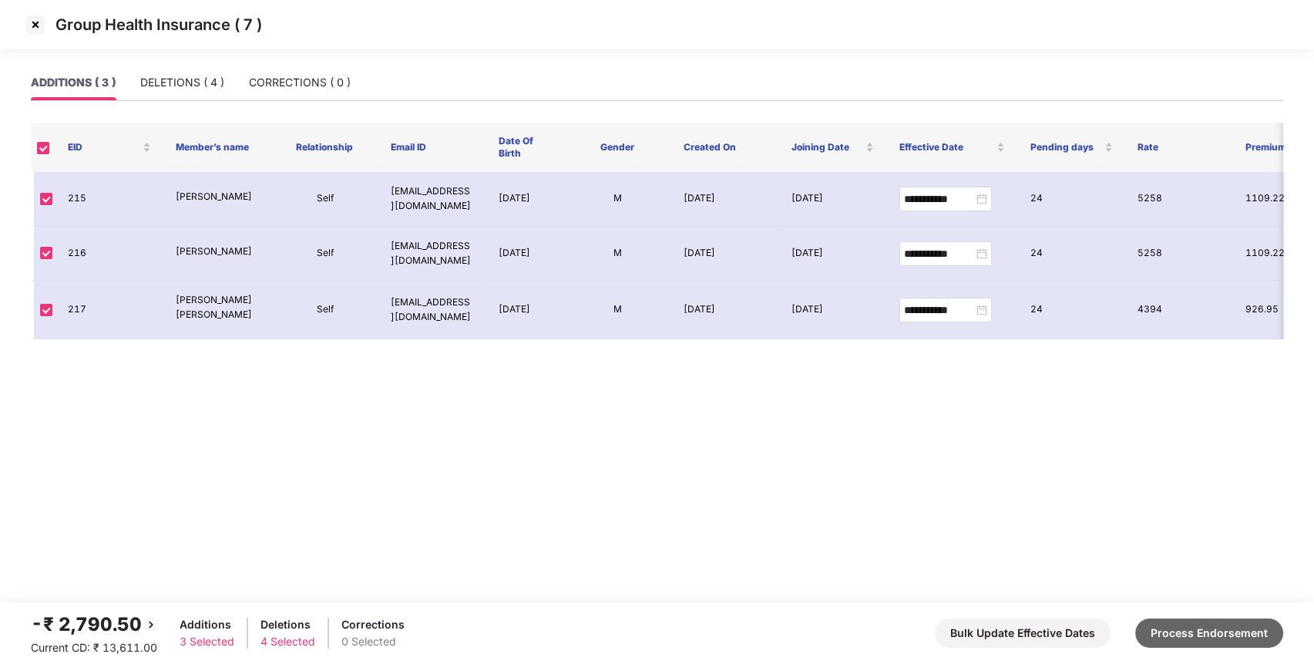
click at [1233, 636] on button "Process Endorsement" at bounding box center [1209, 632] width 148 height 29
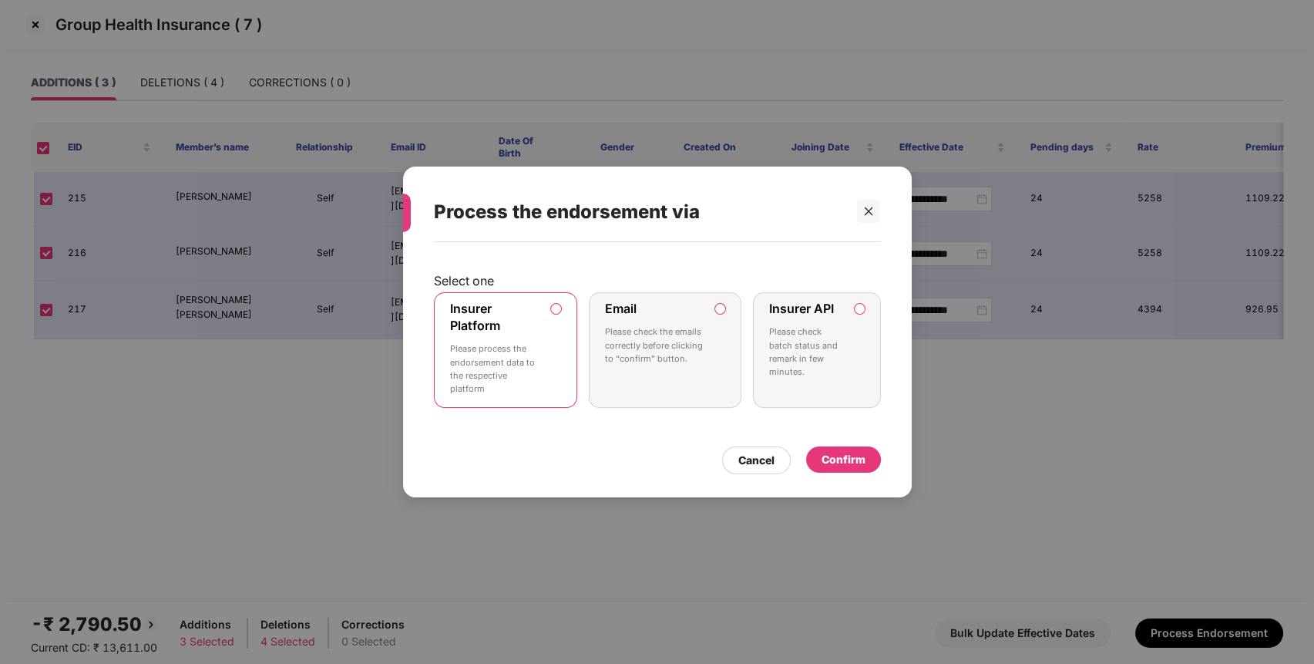
click at [842, 452] on div "Confirm" at bounding box center [844, 459] width 44 height 17
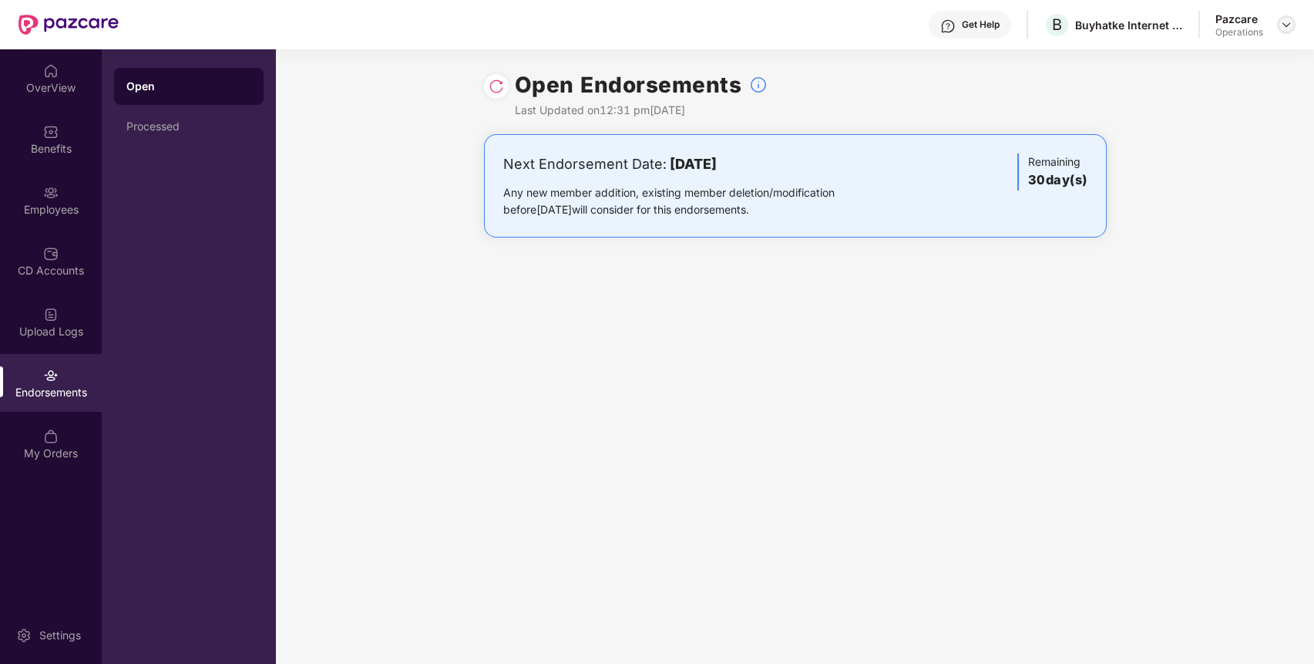
click at [1286, 29] on img at bounding box center [1286, 24] width 12 height 12
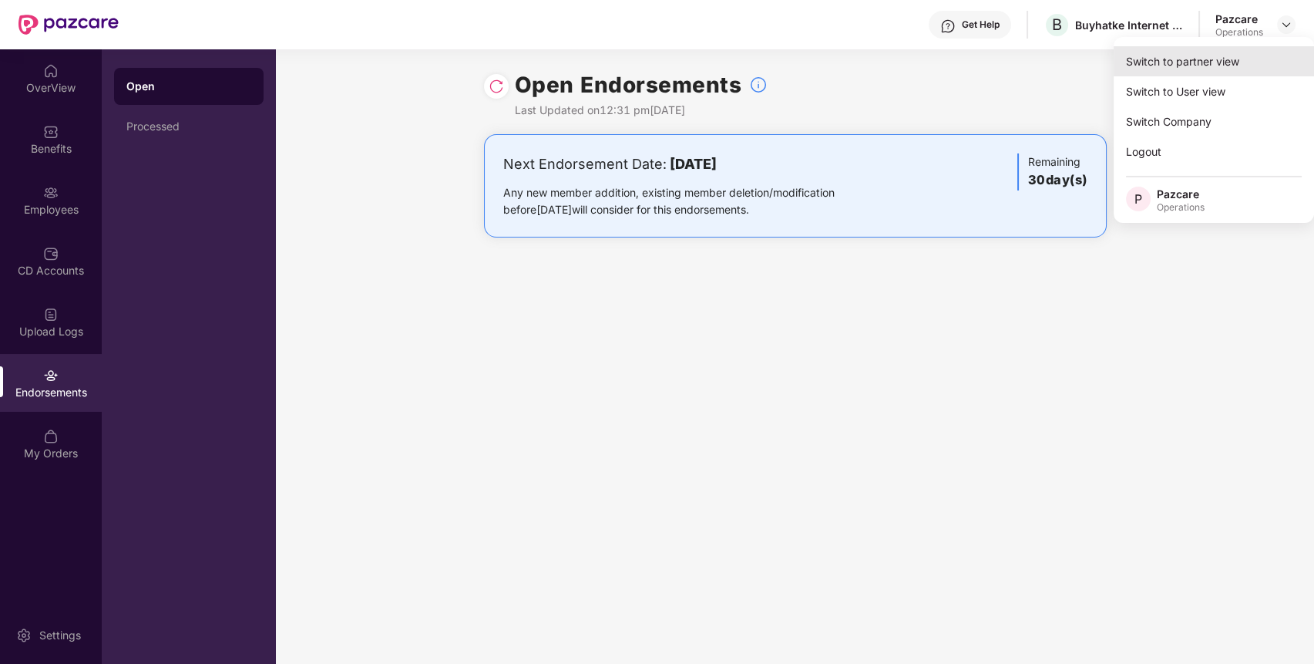
click at [1225, 62] on div "Switch to partner view" at bounding box center [1214, 61] width 200 height 30
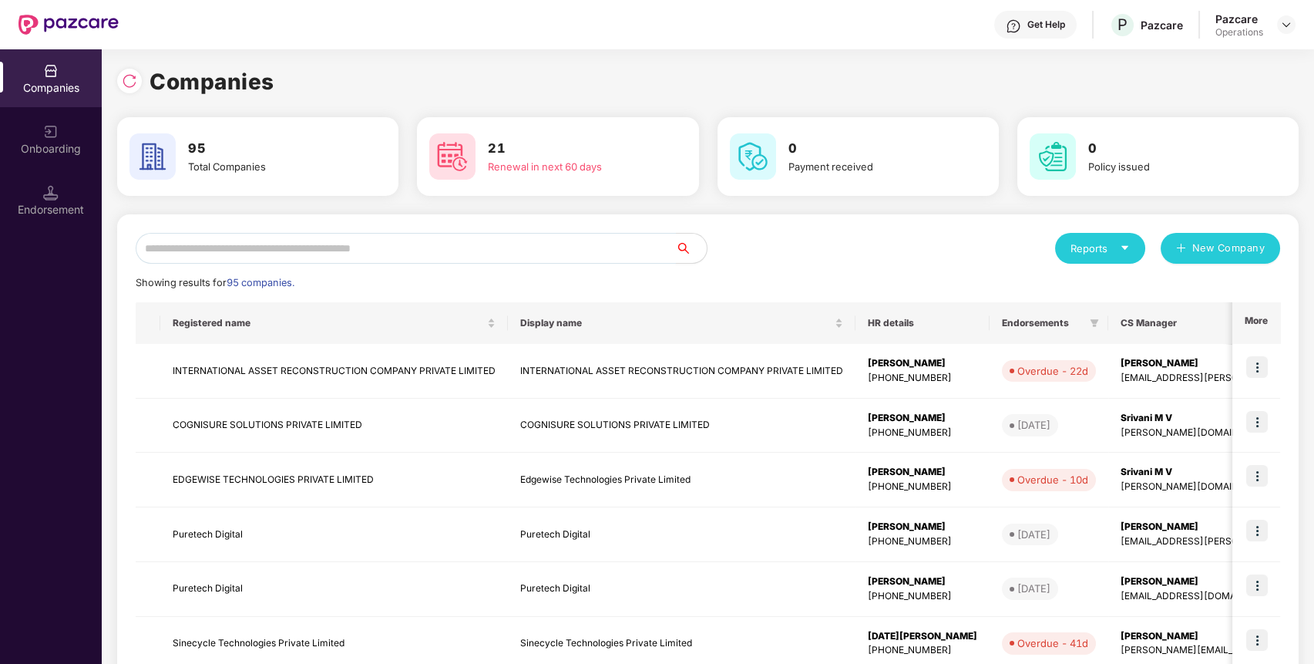
click at [576, 250] on input "text" at bounding box center [406, 248] width 540 height 31
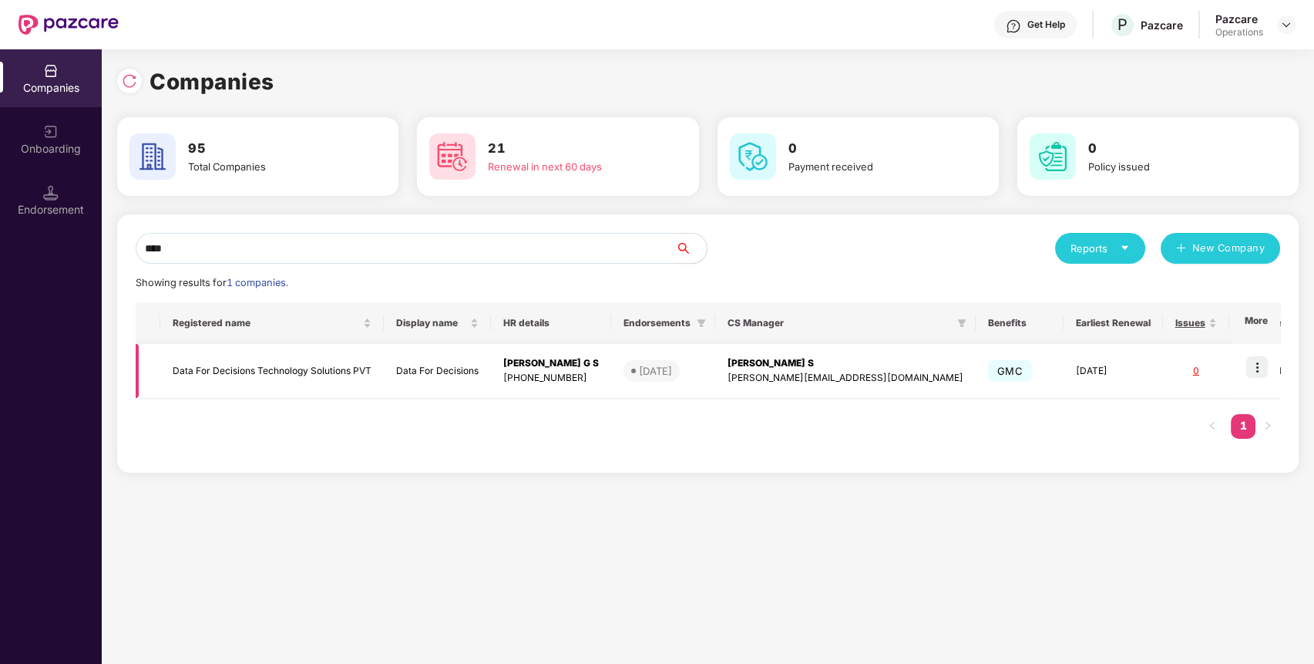
type input "****"
click at [1262, 368] on img at bounding box center [1257, 367] width 22 height 22
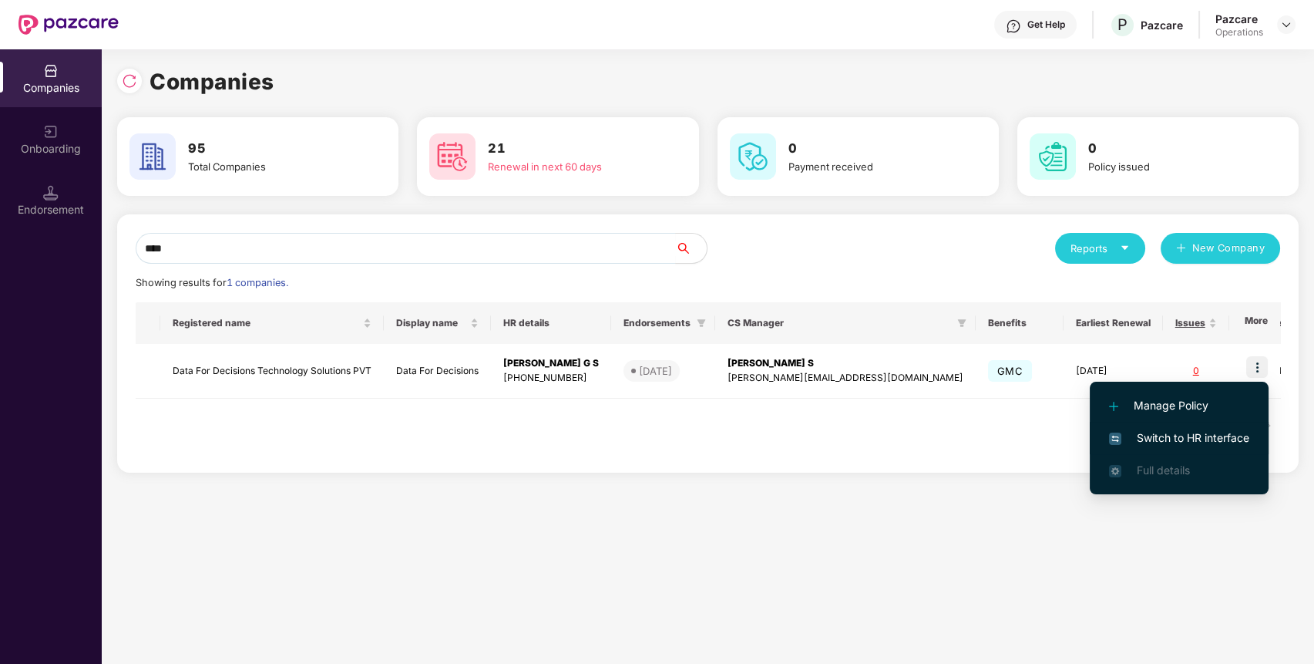
click at [1224, 435] on span "Switch to HR interface" at bounding box center [1179, 437] width 140 height 17
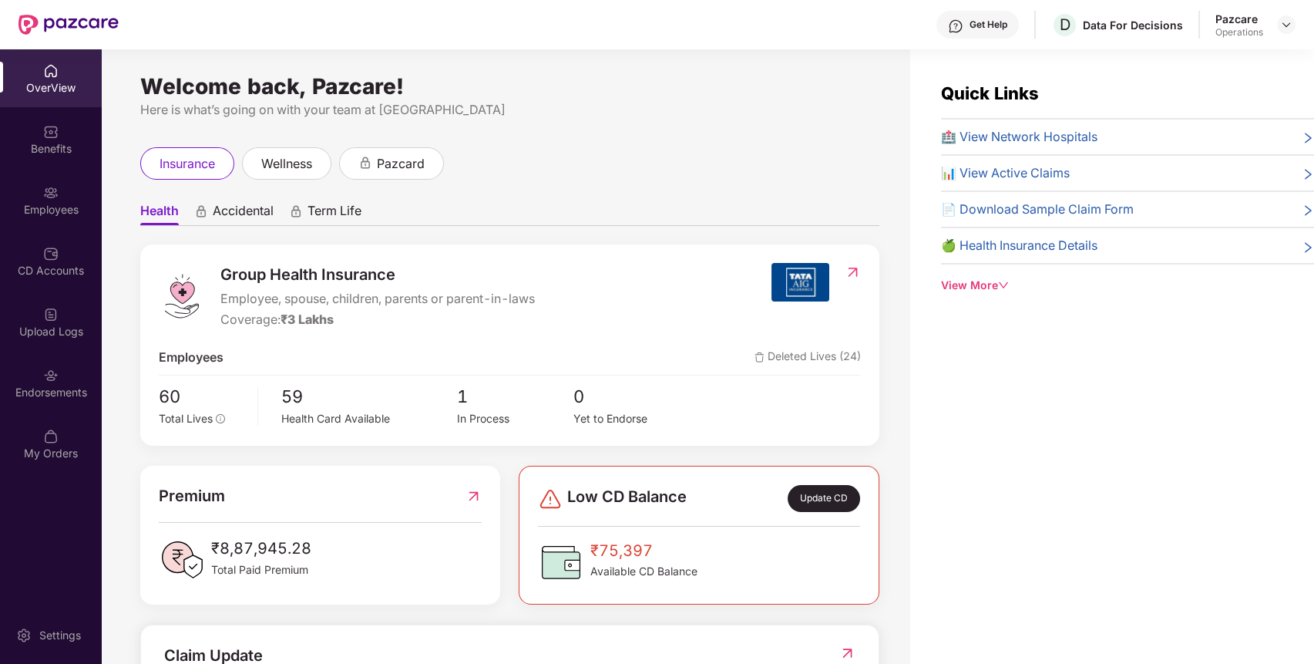
click at [80, 408] on div "Endorsements" at bounding box center [51, 383] width 102 height 58
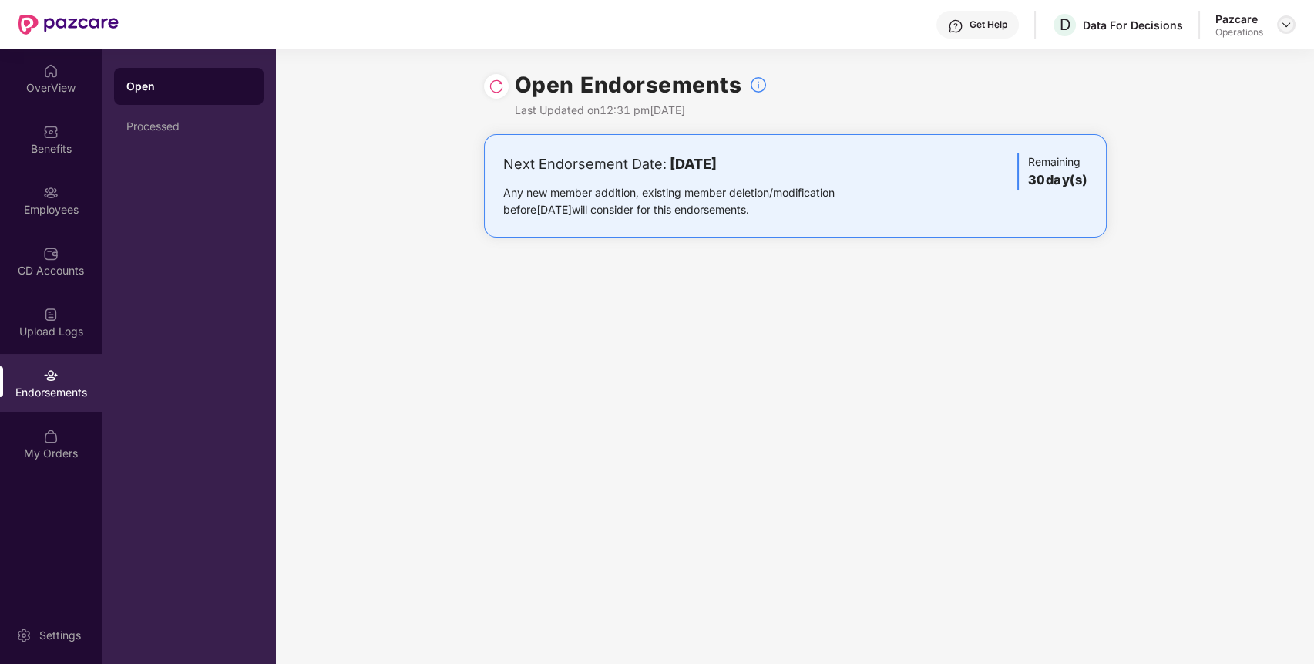
click at [1282, 24] on img at bounding box center [1286, 24] width 12 height 12
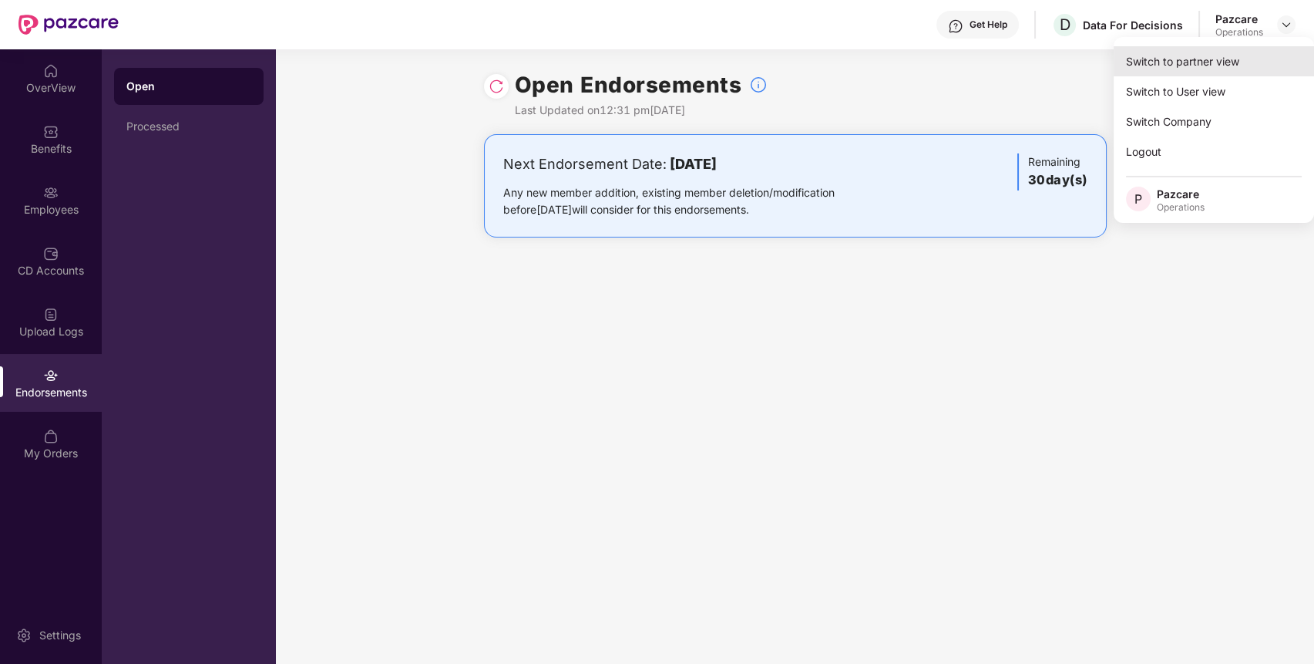
click at [1226, 60] on div "Switch to partner view" at bounding box center [1214, 61] width 200 height 30
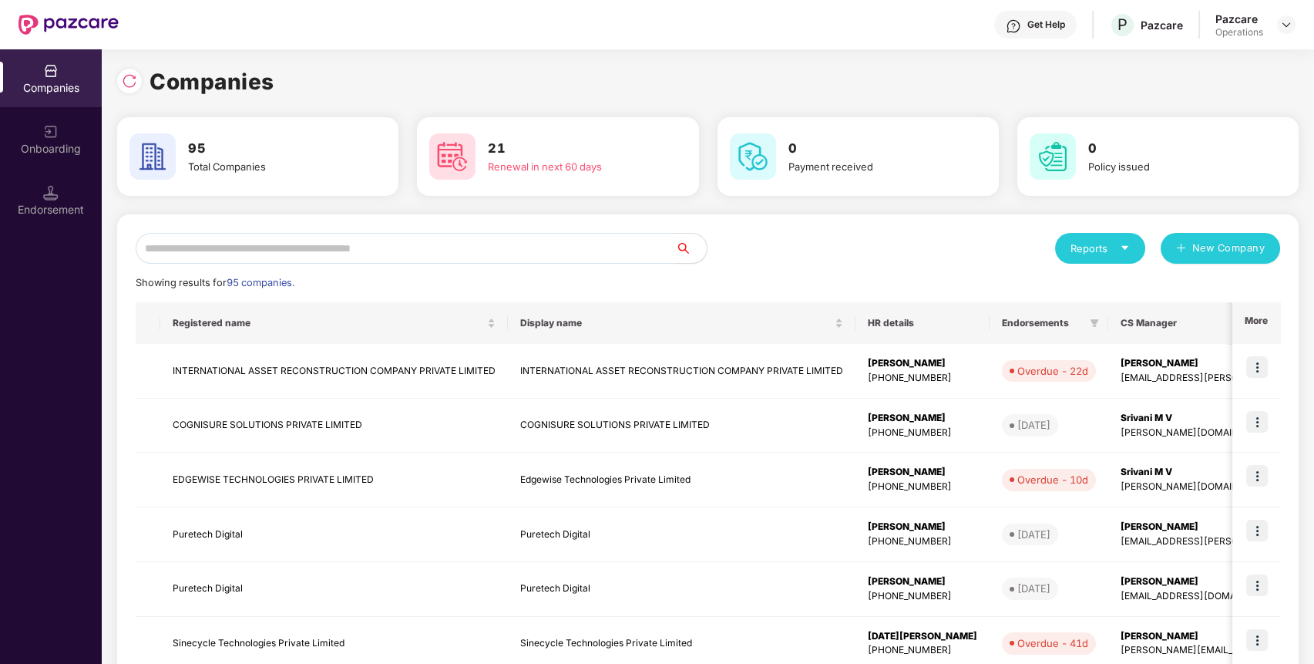
click at [581, 247] on input "text" at bounding box center [406, 248] width 540 height 31
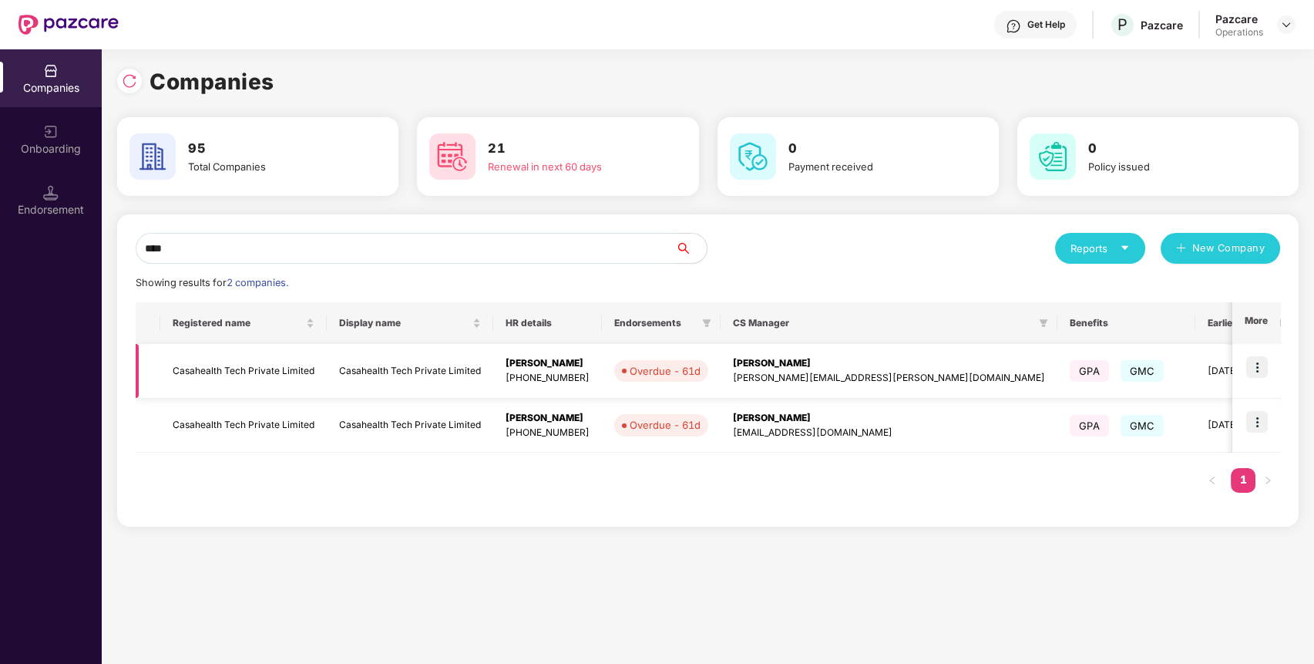
type input "****"
click at [1260, 365] on img at bounding box center [1257, 367] width 22 height 22
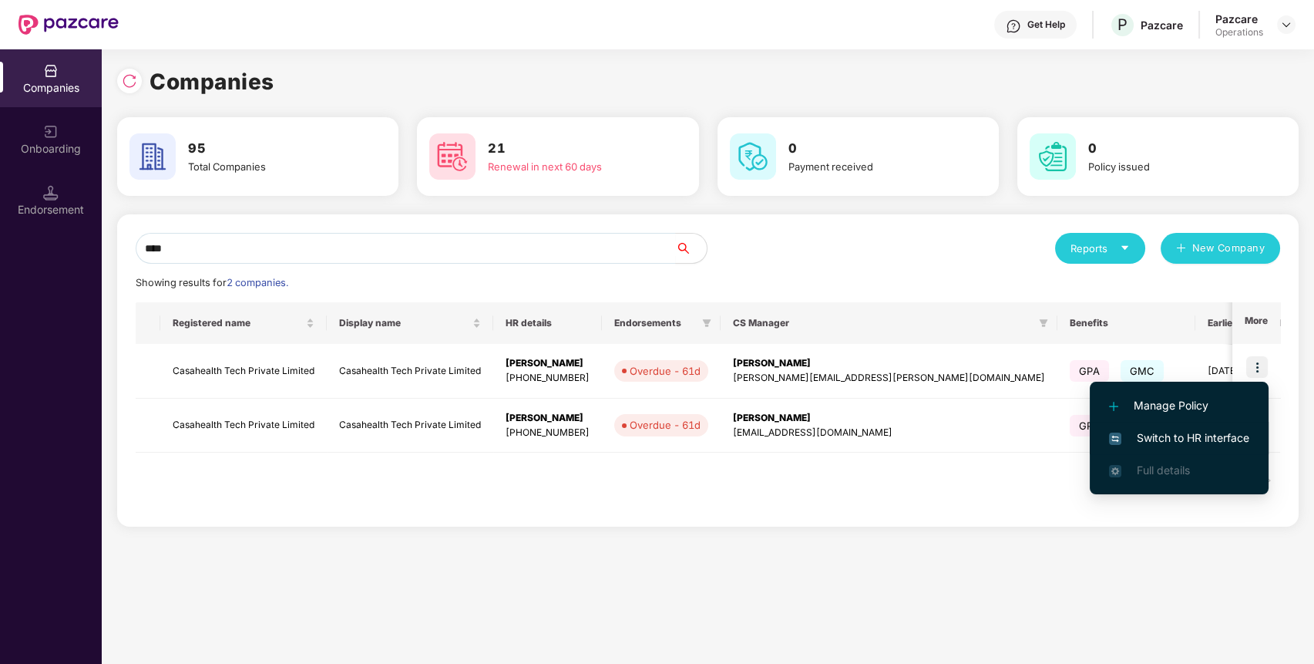
click at [1204, 434] on span "Switch to HR interface" at bounding box center [1179, 437] width 140 height 17
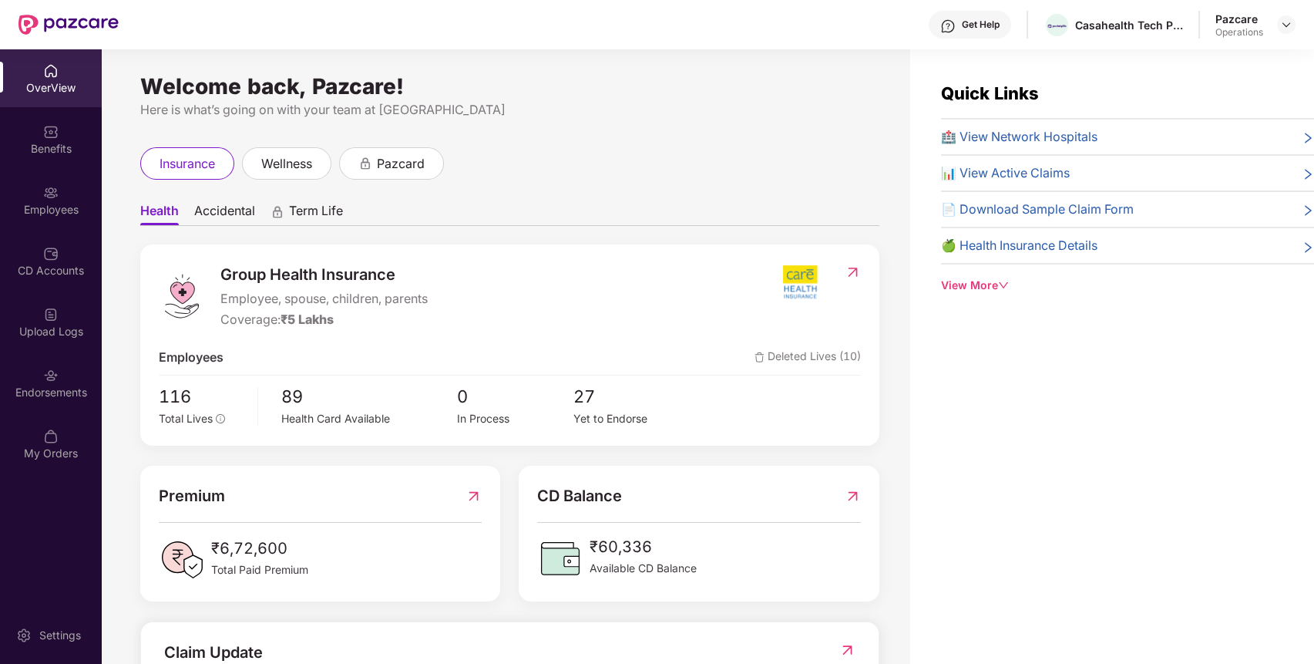
click at [32, 370] on div "Endorsements" at bounding box center [51, 383] width 102 height 58
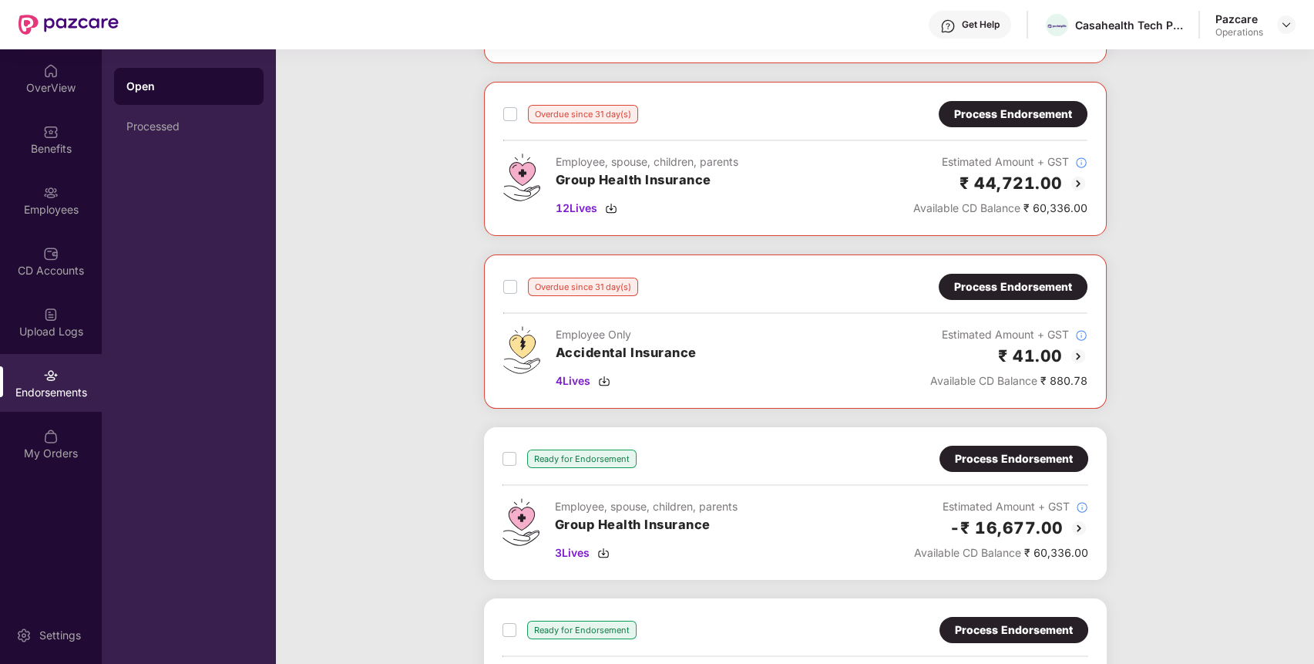
scroll to position [398, 0]
click at [1075, 294] on div "Process Endorsement" at bounding box center [1013, 286] width 149 height 26
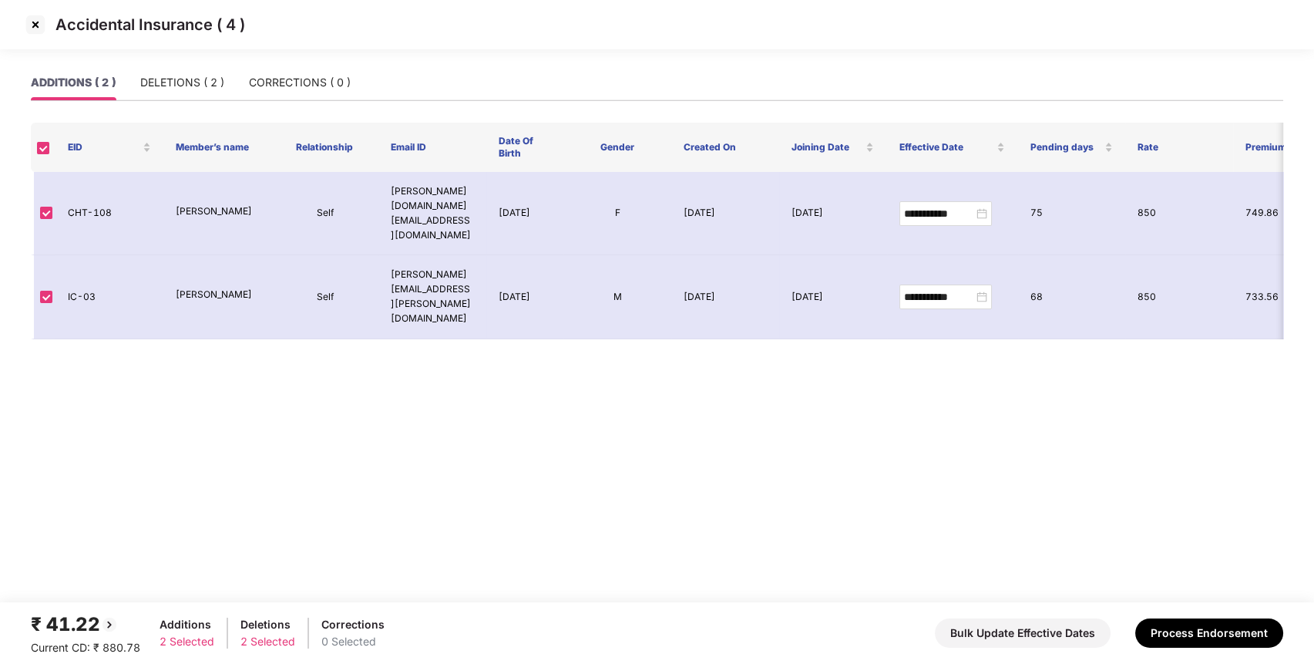
click at [39, 25] on img at bounding box center [35, 24] width 25 height 25
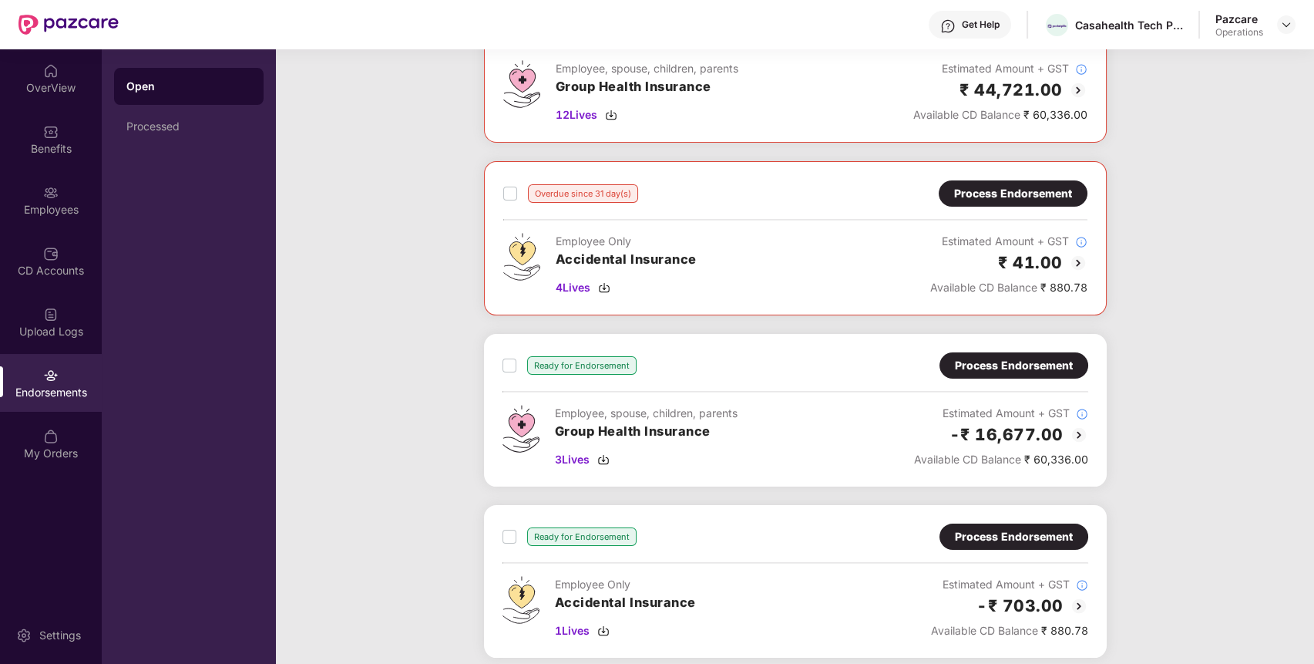
scroll to position [655, 0]
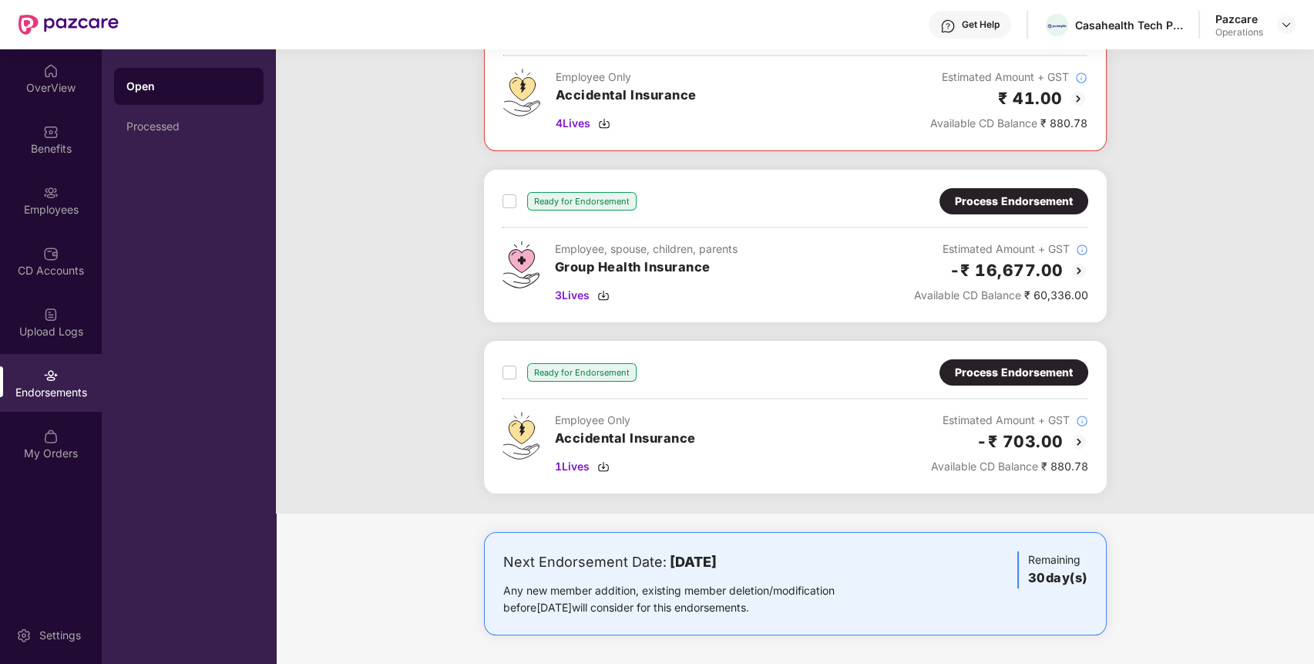
click at [1047, 359] on div "Process Endorsement" at bounding box center [1013, 372] width 149 height 26
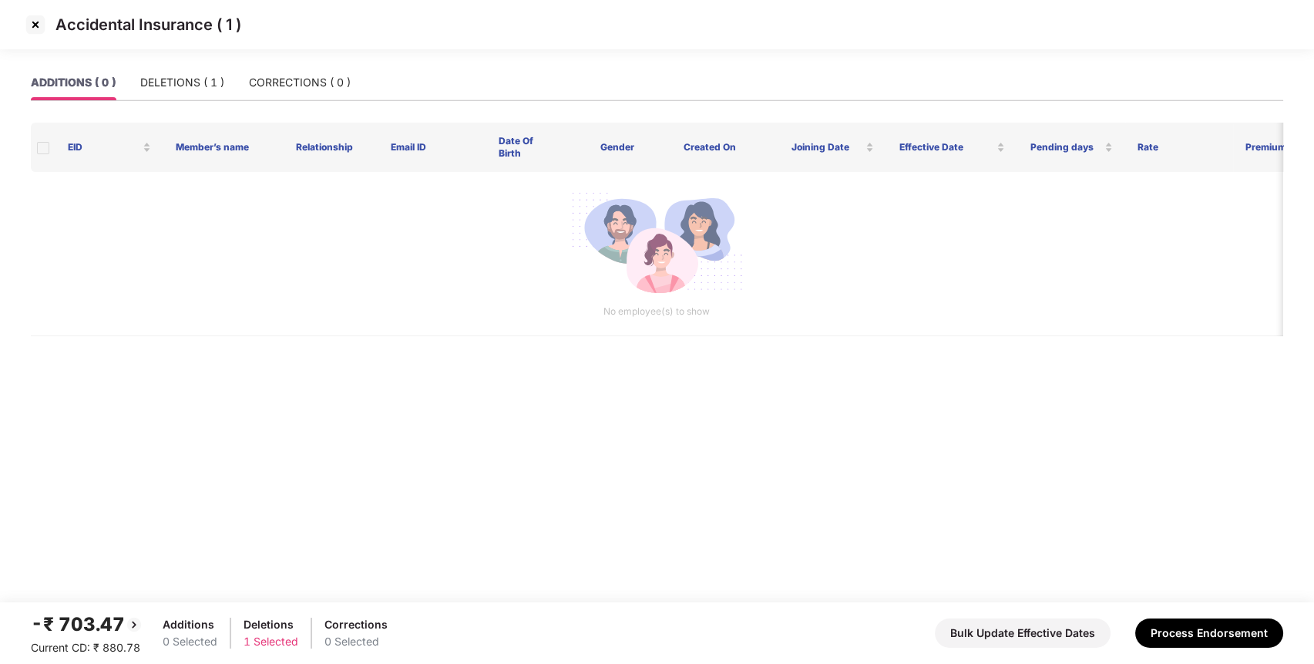
click at [40, 22] on img at bounding box center [35, 24] width 25 height 25
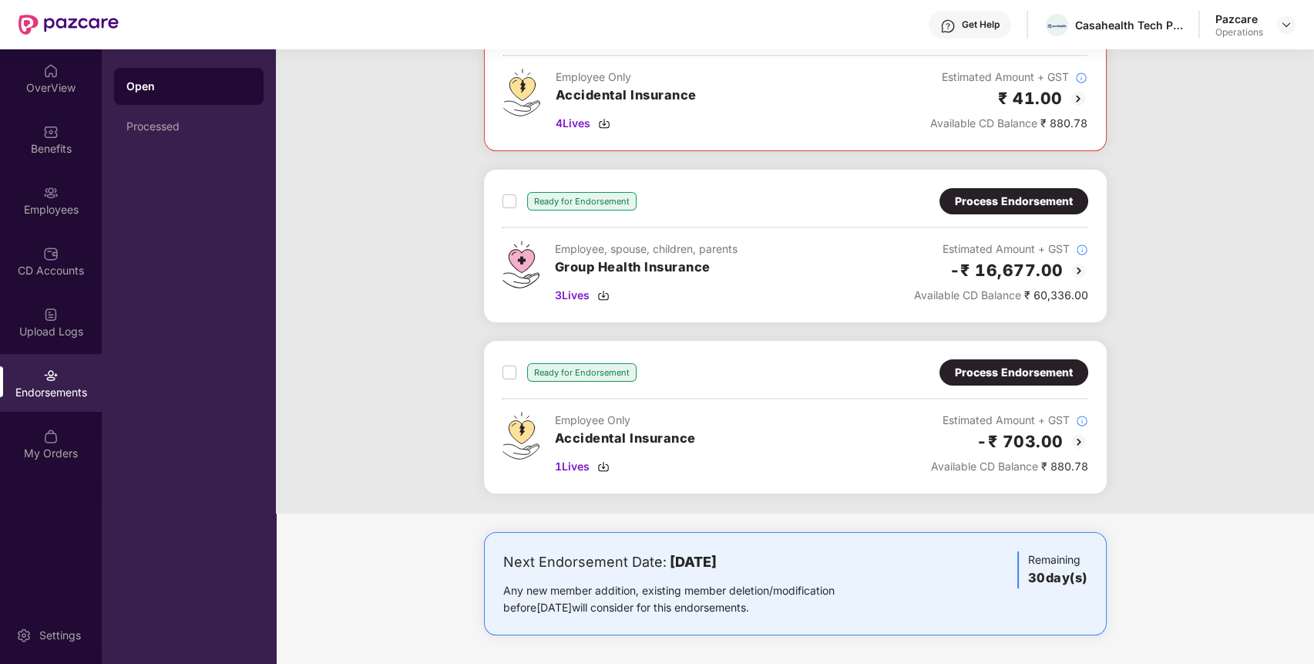
click at [1024, 199] on div "Process Endorsement" at bounding box center [1014, 201] width 118 height 17
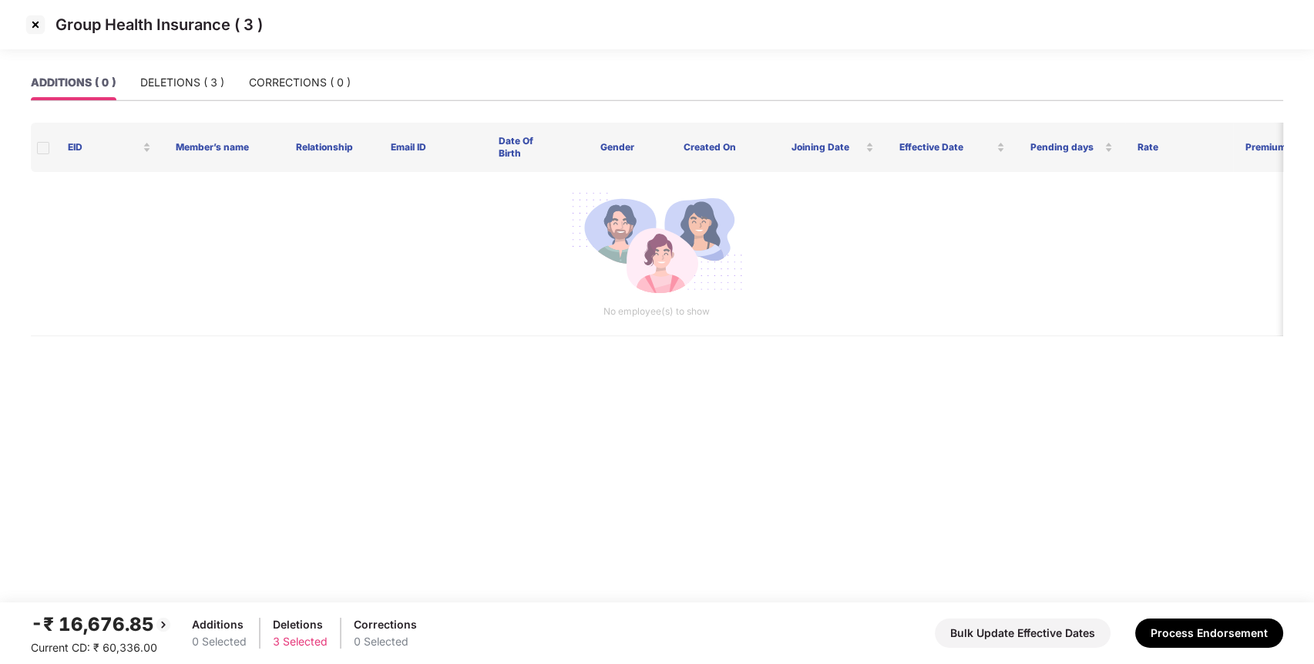
click at [41, 25] on img at bounding box center [35, 24] width 25 height 25
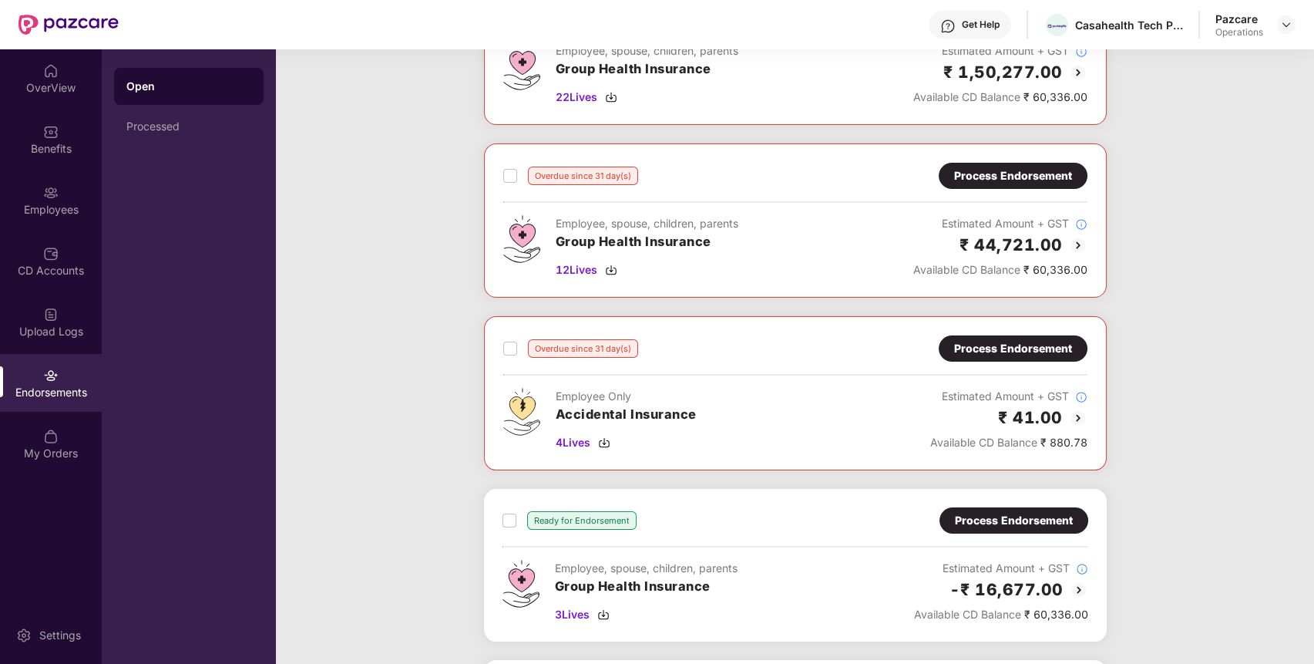
scroll to position [332, 0]
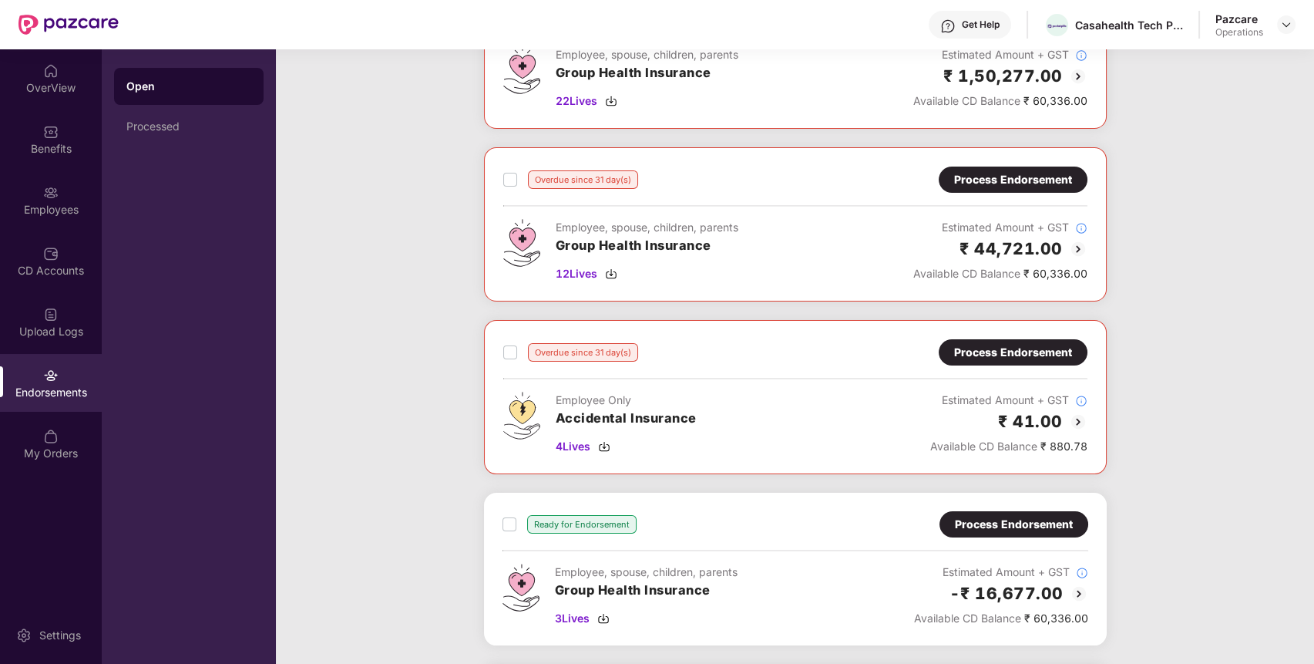
click at [1057, 176] on div "Process Endorsement" at bounding box center [1013, 179] width 118 height 17
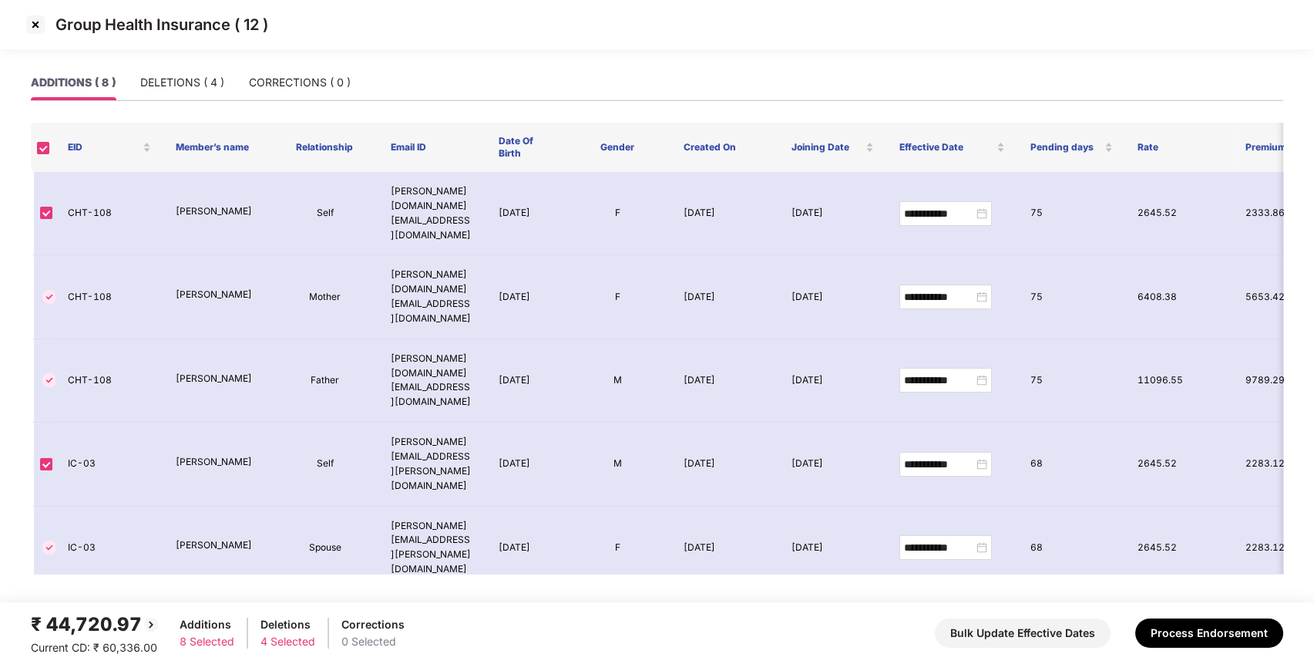
click at [36, 25] on img at bounding box center [35, 24] width 25 height 25
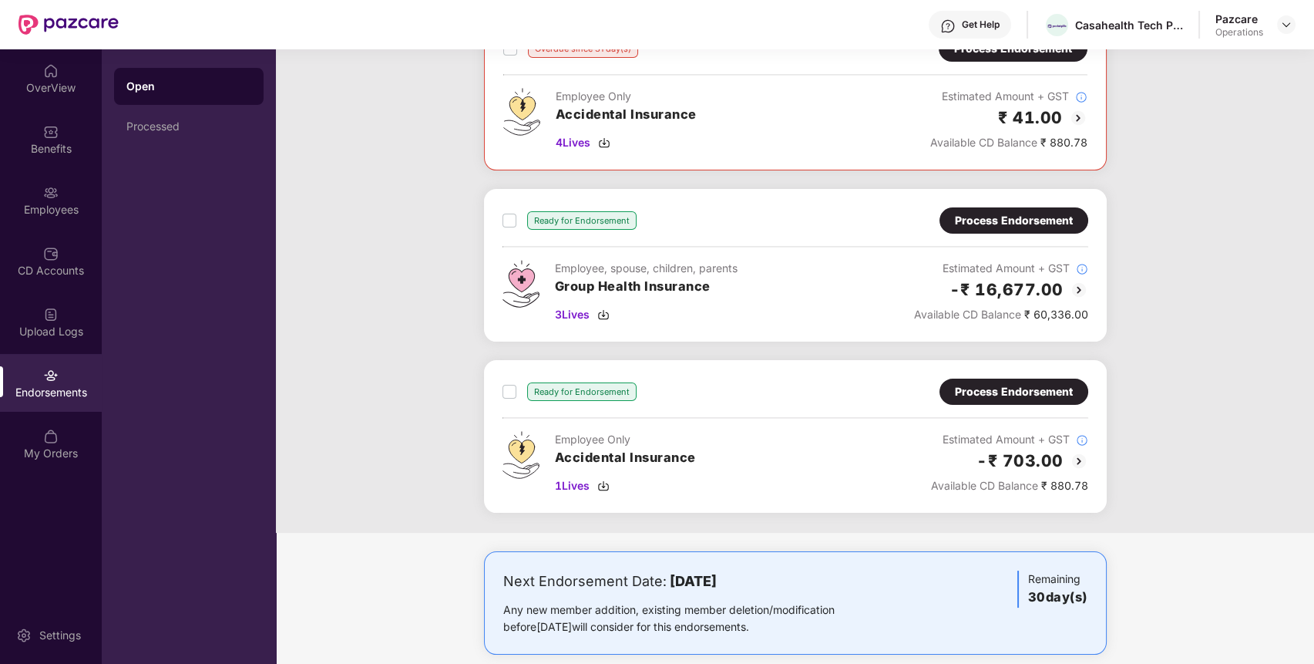
scroll to position [655, 0]
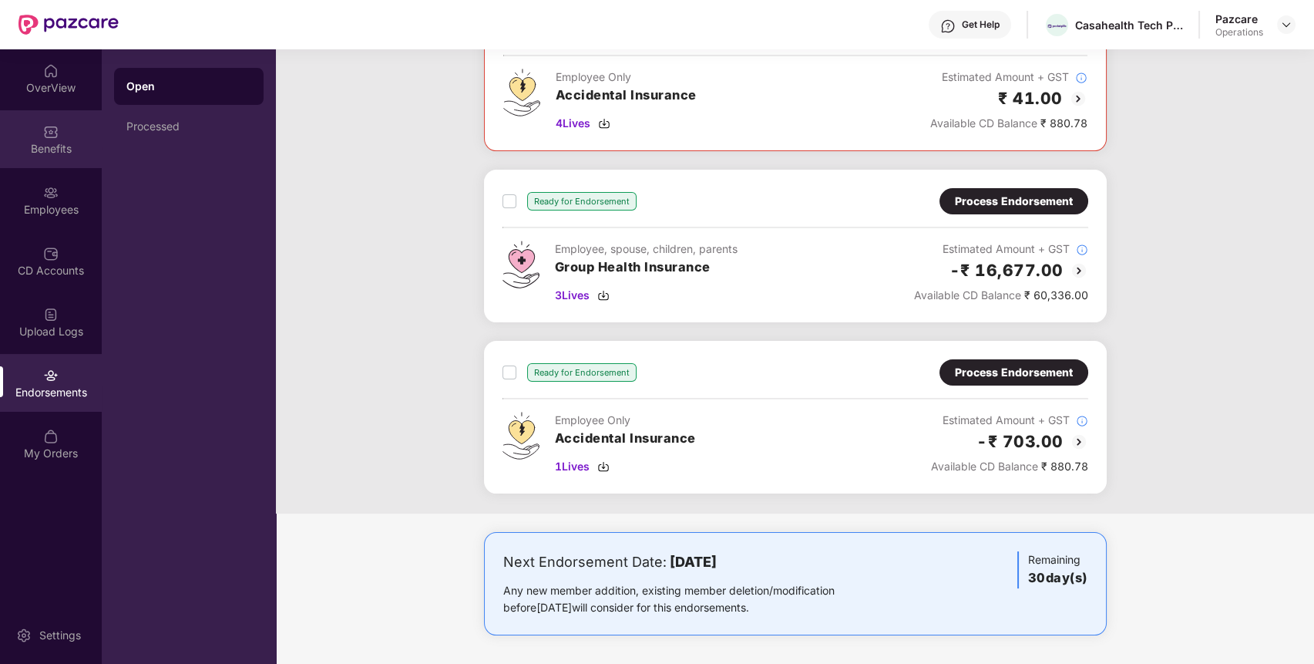
click at [55, 125] on img at bounding box center [50, 131] width 15 height 15
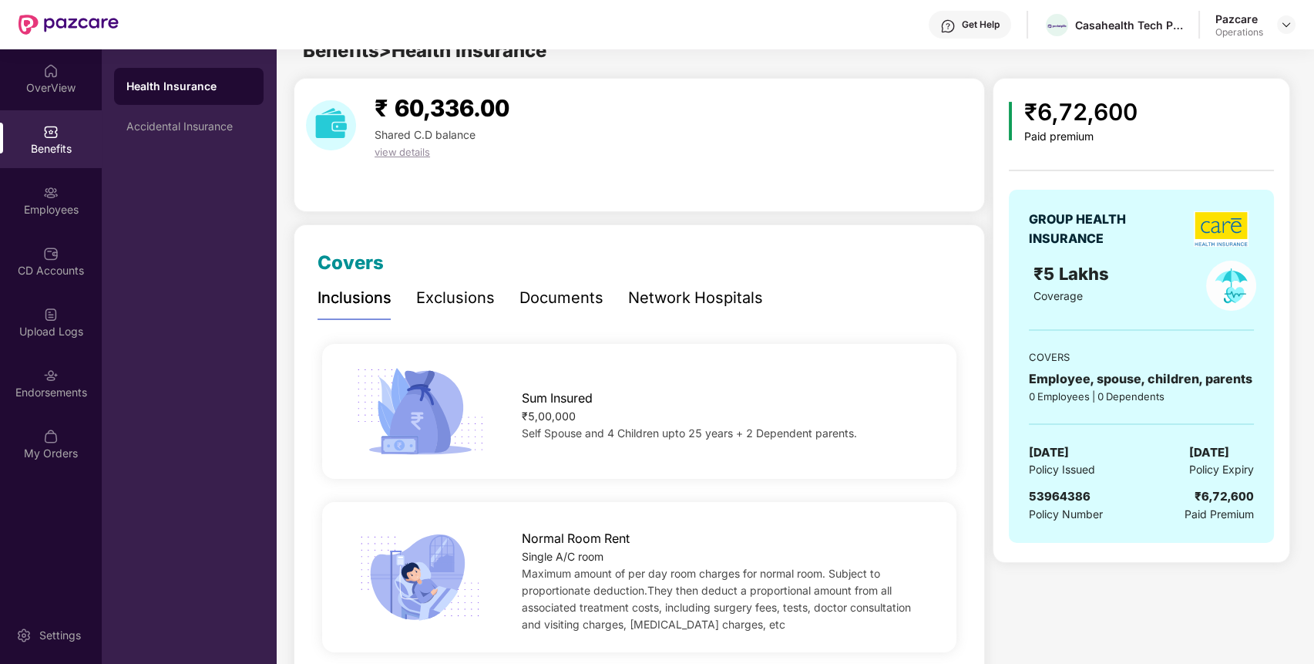
scroll to position [0, 0]
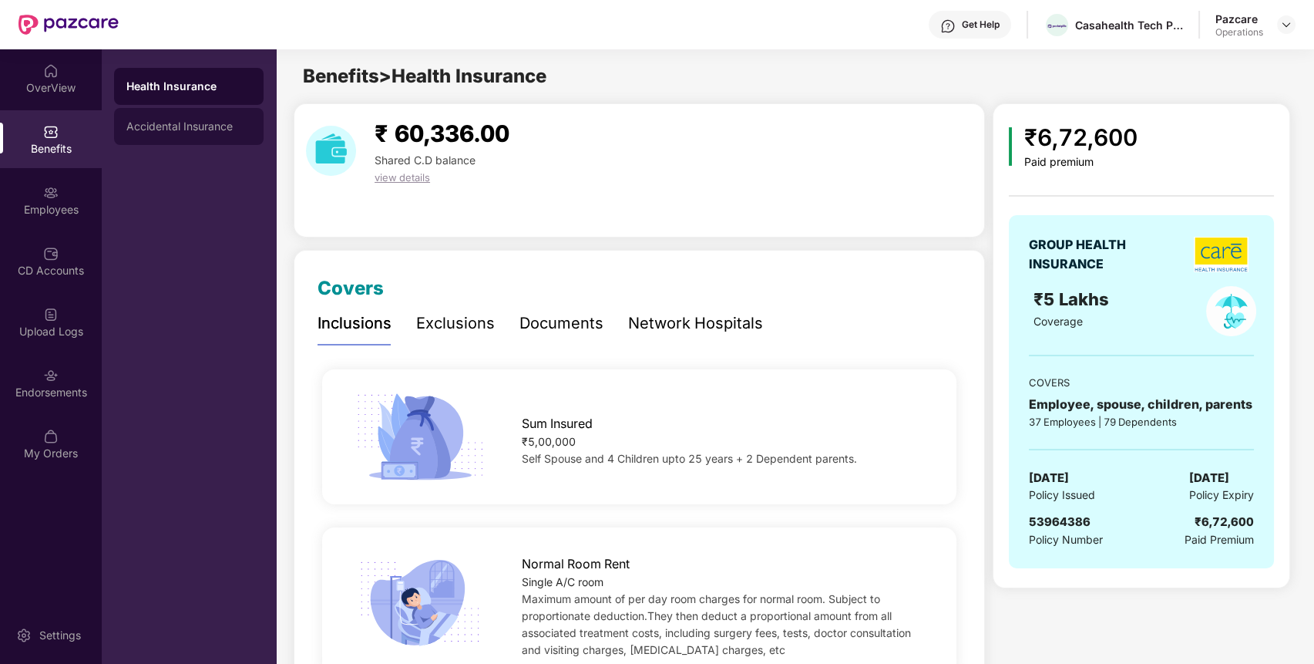
click at [184, 123] on div "Accidental Insurance" at bounding box center [188, 126] width 125 height 12
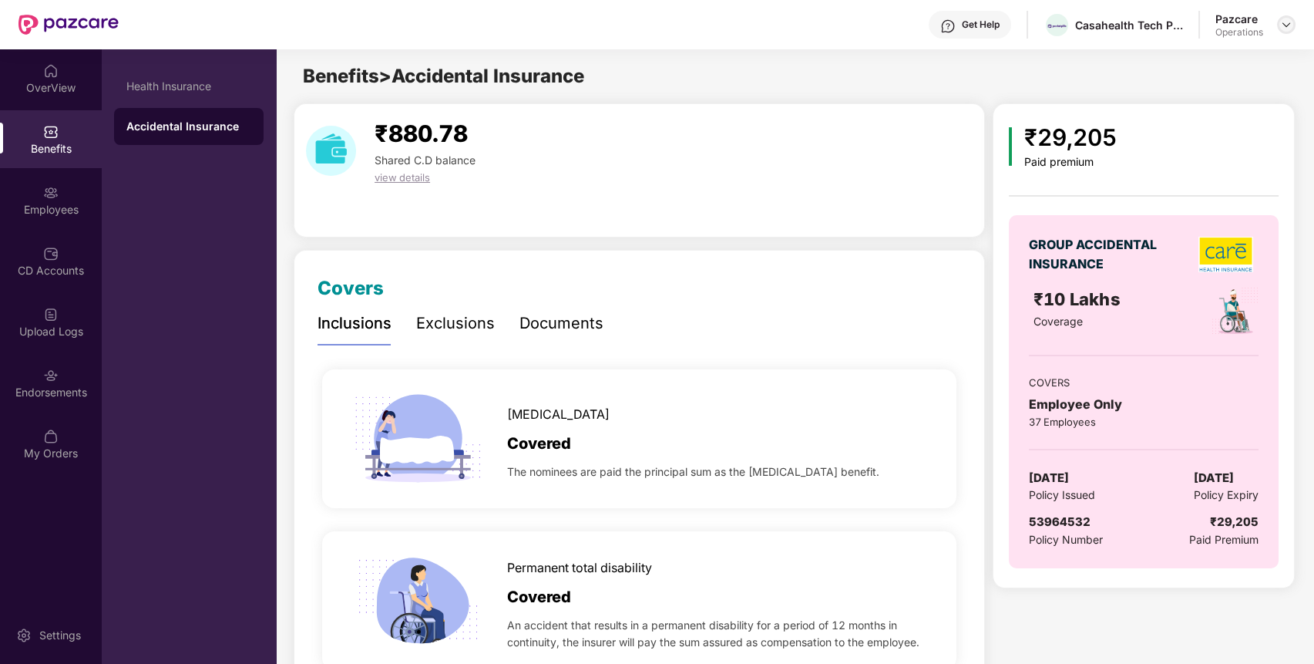
click at [1286, 27] on img at bounding box center [1286, 24] width 12 height 12
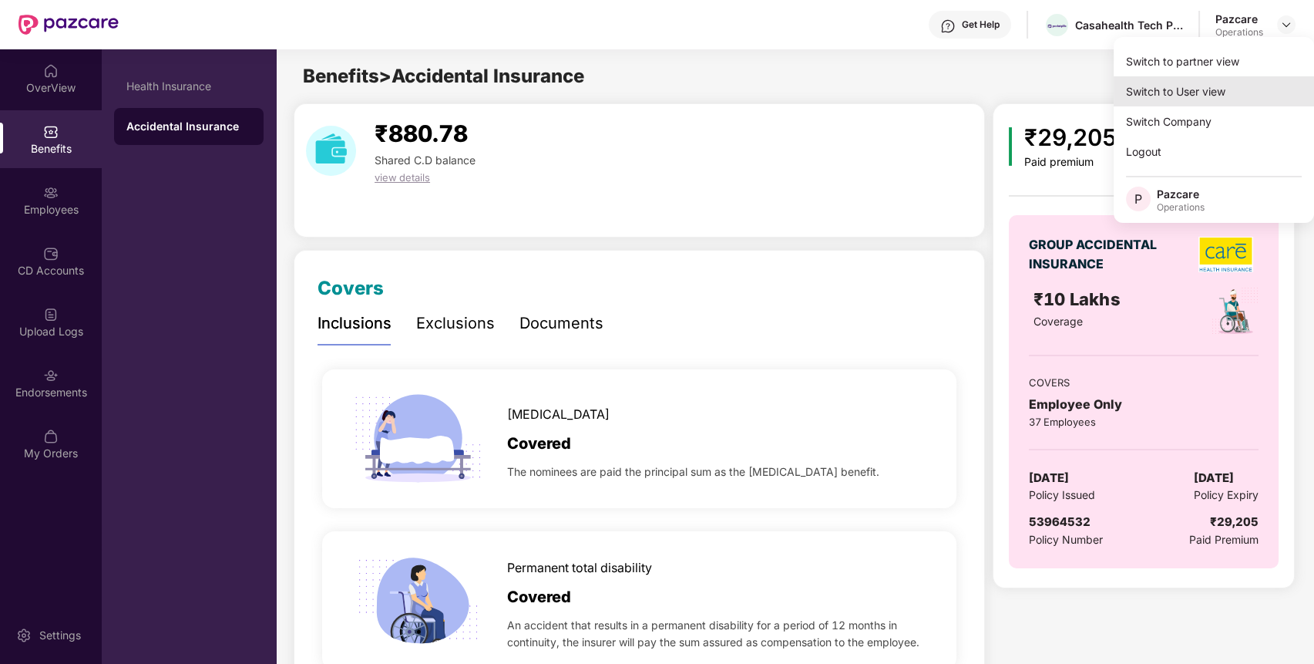
click at [1232, 76] on div "Switch to User view" at bounding box center [1214, 91] width 200 height 30
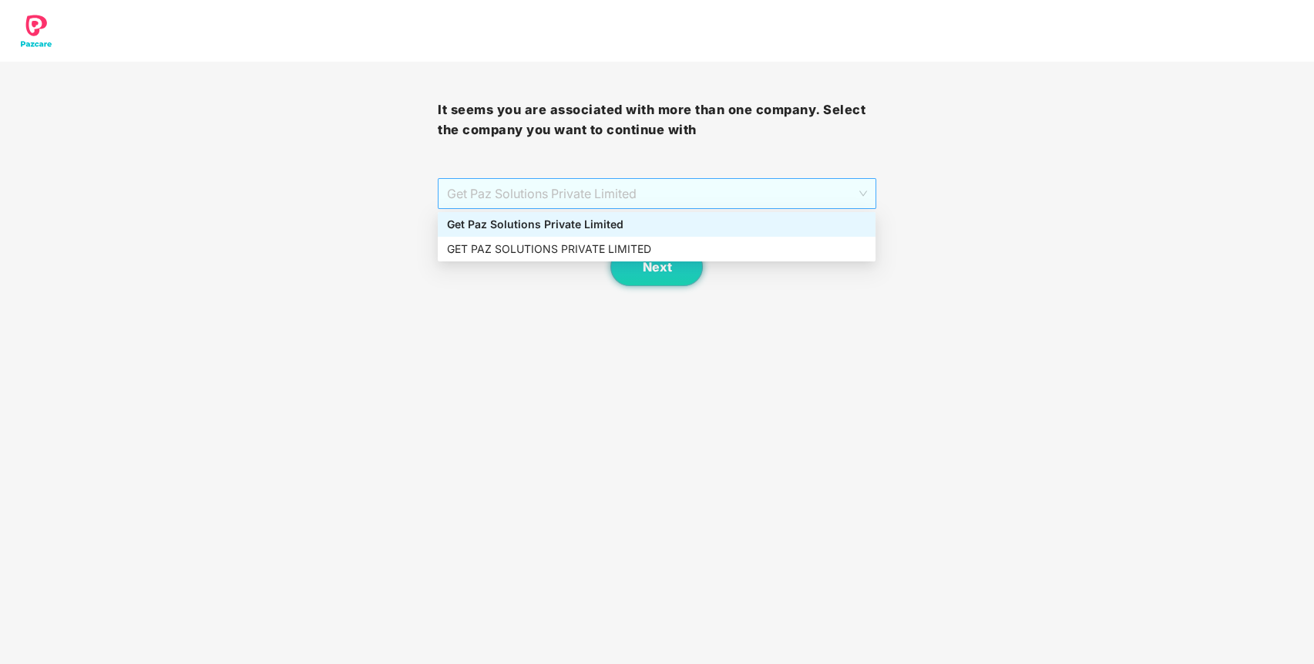
click at [859, 191] on span "Get Paz Solutions Private Limited" at bounding box center [656, 193] width 419 height 29
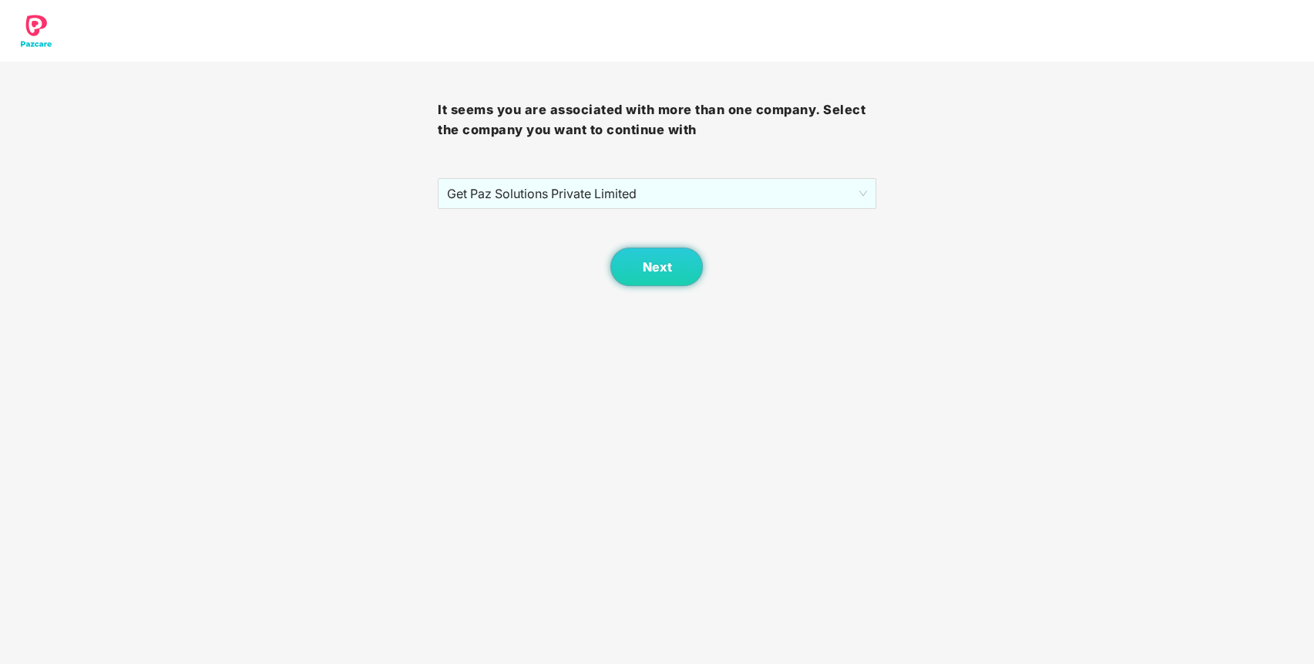
click at [717, 287] on body "It seems you are associated with more than one company. Select the company you …" at bounding box center [657, 332] width 1314 height 664
click at [661, 277] on button "Next" at bounding box center [656, 266] width 92 height 39
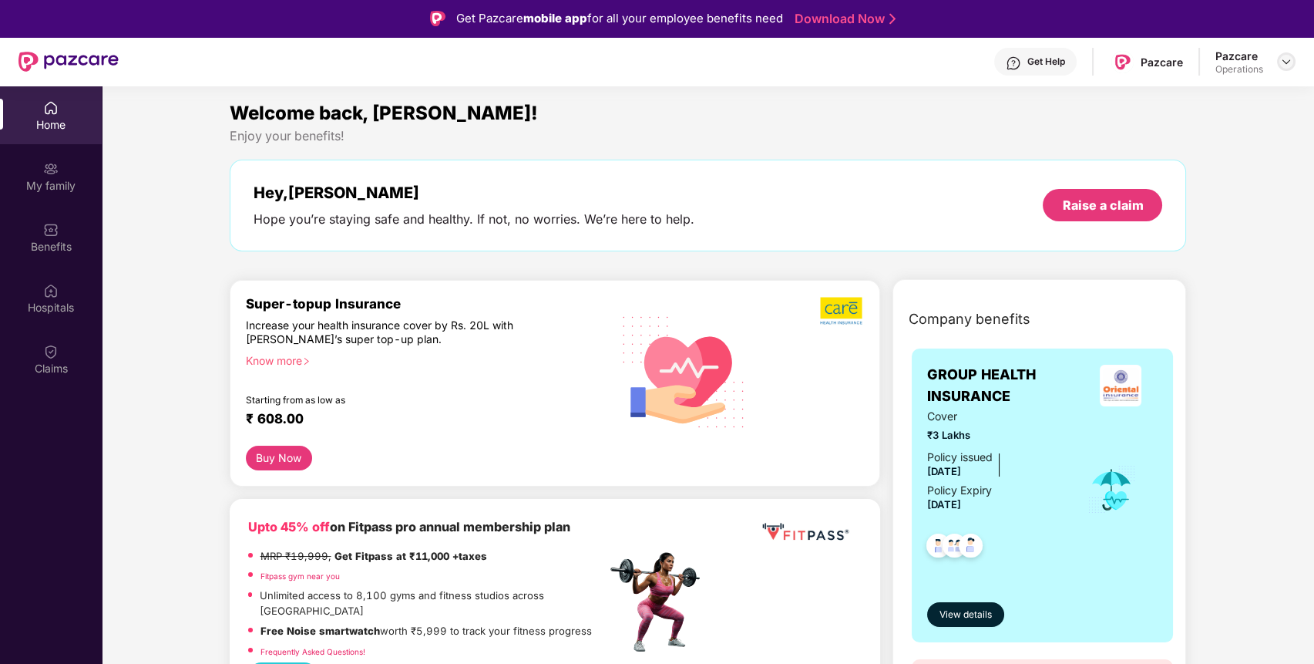
click at [1286, 62] on img at bounding box center [1286, 61] width 12 height 12
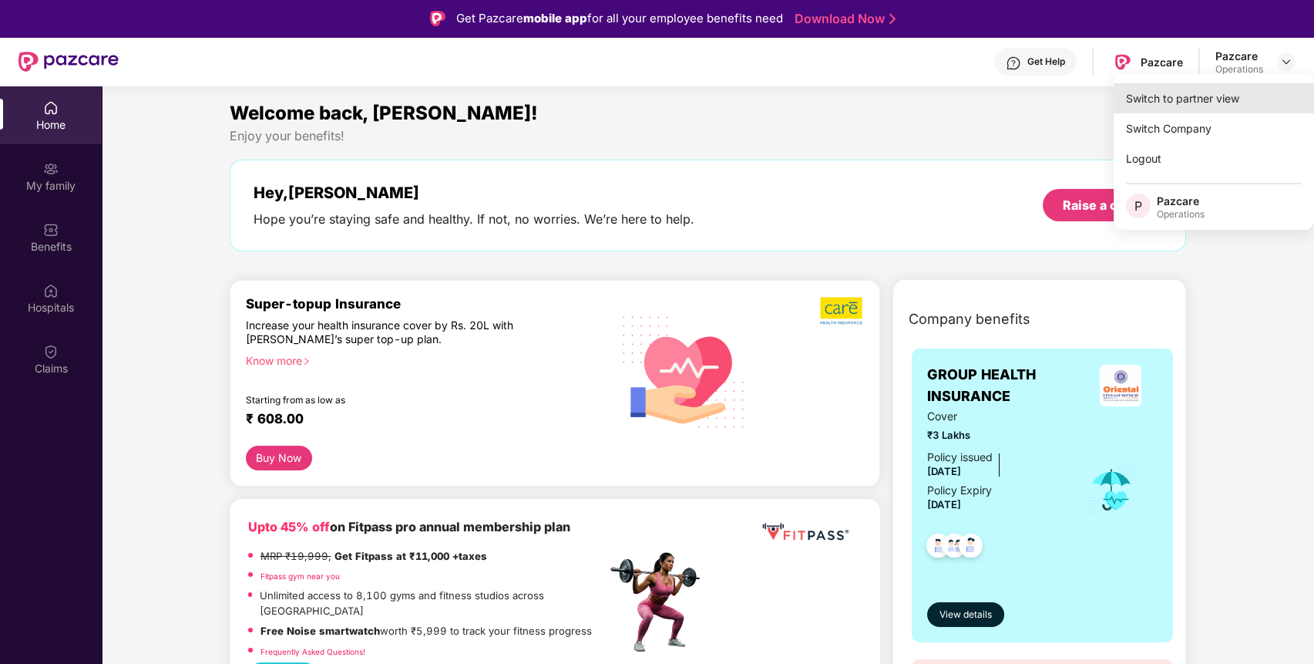
click at [1213, 100] on div "Switch to partner view" at bounding box center [1214, 98] width 200 height 30
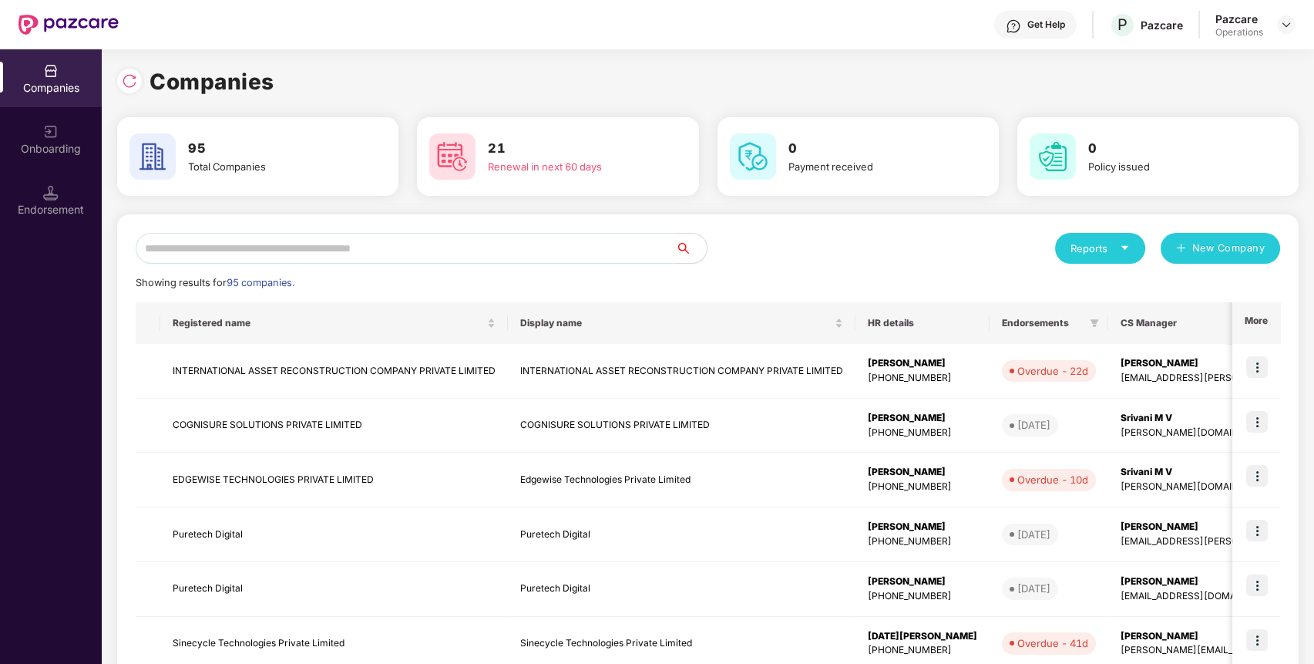
click at [604, 244] on input "text" at bounding box center [406, 248] width 540 height 31
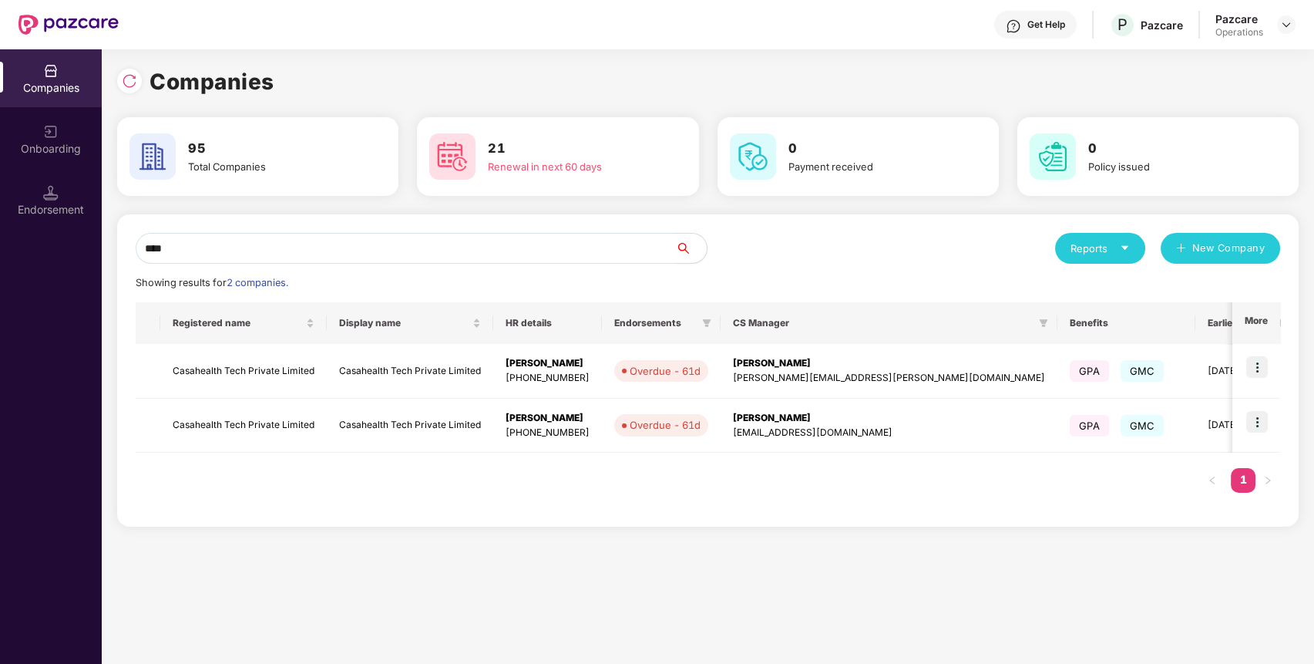
type input "****"
